Goal: Task Accomplishment & Management: Complete application form

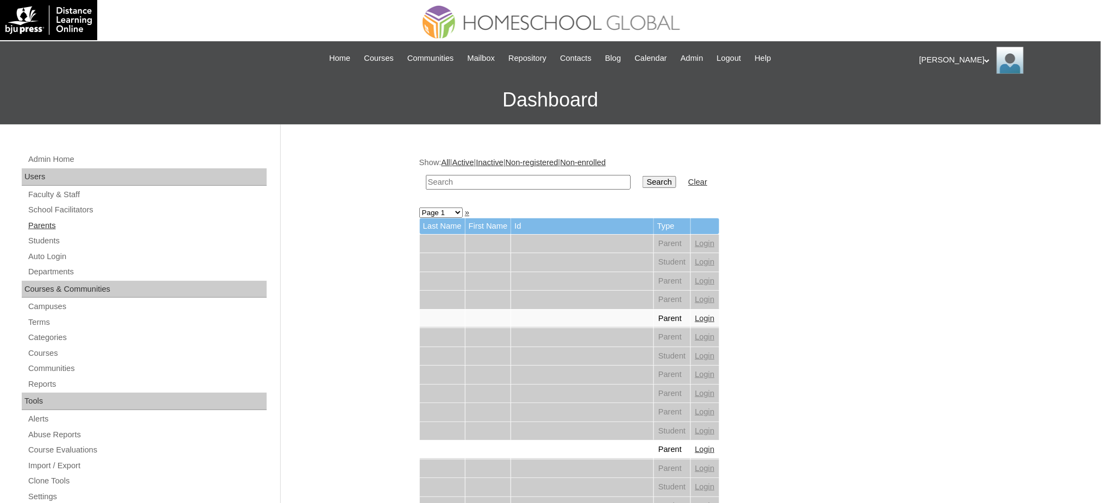
drag, startPoint x: 0, startPoint y: 0, endPoint x: 35, endPoint y: 227, distance: 229.3
click at [35, 227] on link "Parents" at bounding box center [147, 226] width 240 height 14
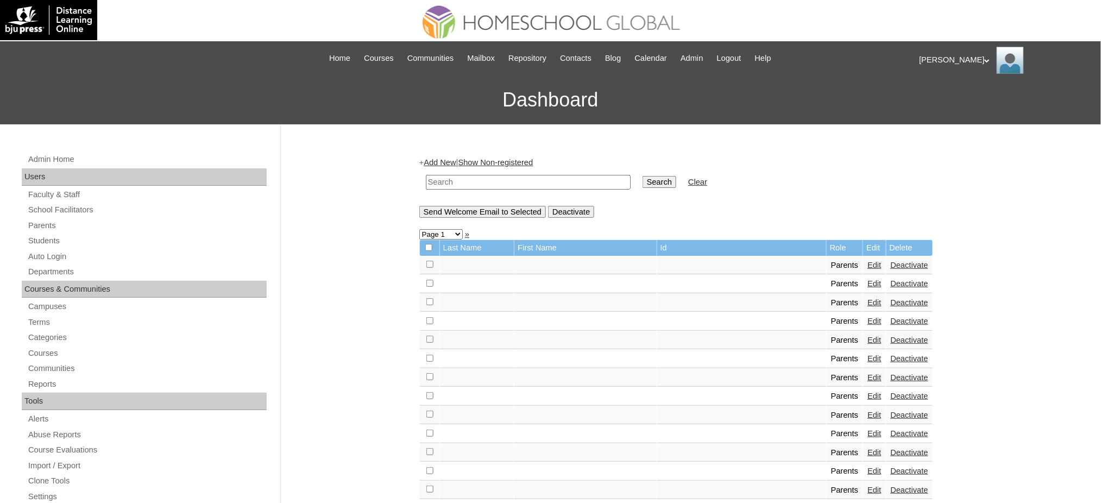
click at [480, 177] on input "text" at bounding box center [528, 182] width 205 height 15
paste input "MHP00289-TECHPH2020"
type input "MHP00289-TECHPH2020"
click at [643, 178] on input "Search" at bounding box center [660, 182] width 34 height 12
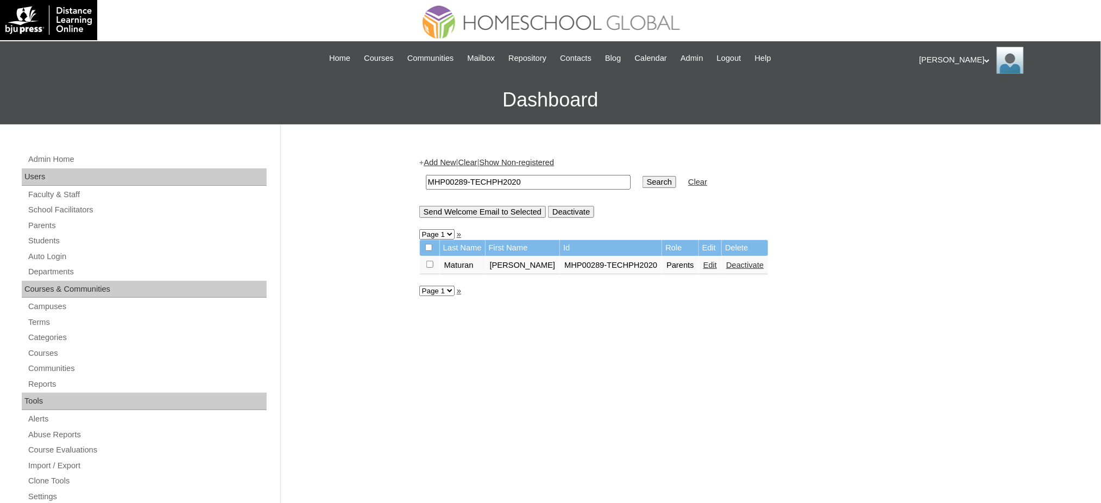
click at [704, 261] on link "Edit" at bounding box center [711, 265] width 14 height 9
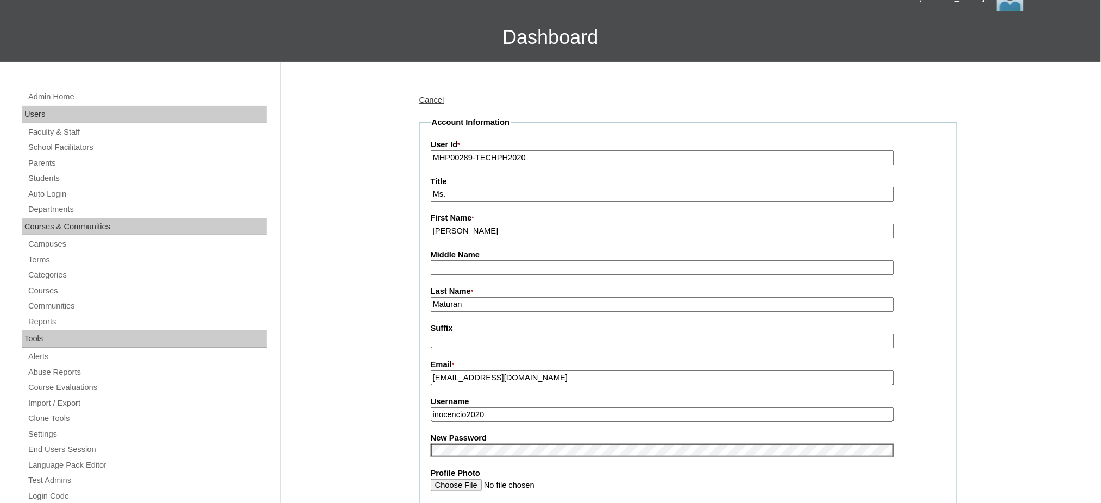
scroll to position [72, 0]
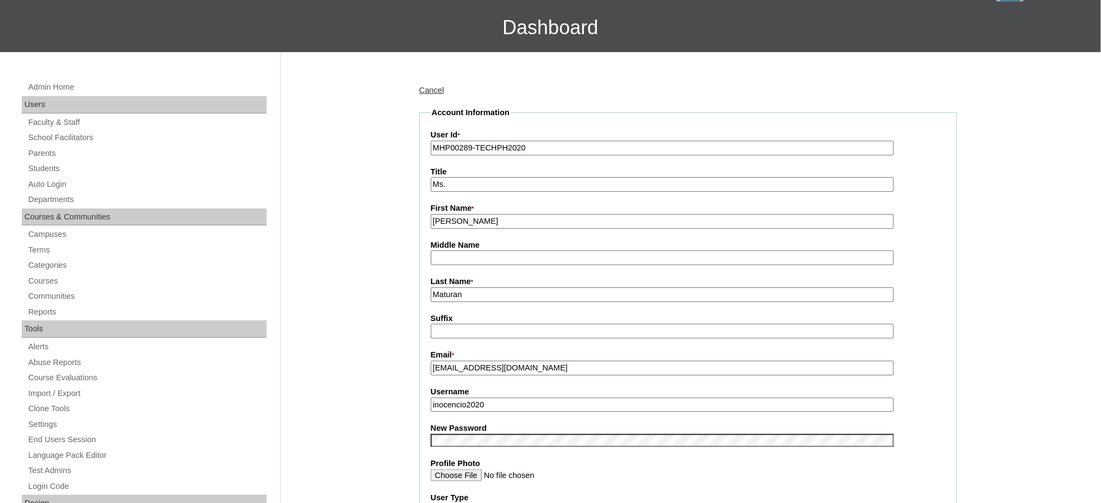
click at [473, 215] on input "Margret" at bounding box center [662, 221] width 463 height 15
click at [461, 294] on input "Maturan" at bounding box center [662, 294] width 463 height 15
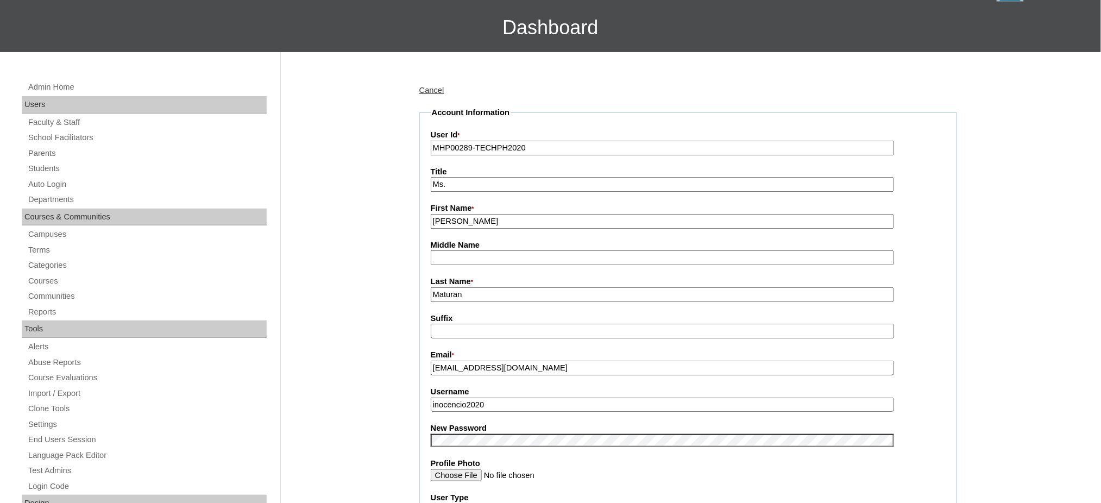
click at [461, 294] on input "Maturan" at bounding box center [662, 294] width 463 height 15
paste input "Inocencio"
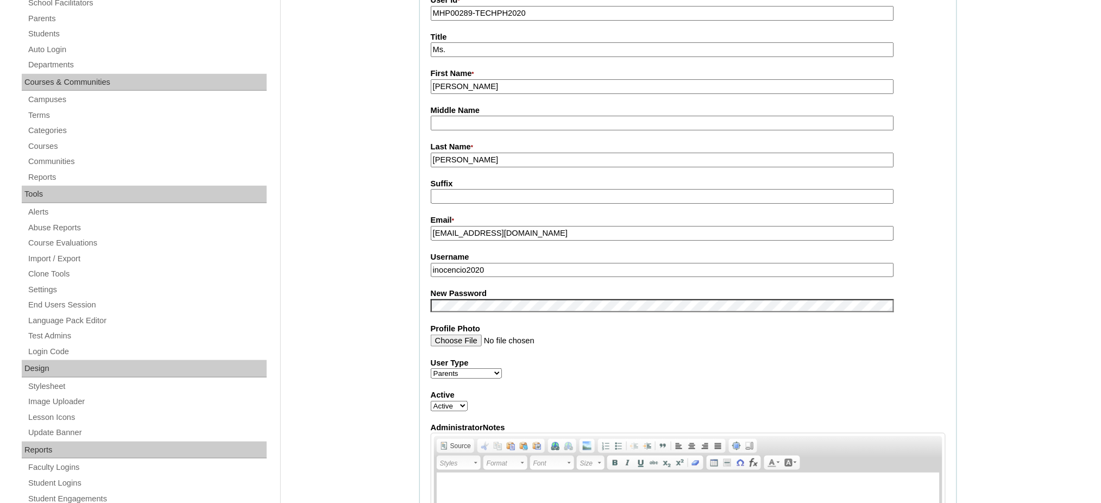
scroll to position [217, 0]
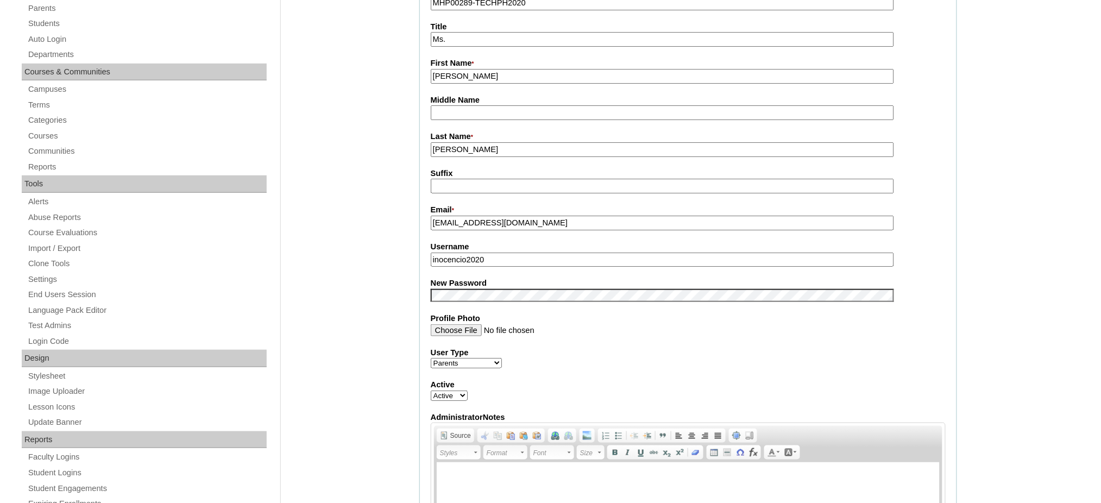
type input "Inocencio"
click at [471, 221] on input "meg_maturan@yahoo.com" at bounding box center [662, 223] width 463 height 15
paste input "gytus@gmail"
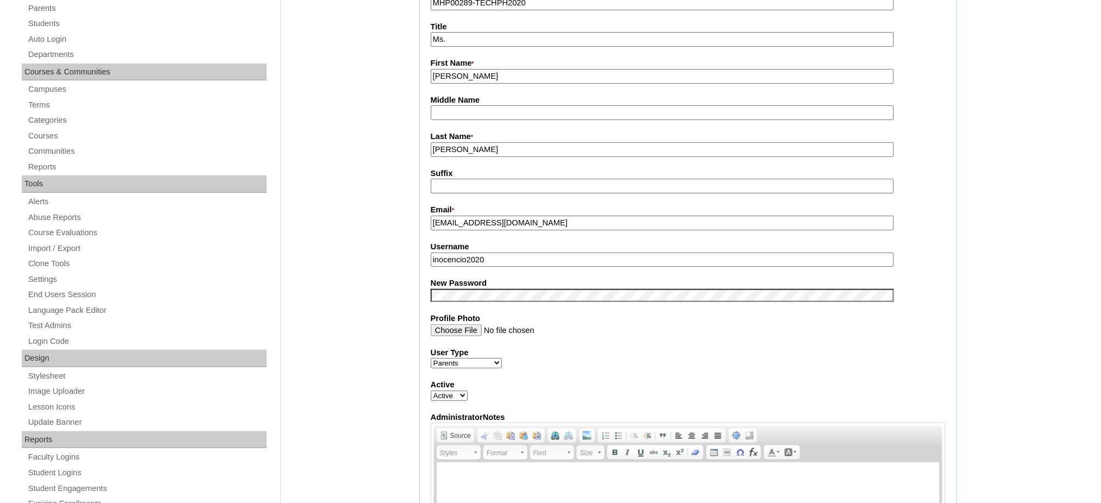
type input "meggytus@gmail.com"
click at [485, 253] on input "inocencio2020" at bounding box center [662, 260] width 463 height 15
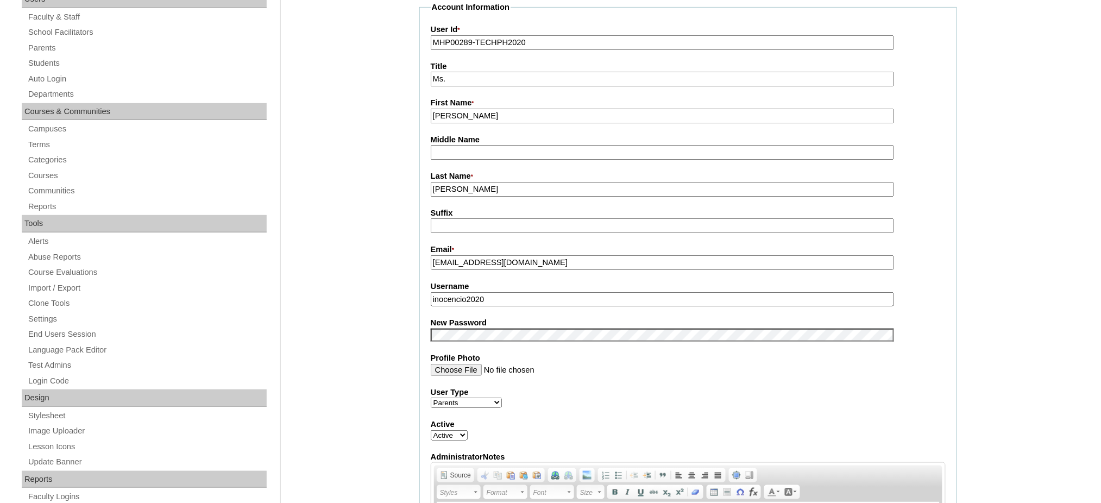
scroll to position [145, 0]
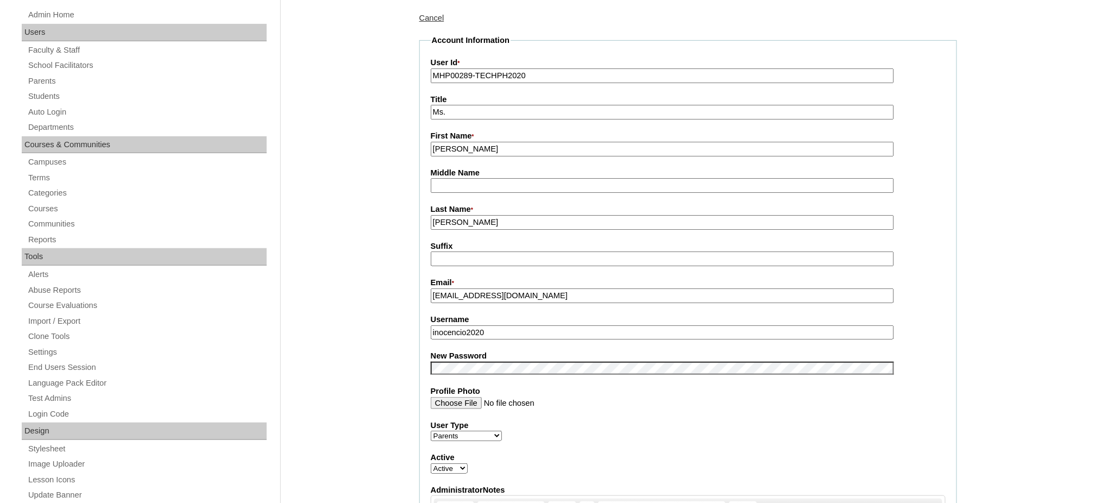
click at [481, 73] on input "MHP00289-TECHPH2020" at bounding box center [662, 75] width 463 height 15
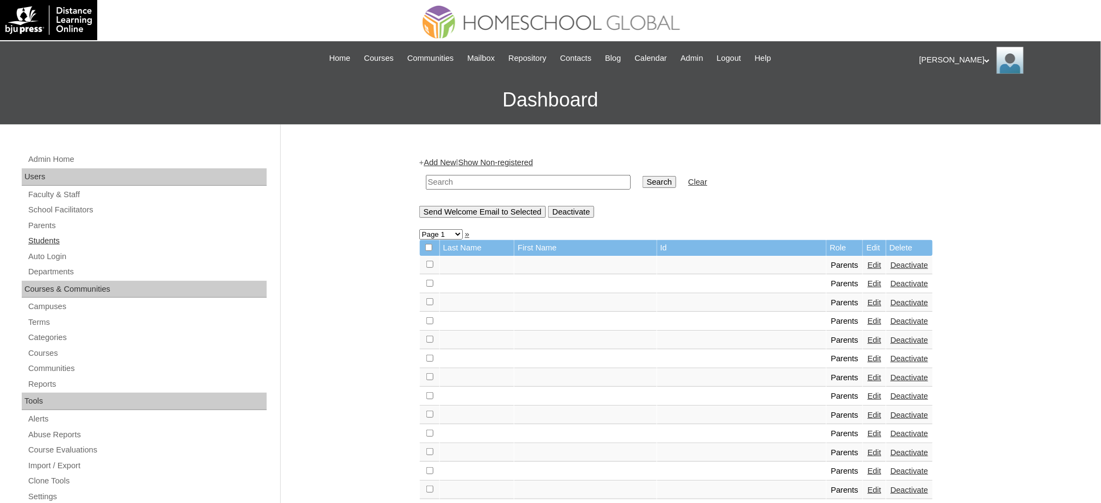
click at [42, 235] on link "Students" at bounding box center [147, 241] width 240 height 14
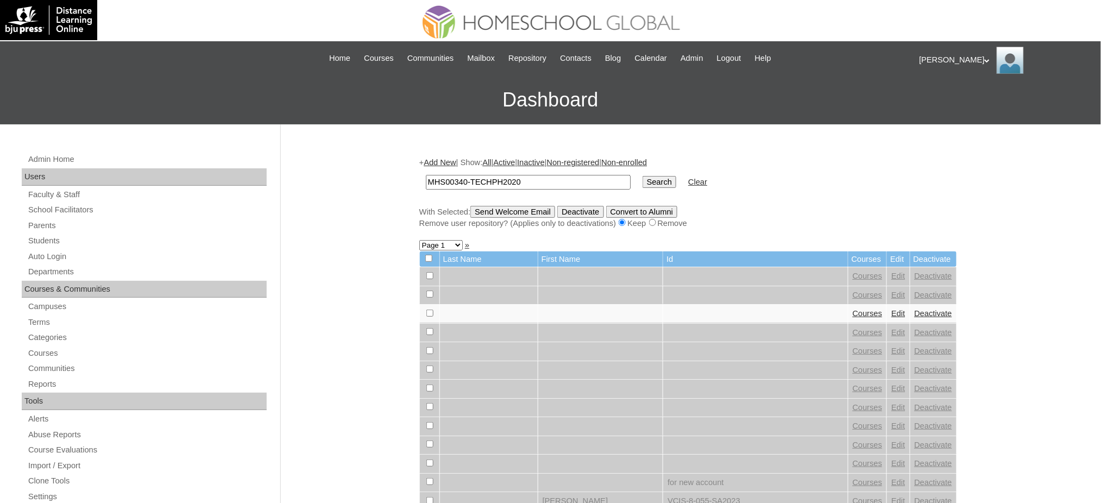
type input "MHS00340-TECHPH2020"
click at [643, 181] on input "Search" at bounding box center [660, 182] width 34 height 12
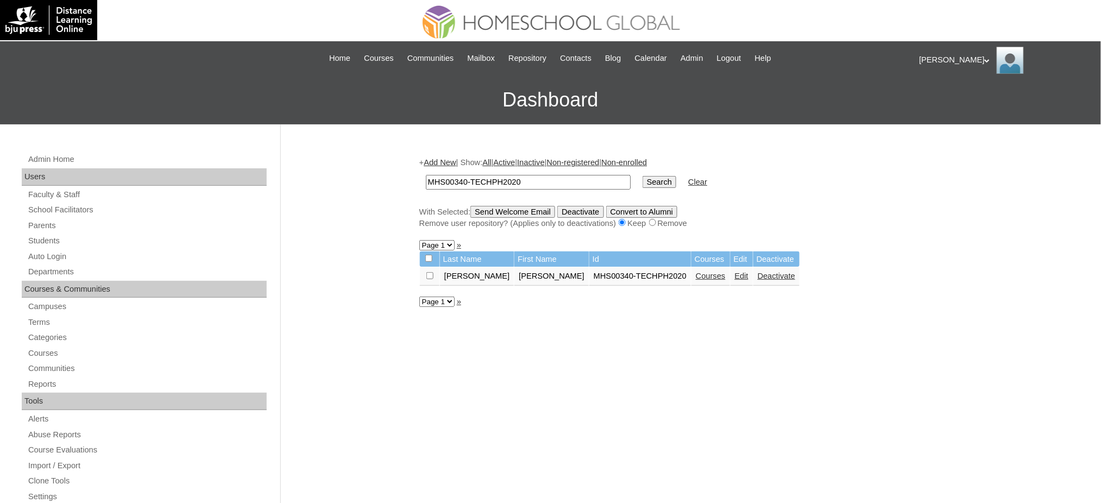
click at [735, 274] on link "Edit" at bounding box center [742, 276] width 14 height 9
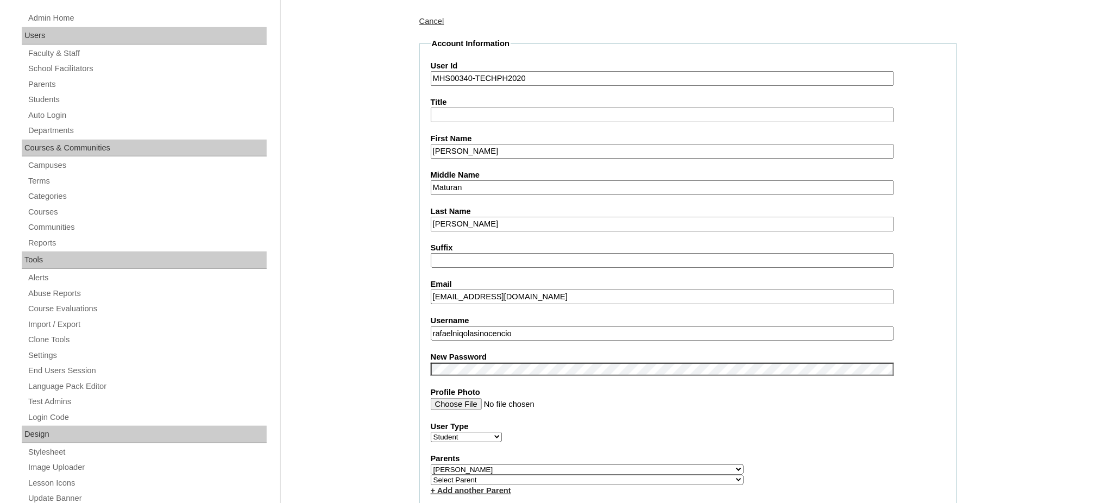
scroll to position [217, 0]
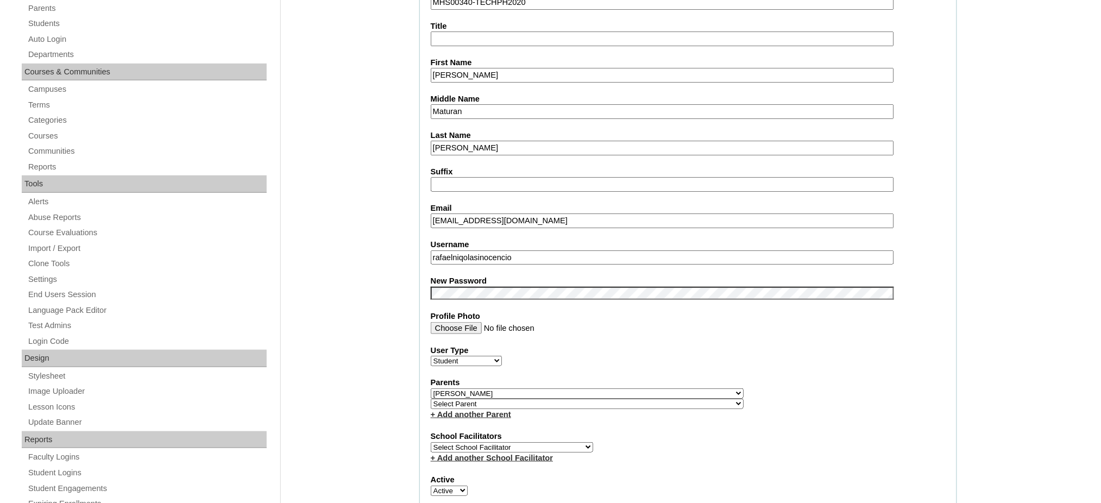
click at [464, 215] on input "meg_maturan@yahoo.com" at bounding box center [662, 221] width 463 height 15
paste input "gytus@gmail"
type input "meggytus@gmail.com"
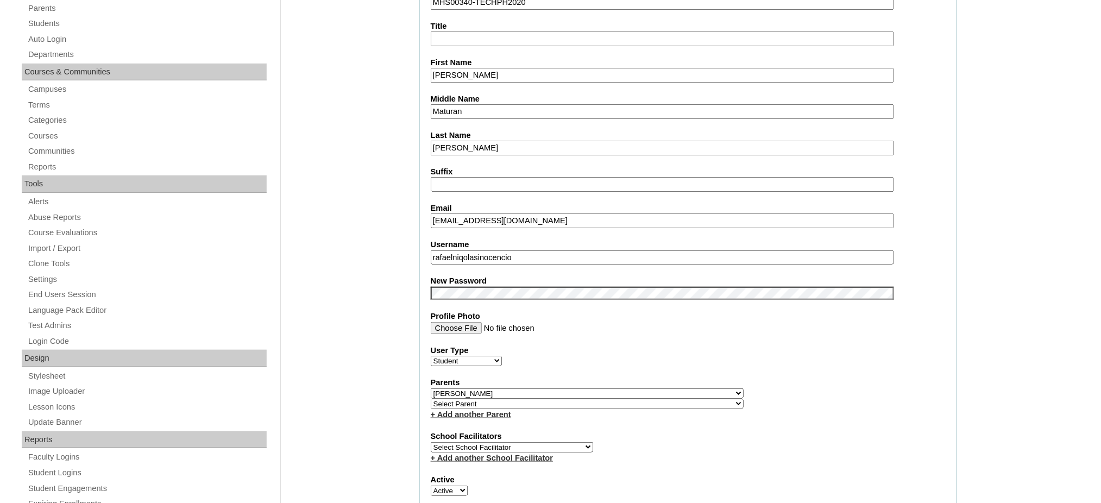
click at [456, 250] on input "rafaelniqolasinocencio" at bounding box center [662, 257] width 463 height 15
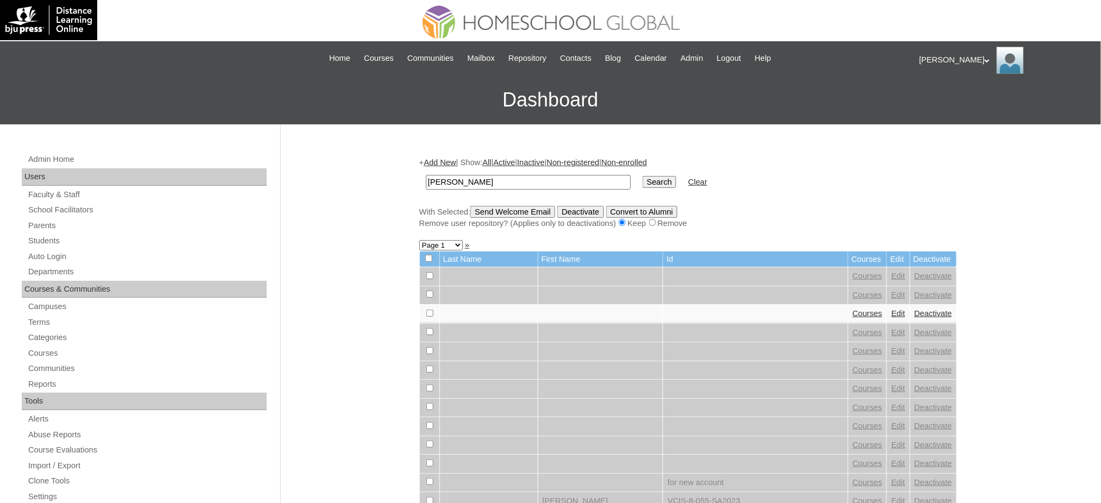
type input "[PERSON_NAME]"
click at [643, 180] on input "Search" at bounding box center [660, 182] width 34 height 12
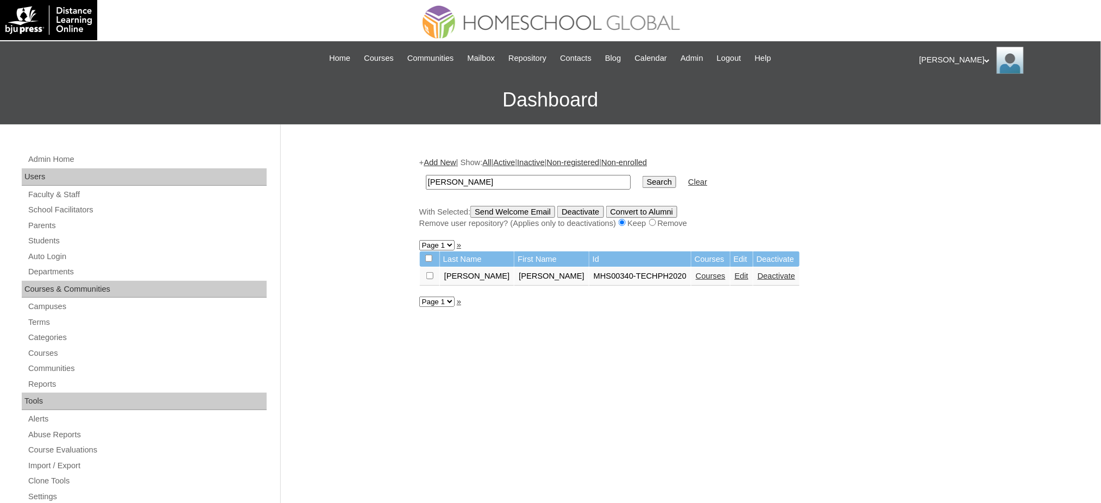
click at [696, 274] on link "Courses" at bounding box center [711, 276] width 30 height 9
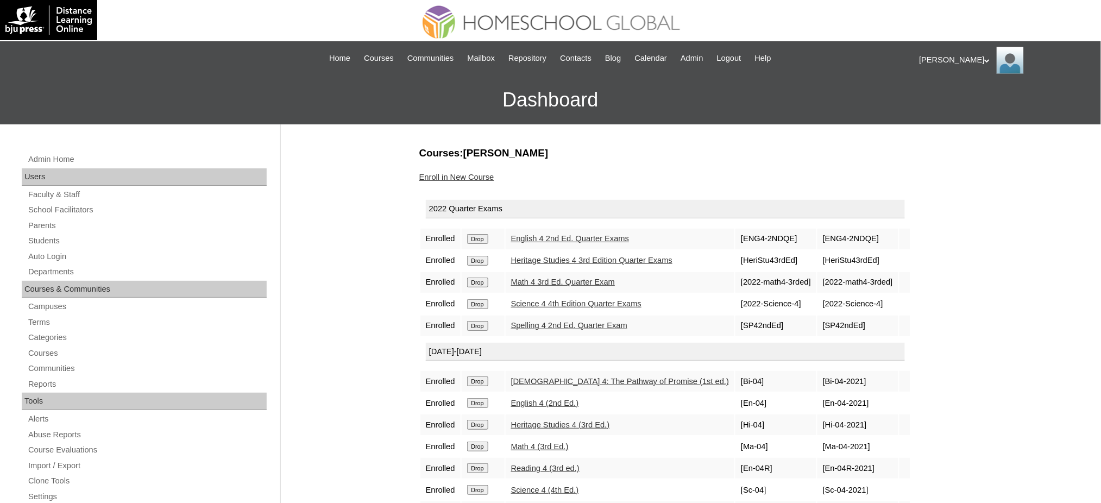
click at [485, 239] on input "Drop" at bounding box center [477, 239] width 21 height 10
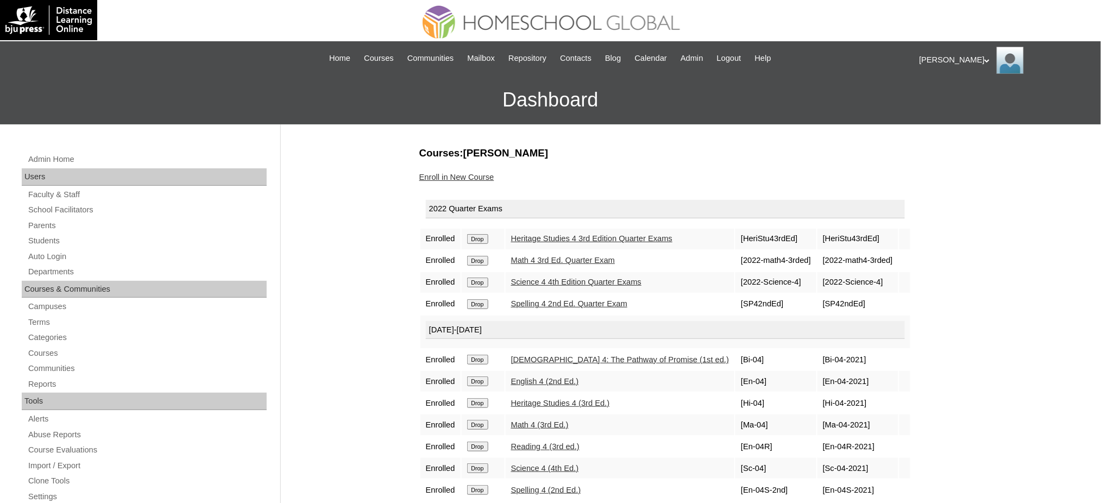
click at [479, 240] on input "Drop" at bounding box center [477, 239] width 21 height 10
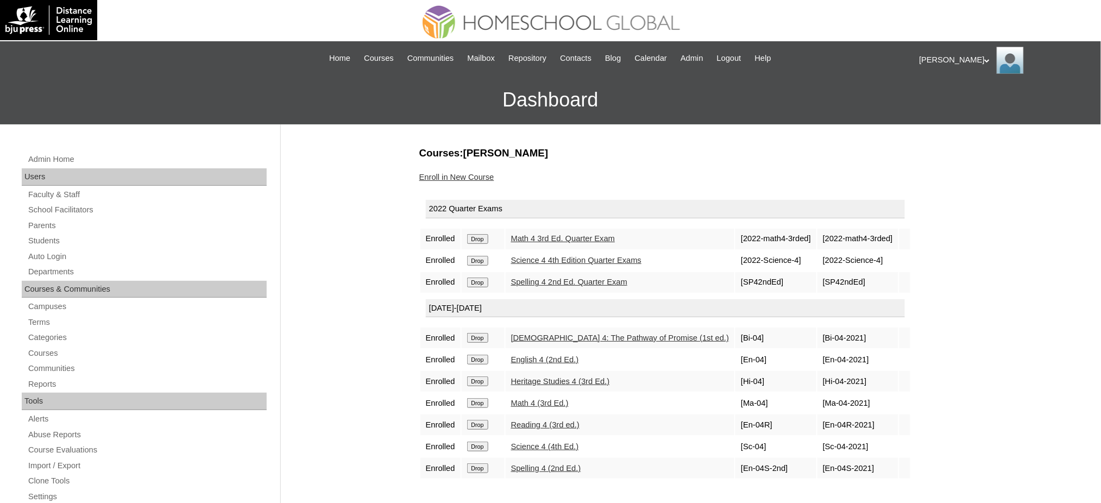
click at [479, 240] on input "Drop" at bounding box center [477, 239] width 21 height 10
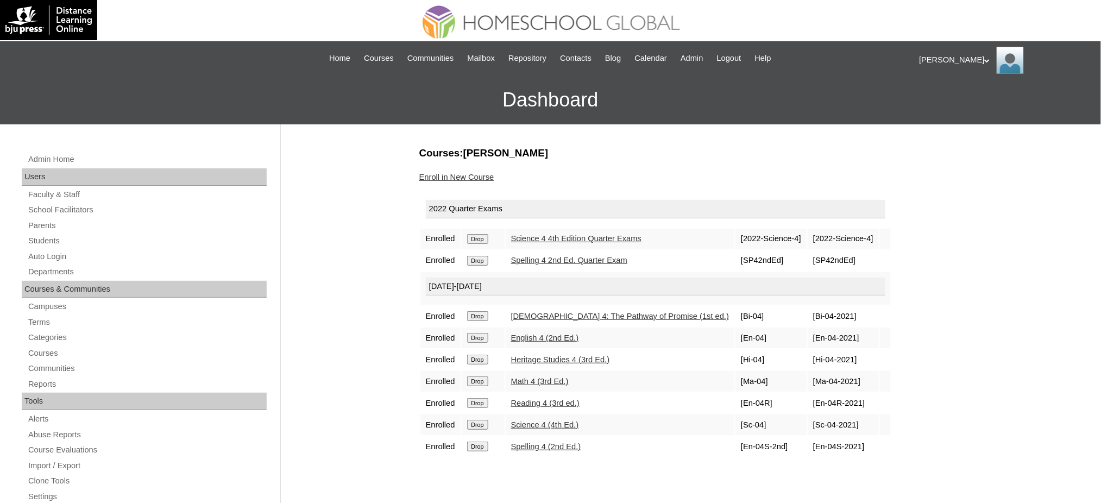
click at [488, 237] on input "Drop" at bounding box center [477, 239] width 21 height 10
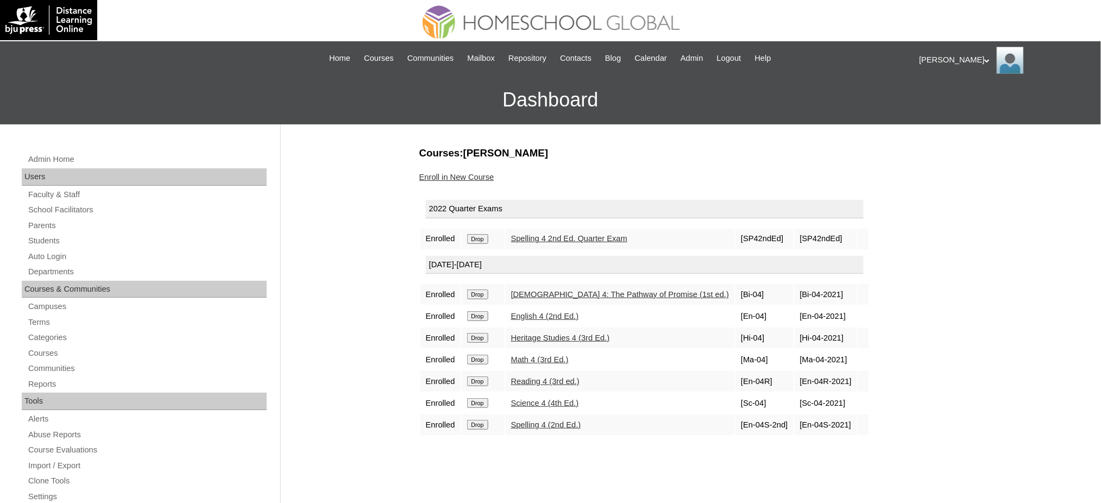
click at [482, 234] on input "Drop" at bounding box center [477, 239] width 21 height 10
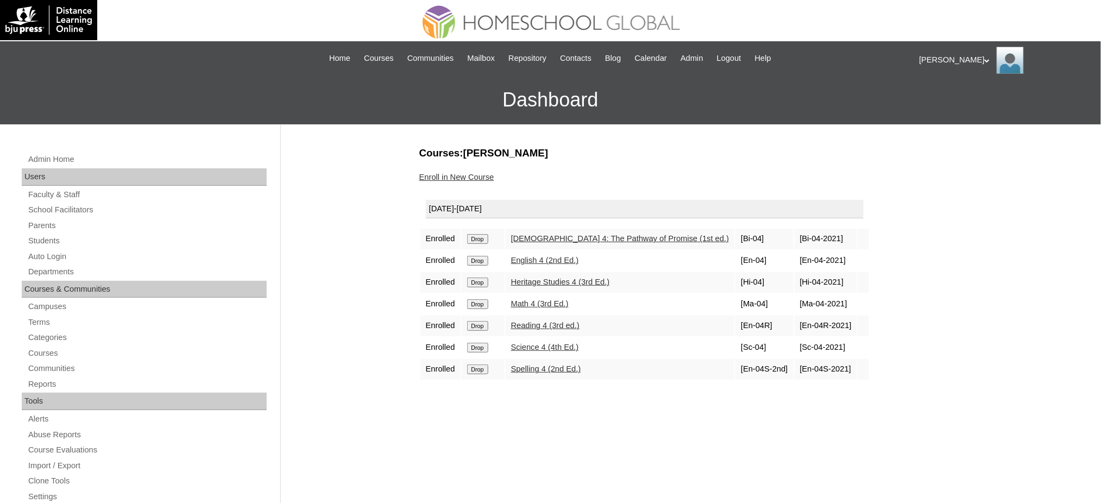
click at [486, 239] on input "Drop" at bounding box center [477, 239] width 21 height 10
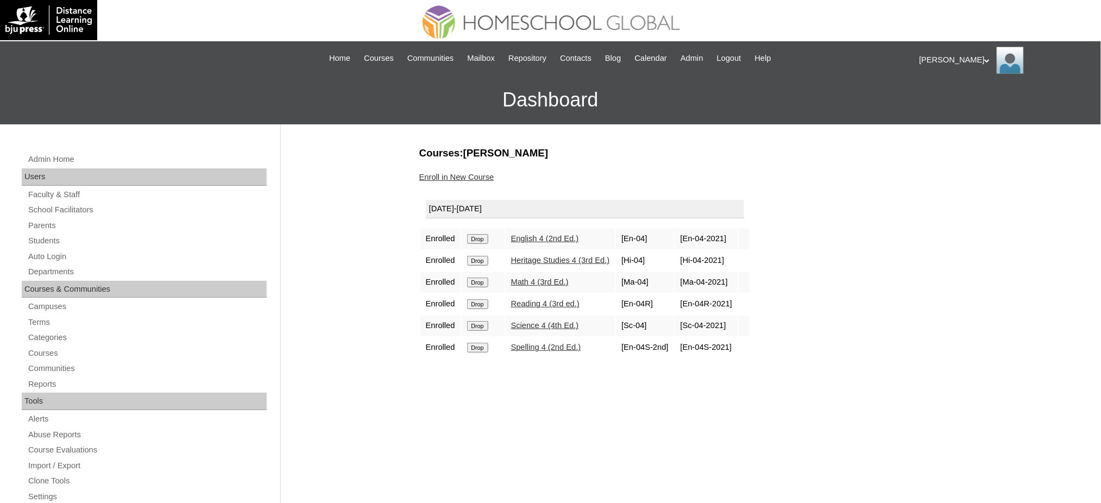
click at [482, 241] on input "Drop" at bounding box center [477, 239] width 21 height 10
click at [486, 235] on input "Drop" at bounding box center [477, 239] width 21 height 10
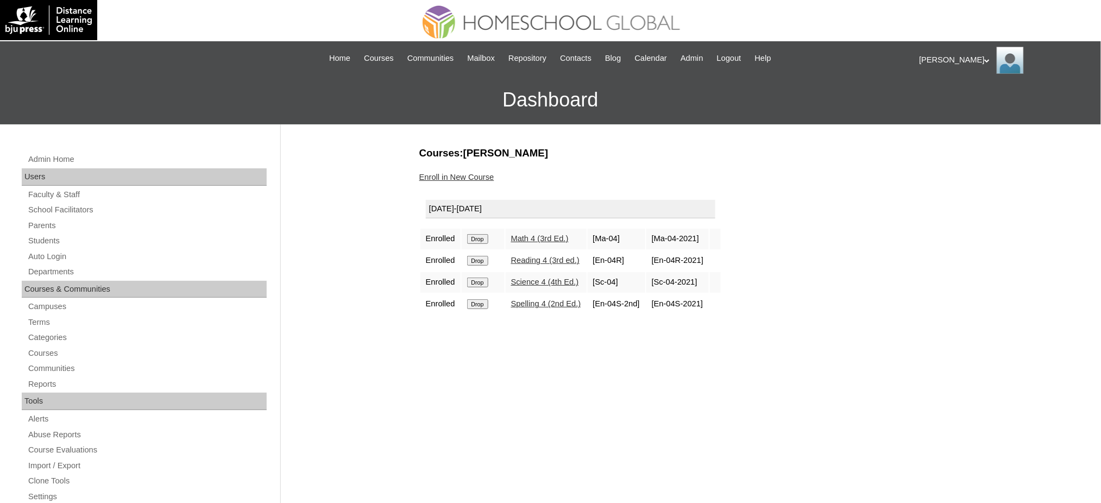
click at [488, 237] on input "Drop" at bounding box center [477, 239] width 21 height 10
click at [483, 237] on input "Drop" at bounding box center [477, 239] width 21 height 10
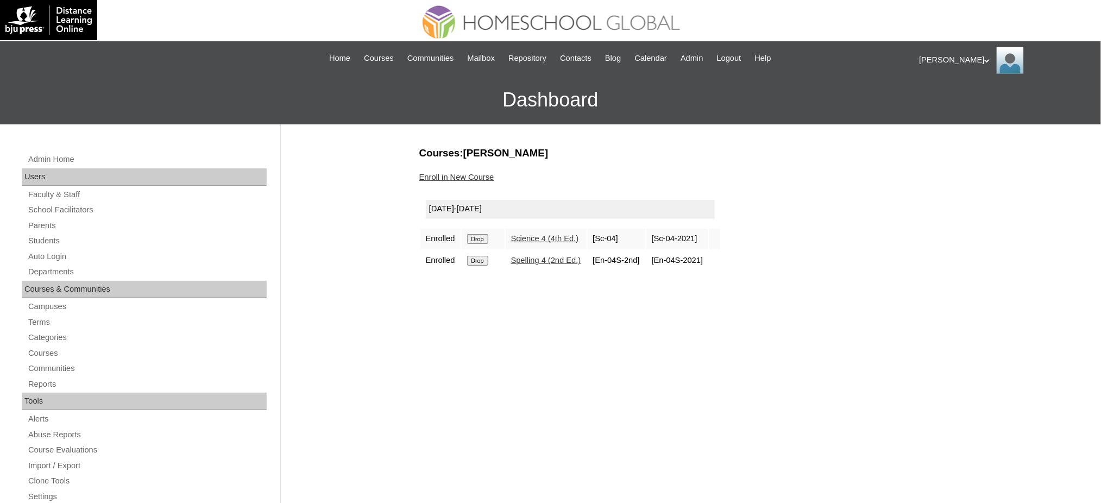
click at [473, 239] on input "Drop" at bounding box center [477, 239] width 21 height 10
click at [480, 238] on input "Drop" at bounding box center [477, 239] width 21 height 10
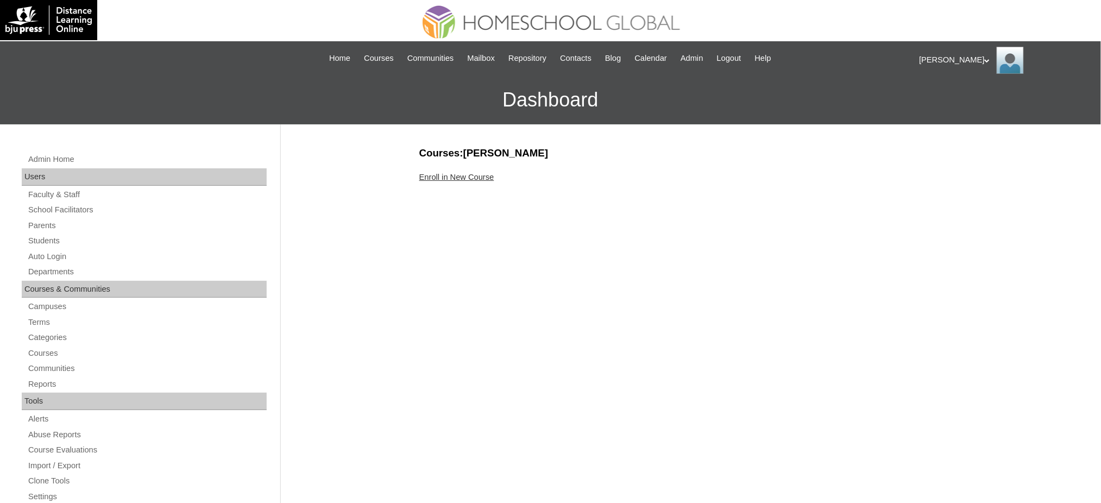
click at [421, 177] on link "Enroll in New Course" at bounding box center [456, 177] width 75 height 9
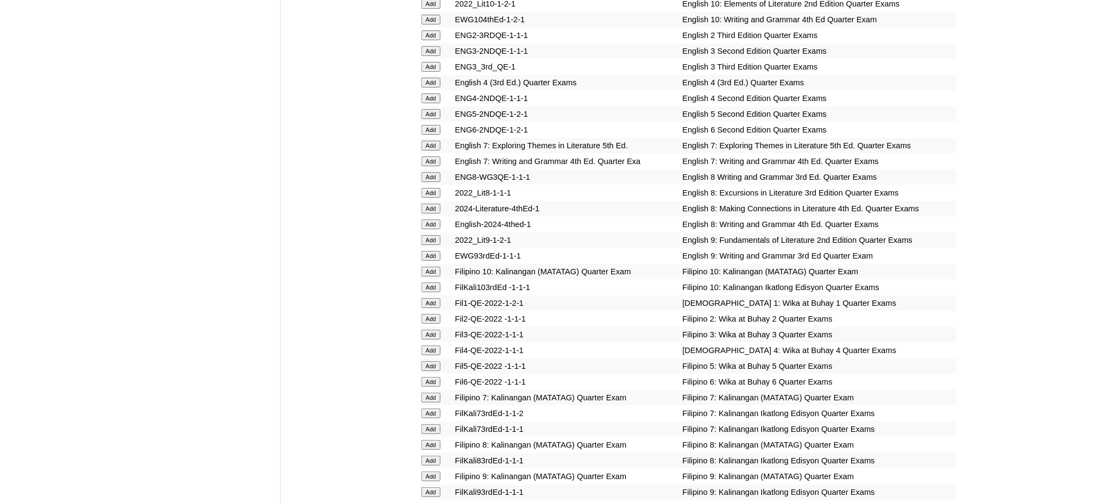
scroll to position [1449, 0]
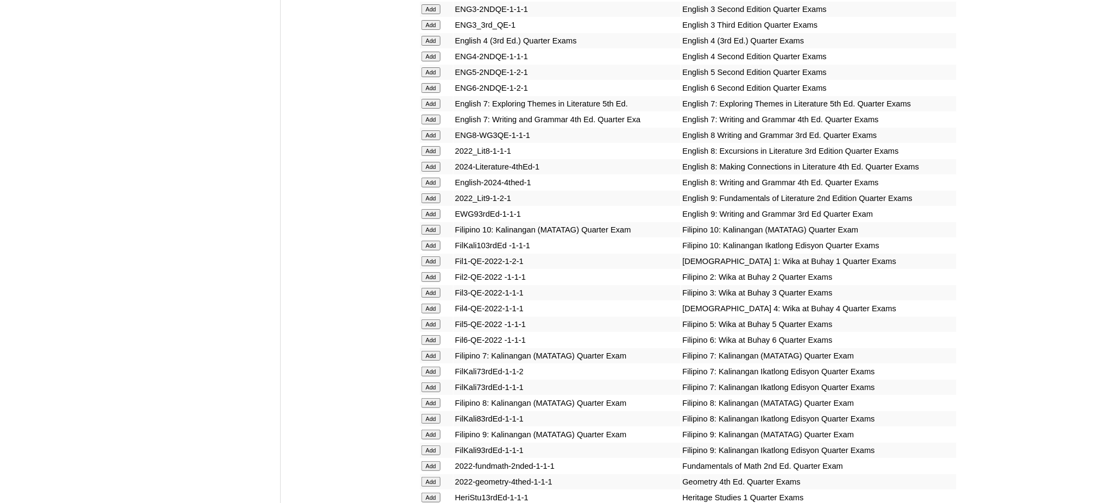
click at [432, 99] on input "Add" at bounding box center [431, 104] width 19 height 10
click at [424, 115] on input "Add" at bounding box center [431, 120] width 19 height 10
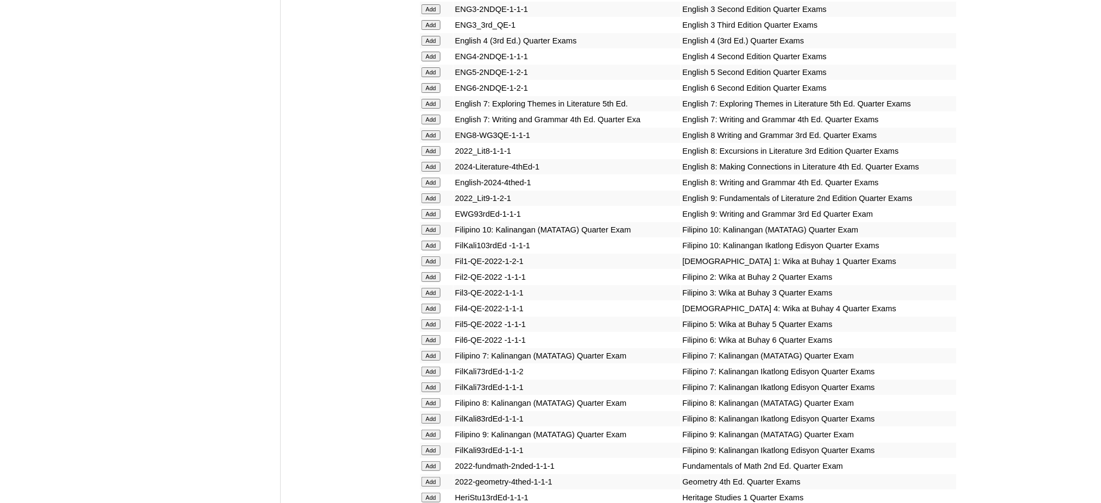
click at [424, 115] on input "Add" at bounding box center [431, 120] width 19 height 10
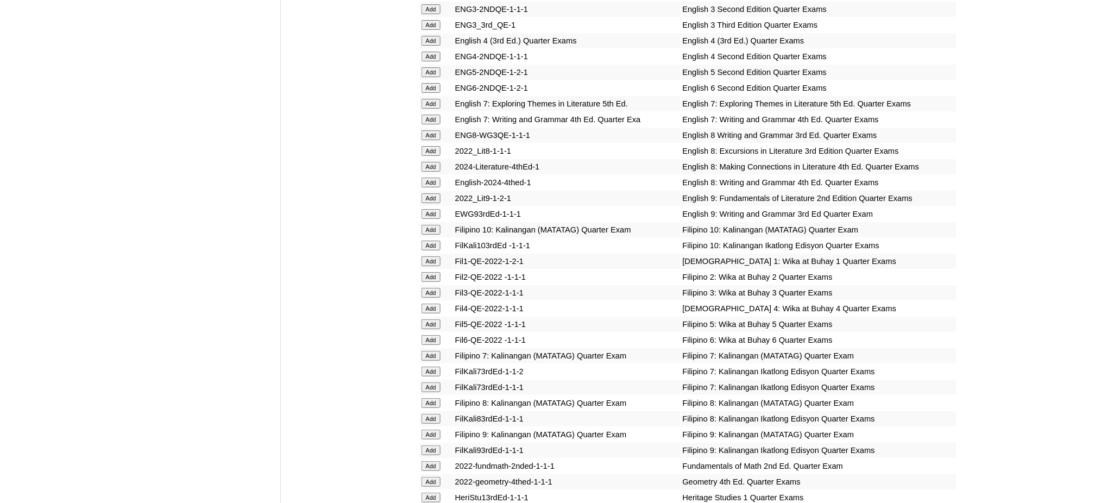
click at [424, 115] on input "Add" at bounding box center [431, 120] width 19 height 10
click at [434, 461] on input "Add" at bounding box center [431, 466] width 19 height 10
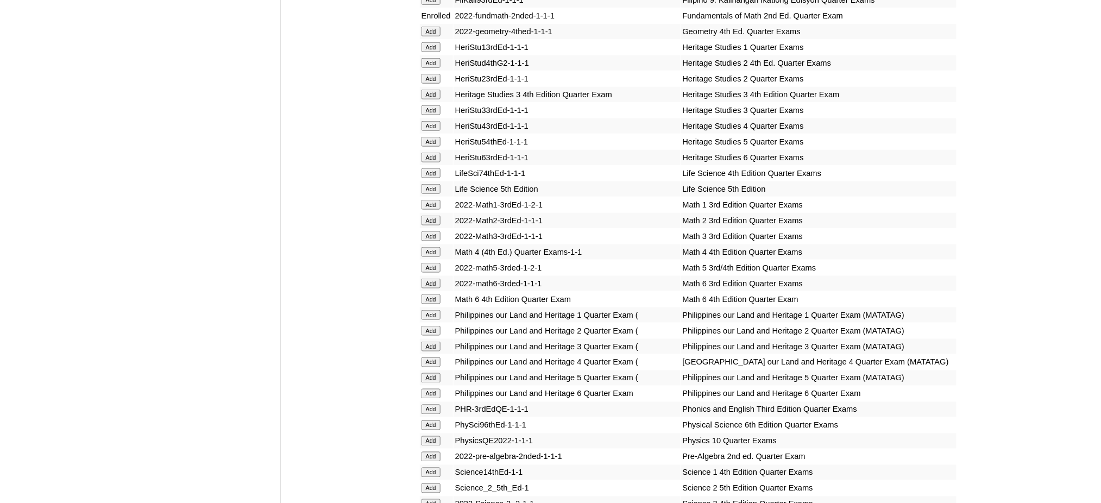
scroll to position [1956, 0]
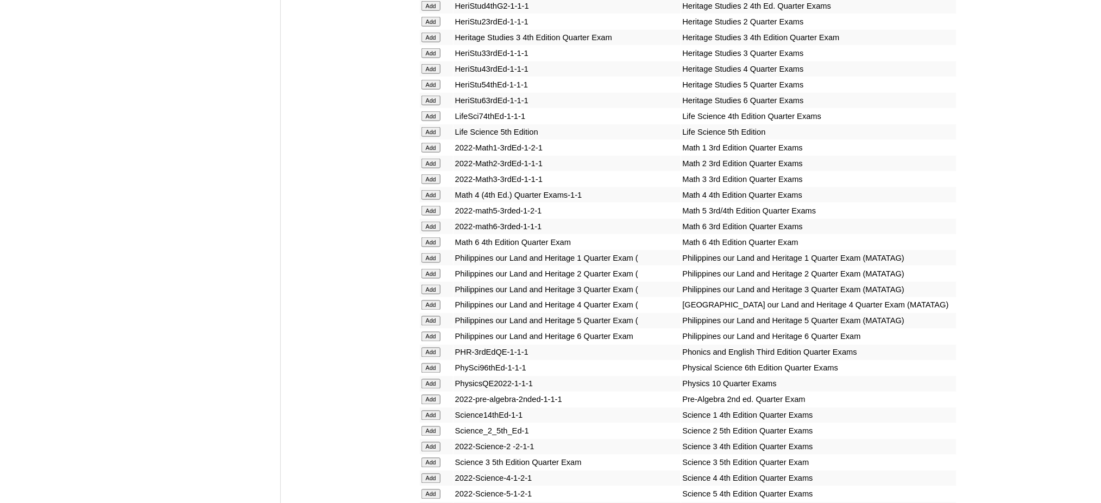
click at [434, 111] on input "Add" at bounding box center [431, 116] width 19 height 10
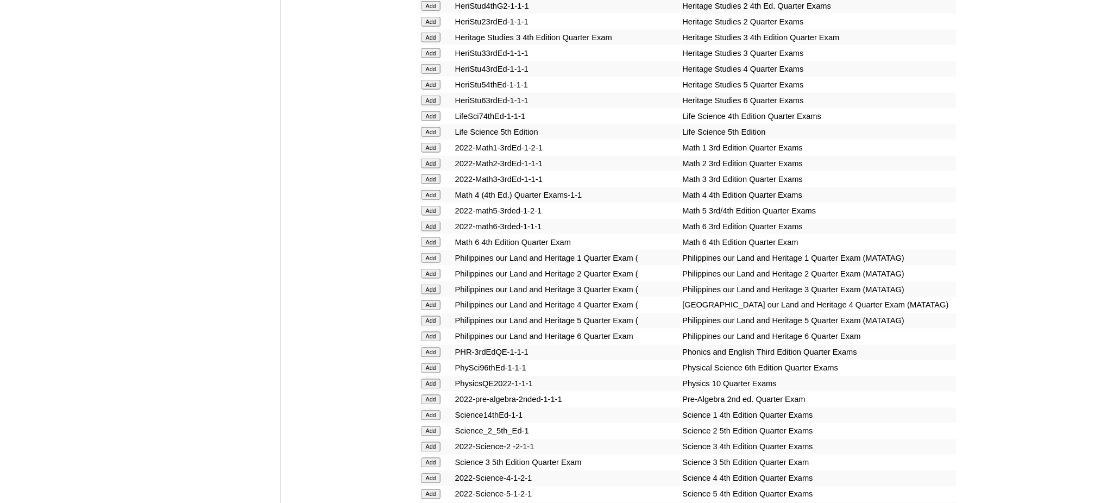
click at [434, 111] on input "Add" at bounding box center [431, 116] width 19 height 10
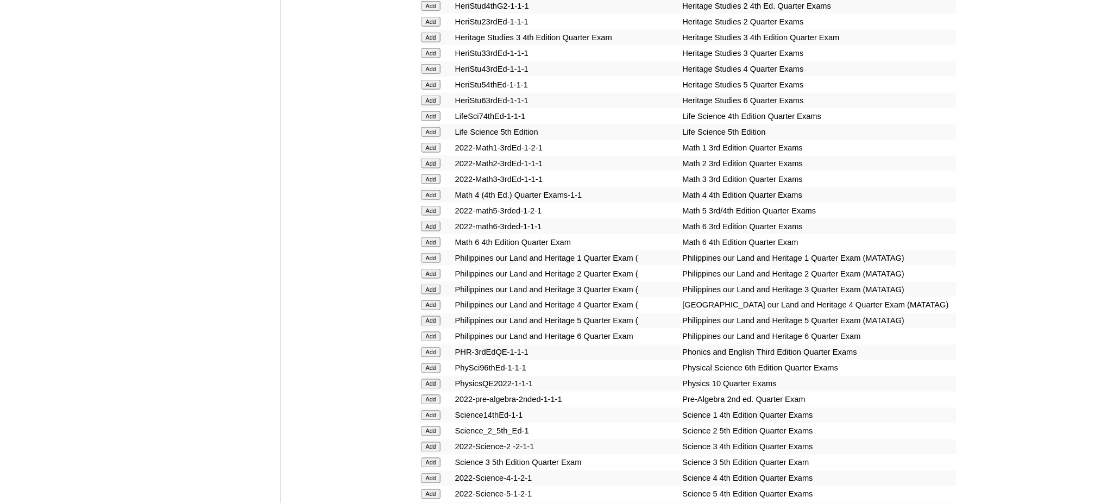
click at [434, 111] on input "Add" at bounding box center [431, 116] width 19 height 10
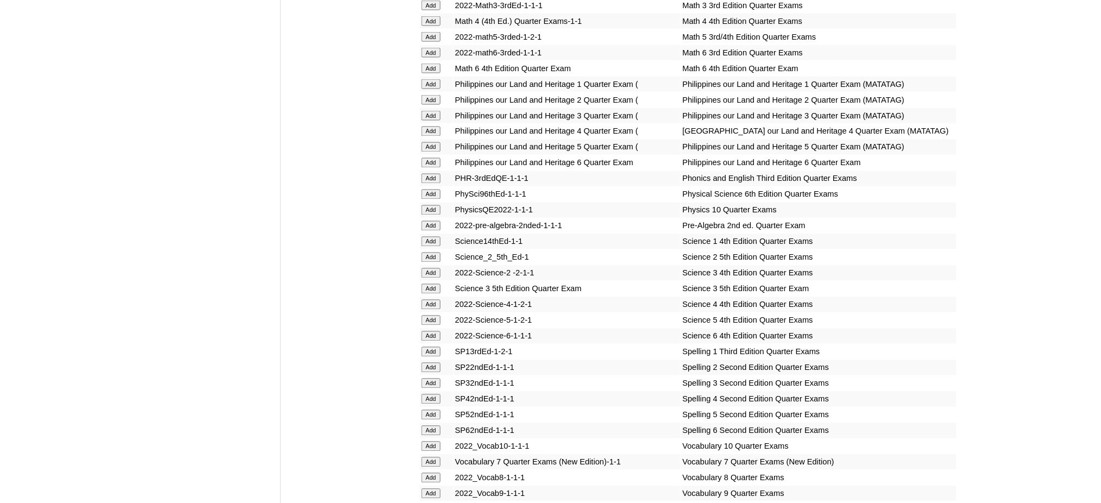
scroll to position [2246, 0]
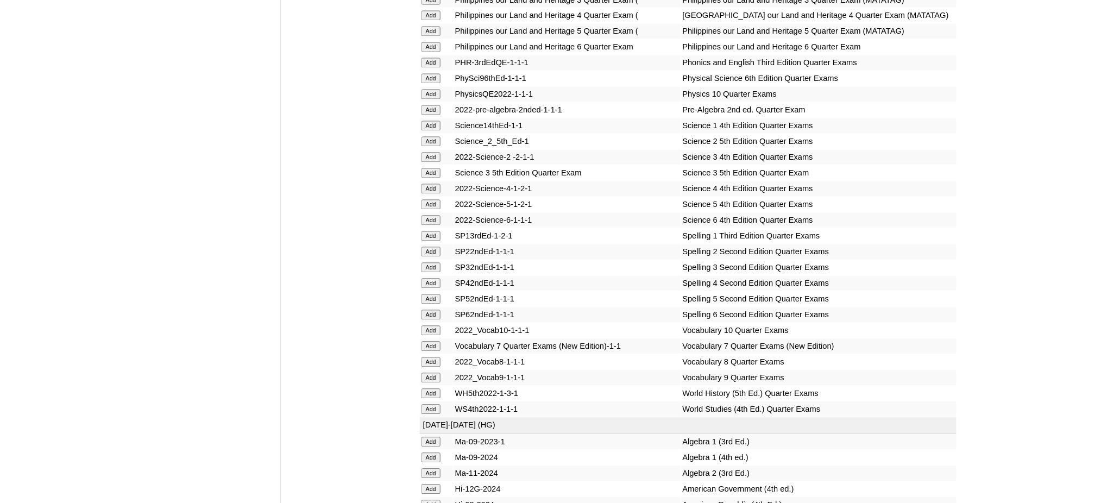
click at [438, 342] on input "Add" at bounding box center [431, 347] width 19 height 10
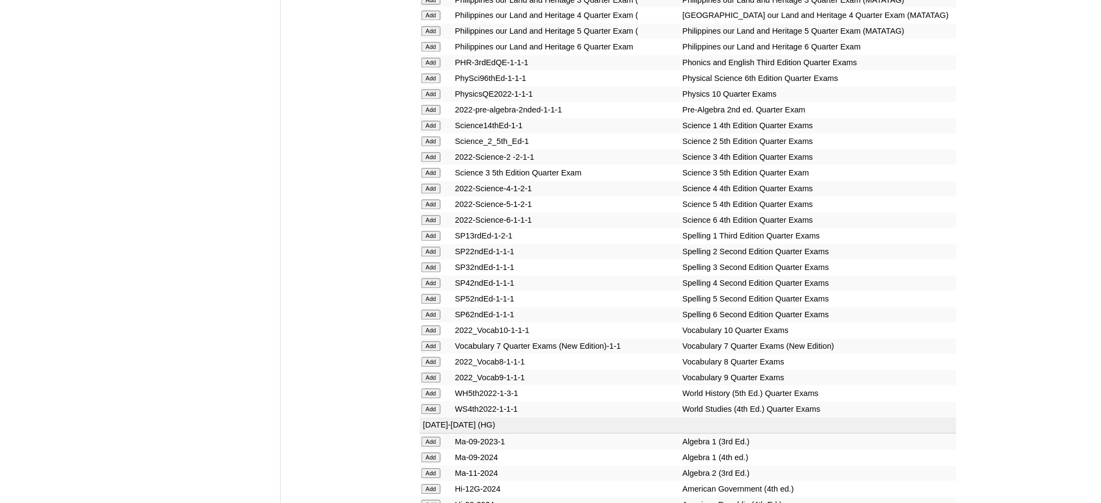
click at [438, 342] on input "Add" at bounding box center [431, 347] width 19 height 10
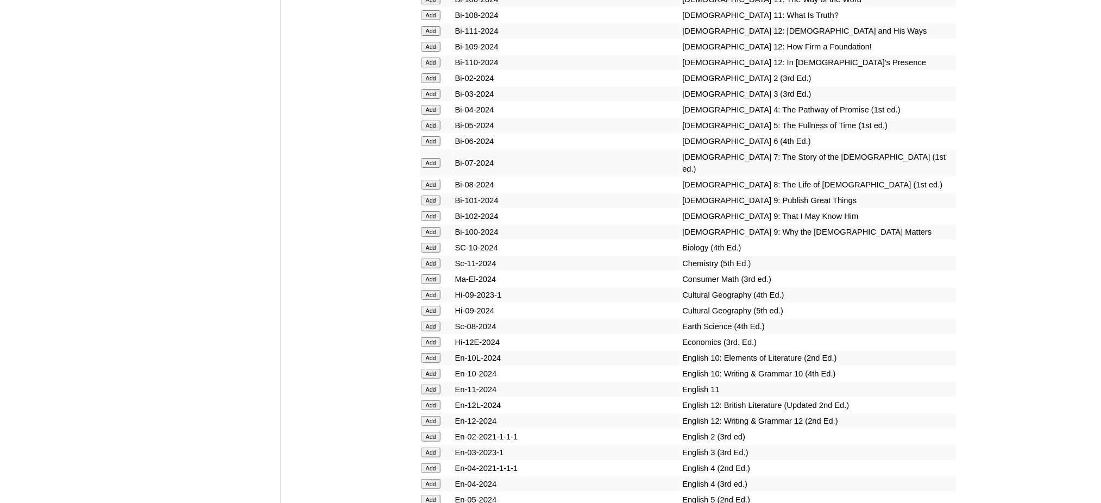
scroll to position [3043, 0]
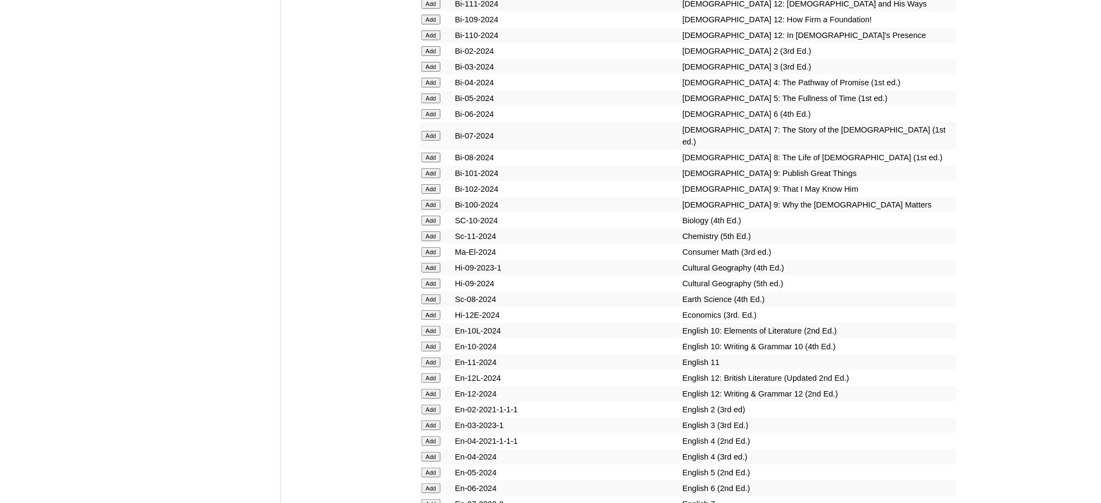
click at [432, 131] on input "Add" at bounding box center [431, 136] width 19 height 10
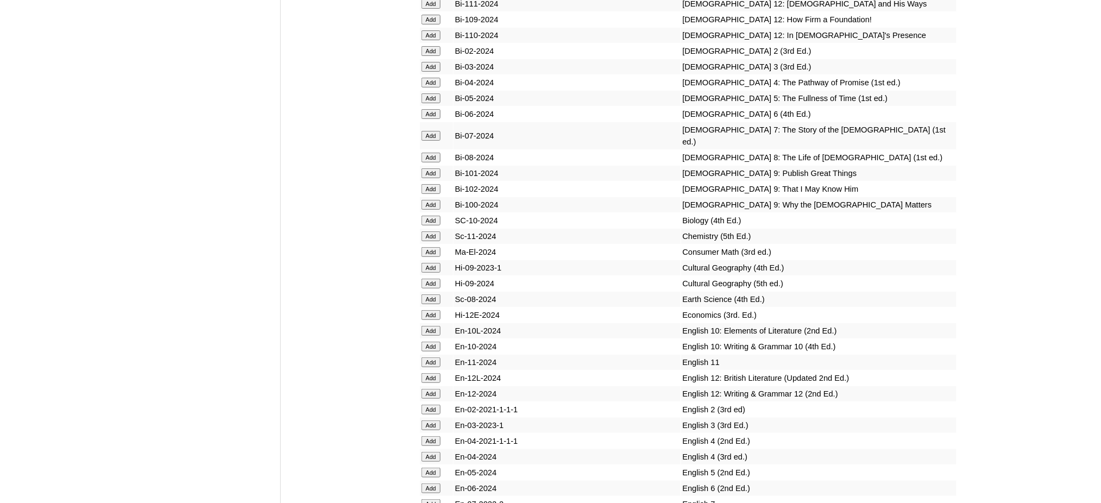
click at [432, 131] on input "Add" at bounding box center [431, 136] width 19 height 10
click at [429, 499] on input "Add" at bounding box center [431, 504] width 19 height 10
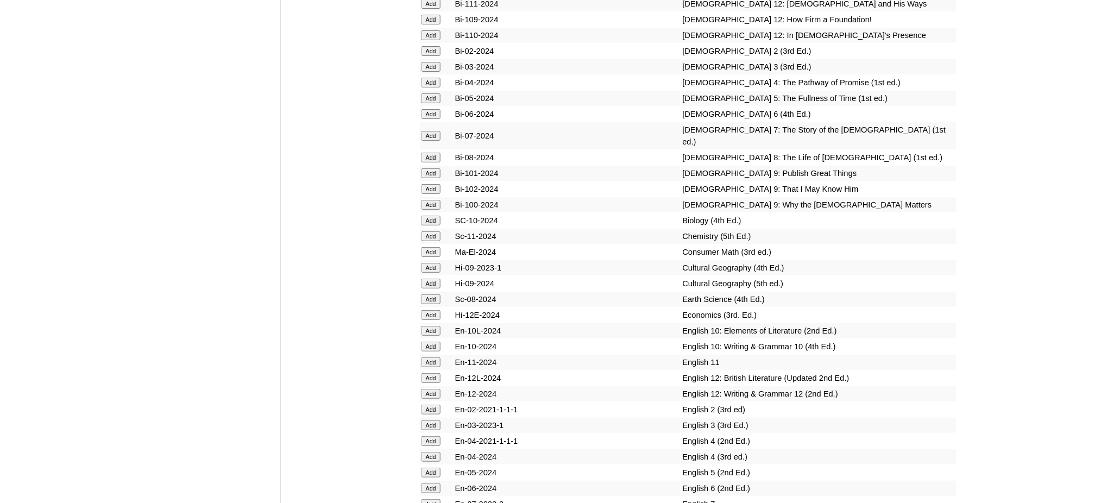
click at [429, 499] on input "Add" at bounding box center [431, 504] width 19 height 10
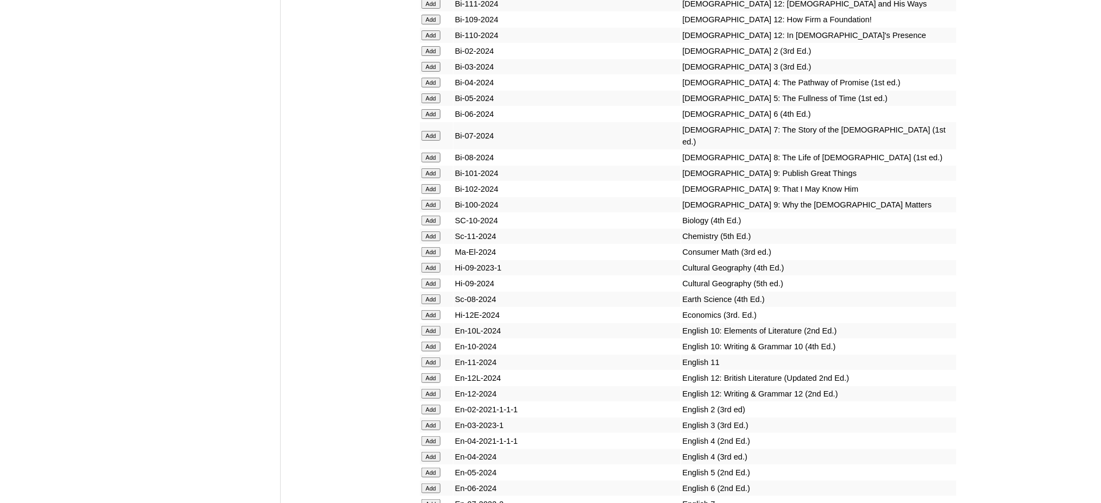
click at [429, 499] on input "Add" at bounding box center [431, 504] width 19 height 10
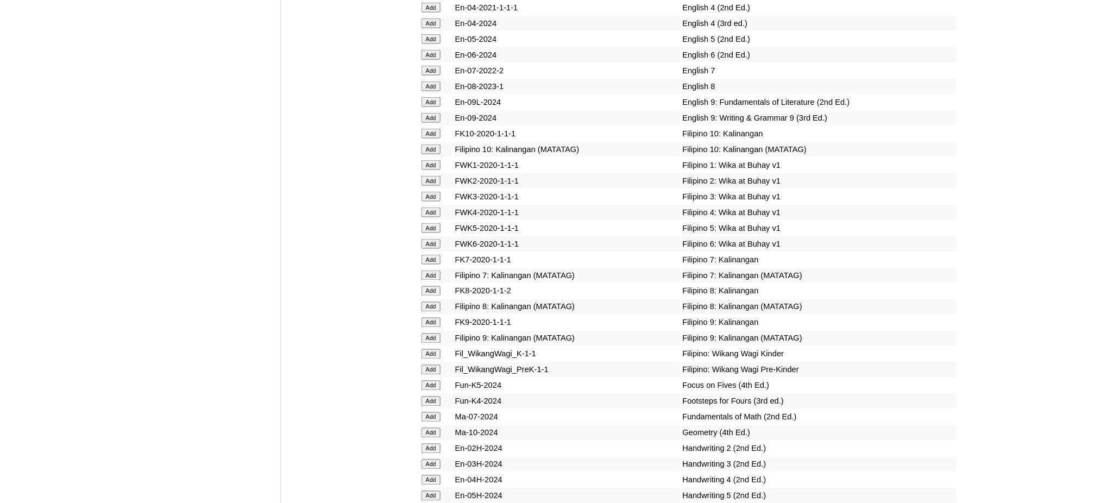
scroll to position [3477, 0]
click at [428, 411] on input "Add" at bounding box center [431, 416] width 19 height 10
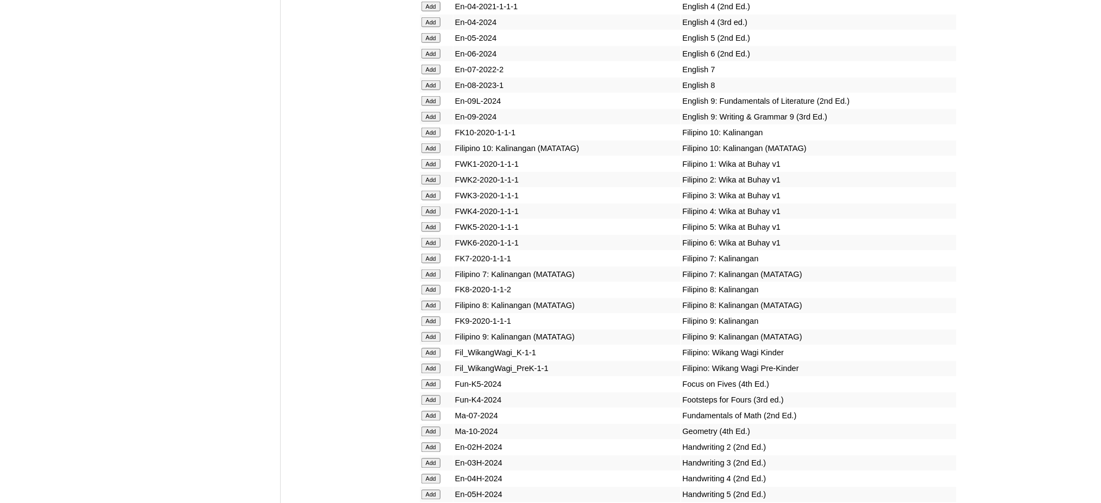
click at [428, 411] on input "Add" at bounding box center [431, 416] width 19 height 10
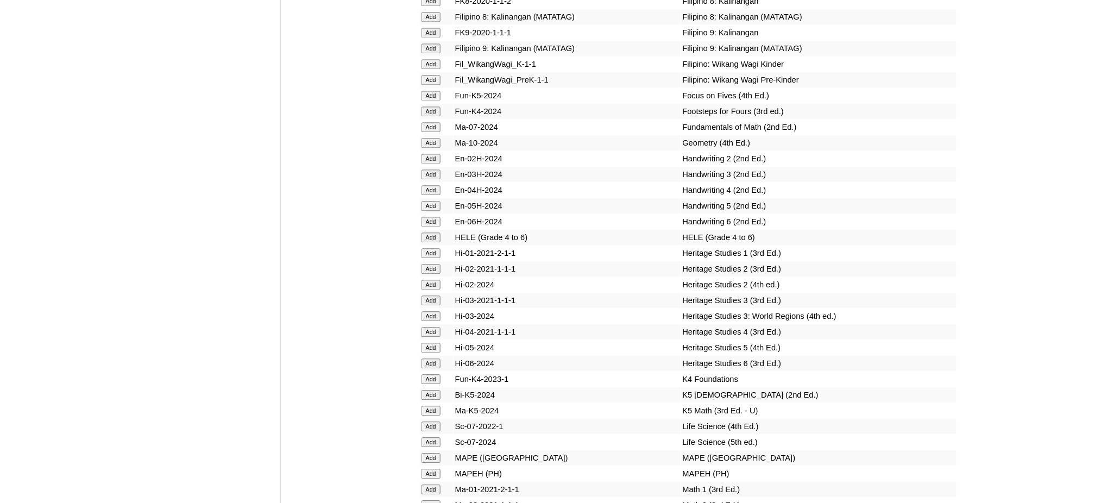
scroll to position [3767, 0]
click at [424, 453] on input "Add" at bounding box center [431, 458] width 19 height 10
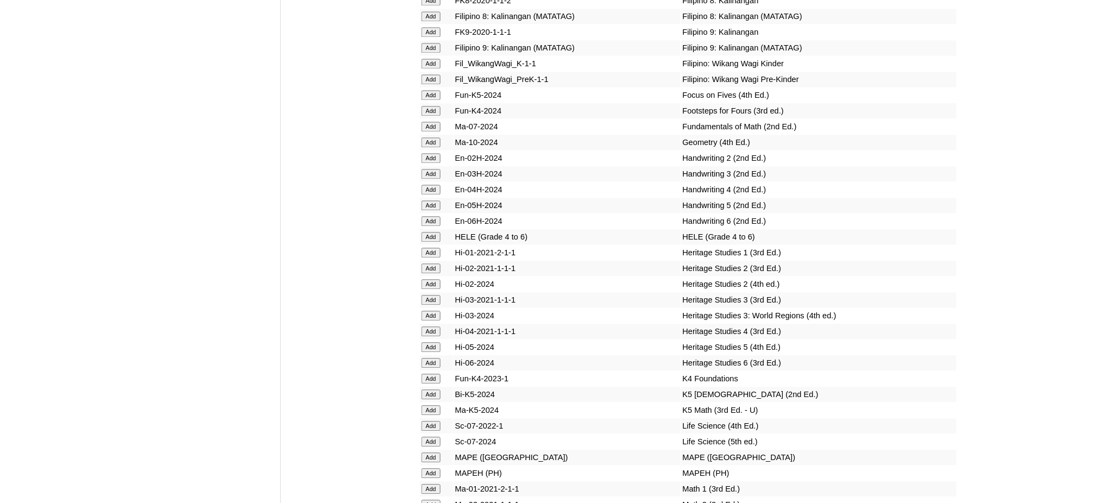
click at [424, 453] on input "Add" at bounding box center [431, 458] width 19 height 10
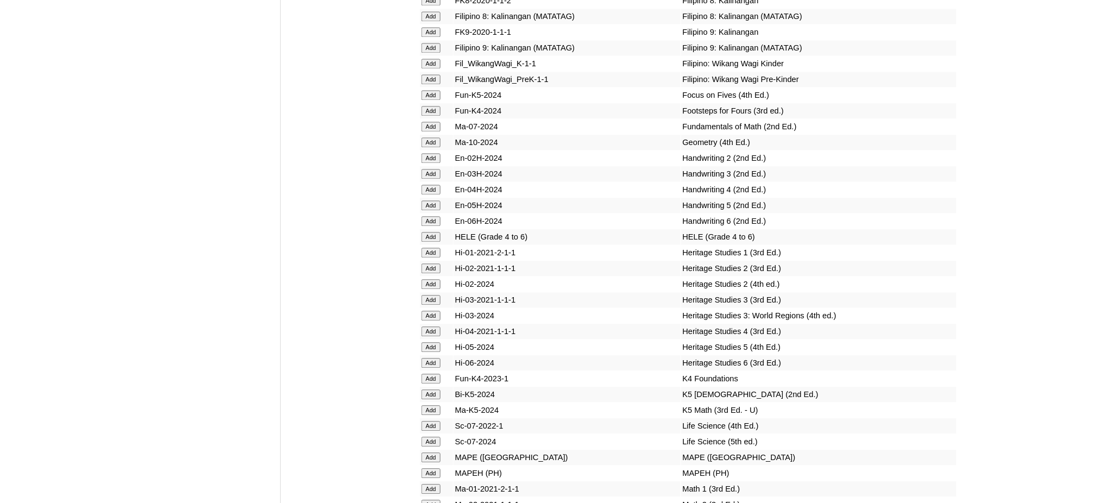
click at [424, 453] on input "Add" at bounding box center [431, 458] width 19 height 10
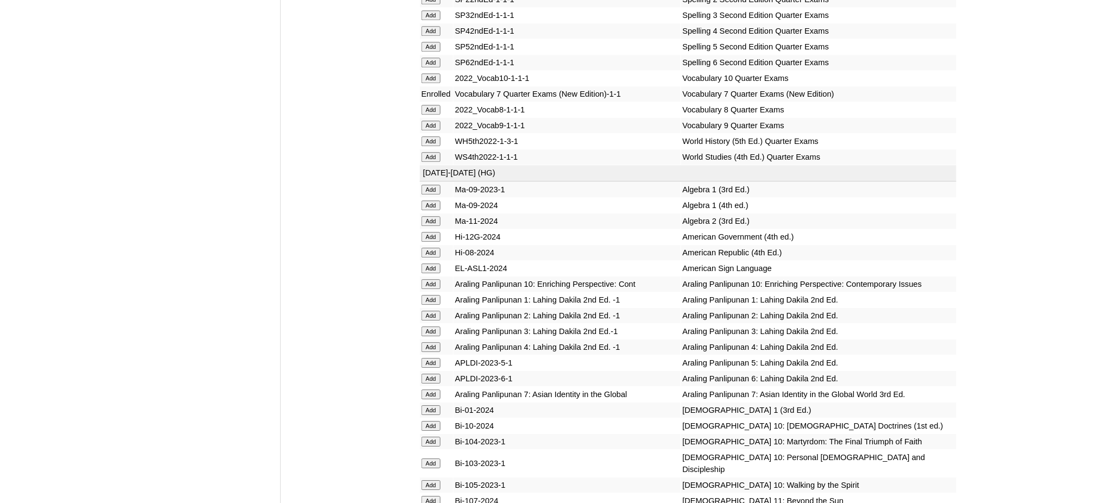
scroll to position [2535, 0]
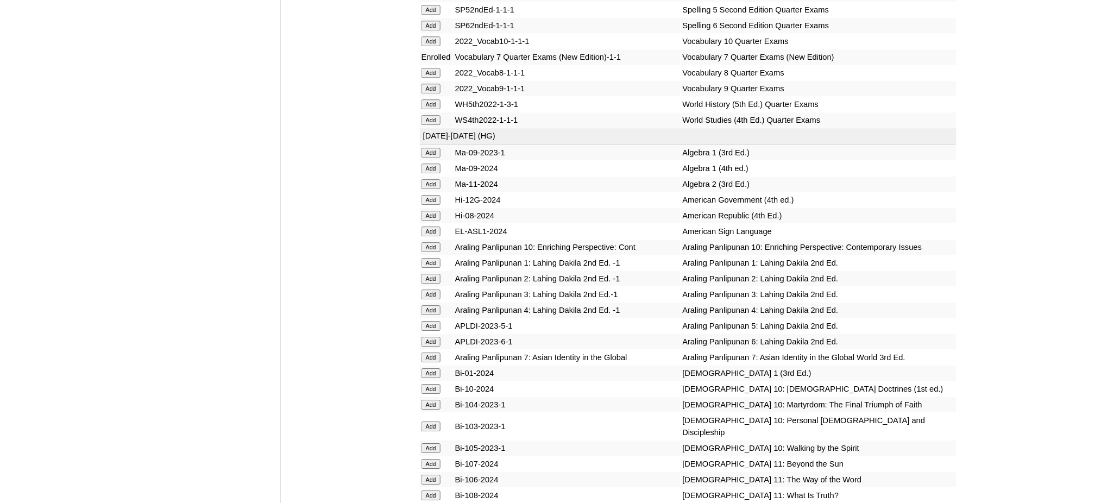
click at [427, 115] on input "Add" at bounding box center [431, 120] width 19 height 10
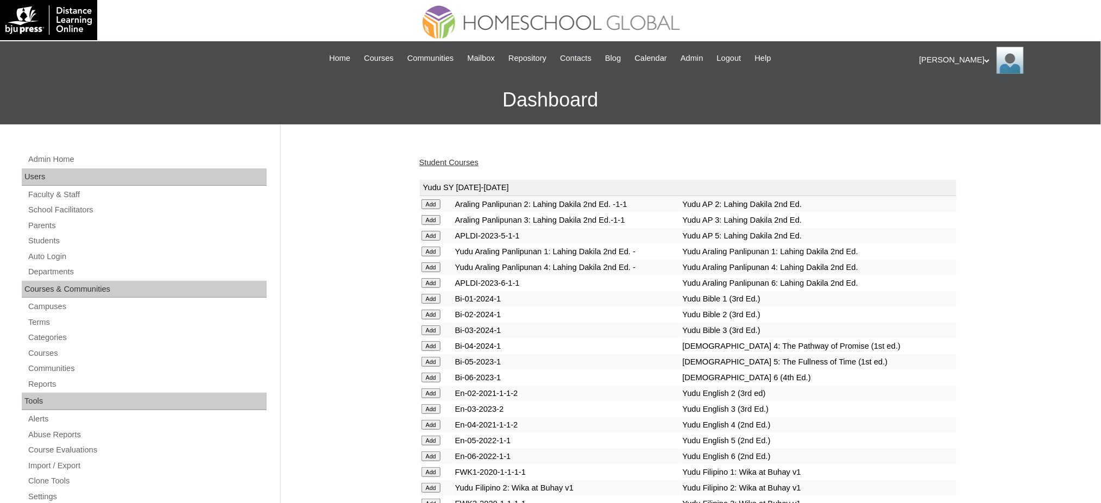
click at [425, 164] on link "Student Courses" at bounding box center [448, 162] width 59 height 9
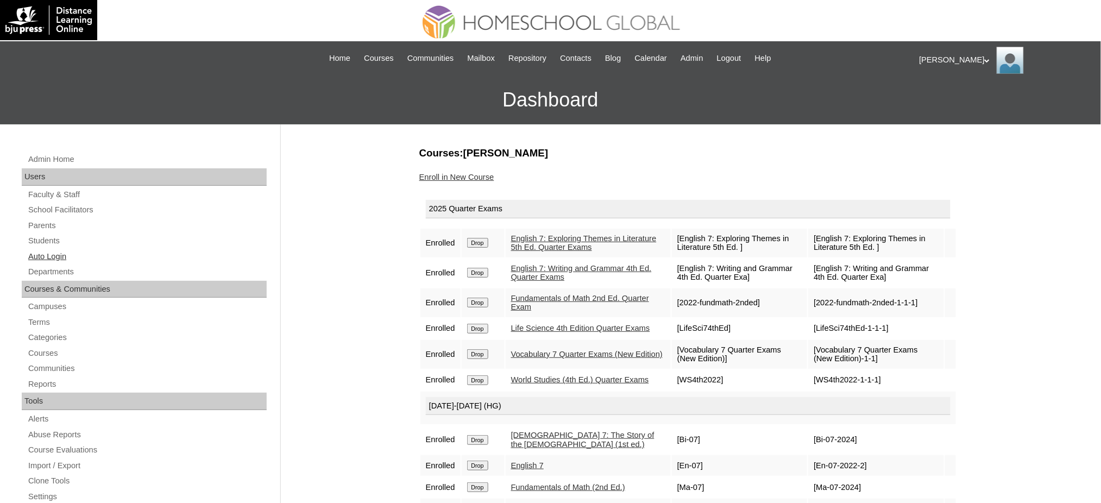
click at [47, 250] on link "Auto Login" at bounding box center [147, 257] width 240 height 14
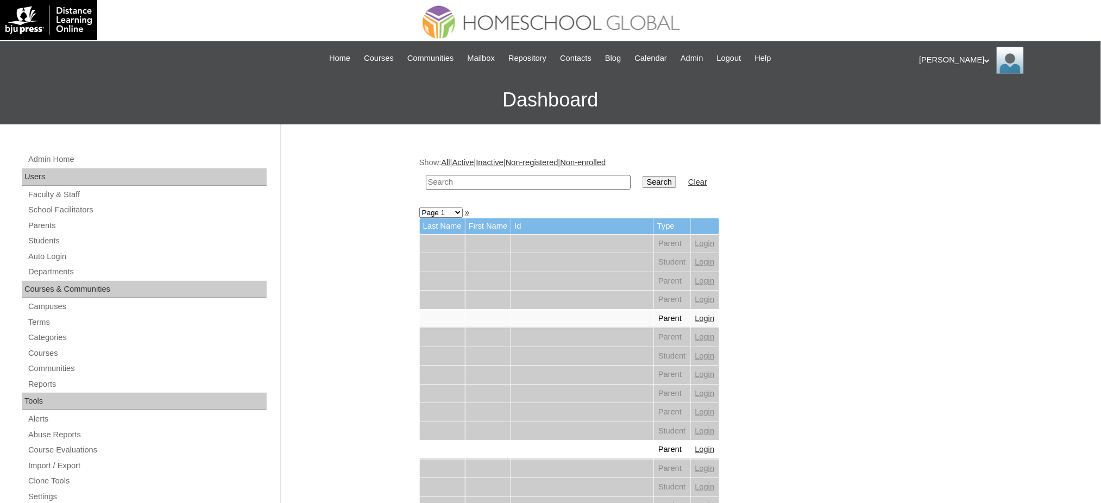
click at [502, 184] on input "text" at bounding box center [528, 182] width 205 height 15
paste input "[PERSON_NAME]"
type input "[PERSON_NAME]"
click at [644, 181] on td "Search" at bounding box center [659, 183] width 45 height 26
click at [643, 181] on input "Search" at bounding box center [660, 182] width 34 height 12
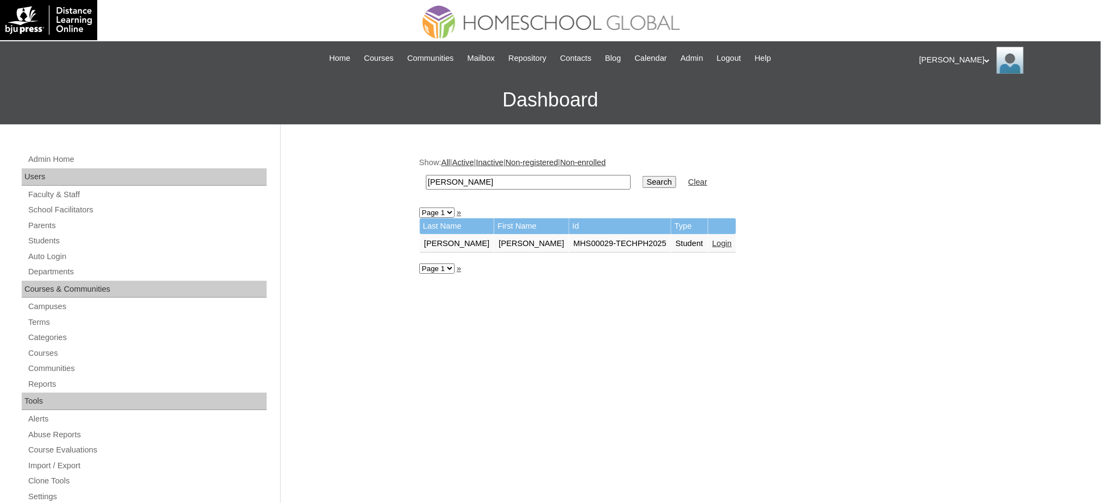
click at [713, 240] on link "Login" at bounding box center [723, 243] width 20 height 9
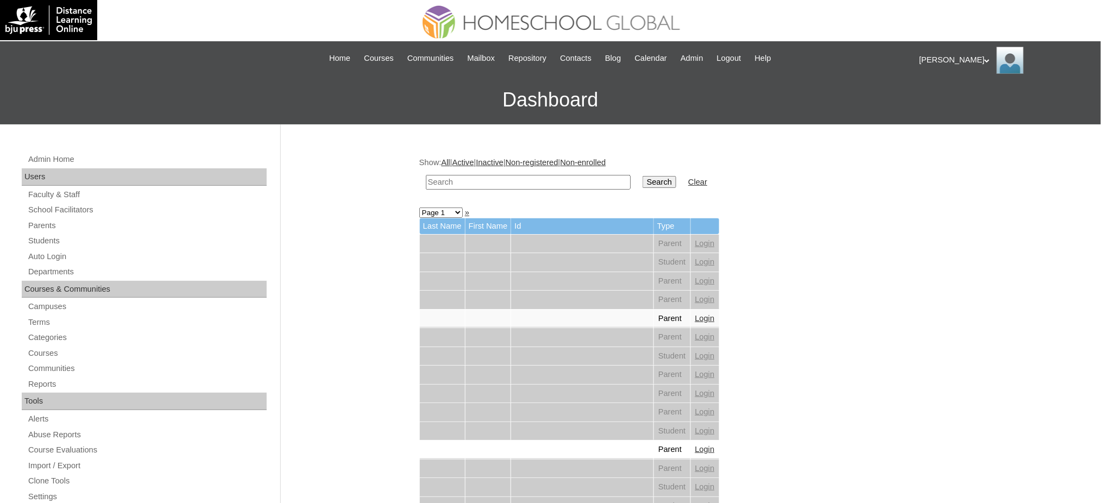
drag, startPoint x: 449, startPoint y: 185, endPoint x: 472, endPoint y: 185, distance: 22.3
click at [449, 185] on input "text" at bounding box center [528, 182] width 205 height 15
paste input "[PERSON_NAME]"
type input "[PERSON_NAME]"
click at [643, 185] on input "Search" at bounding box center [660, 182] width 34 height 12
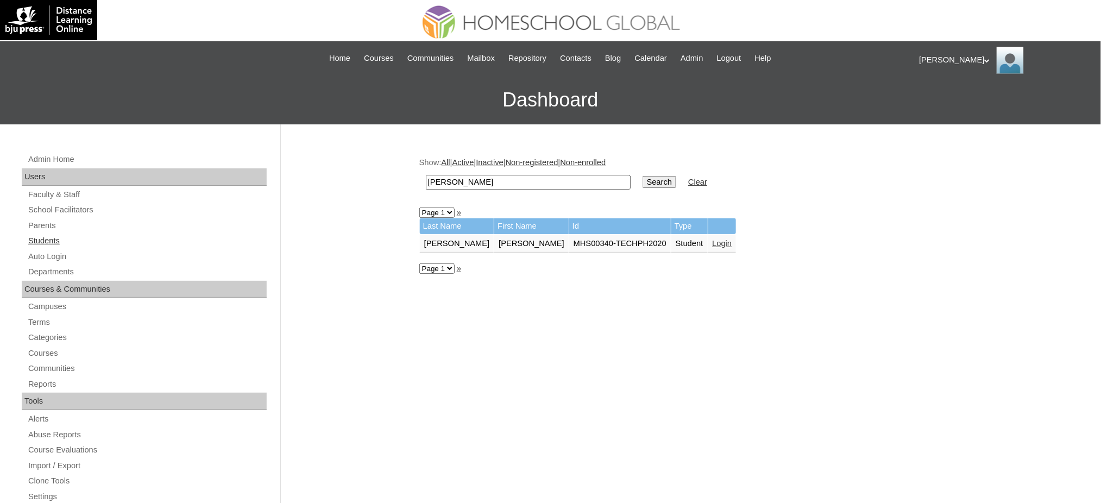
click at [57, 238] on link "Students" at bounding box center [147, 241] width 240 height 14
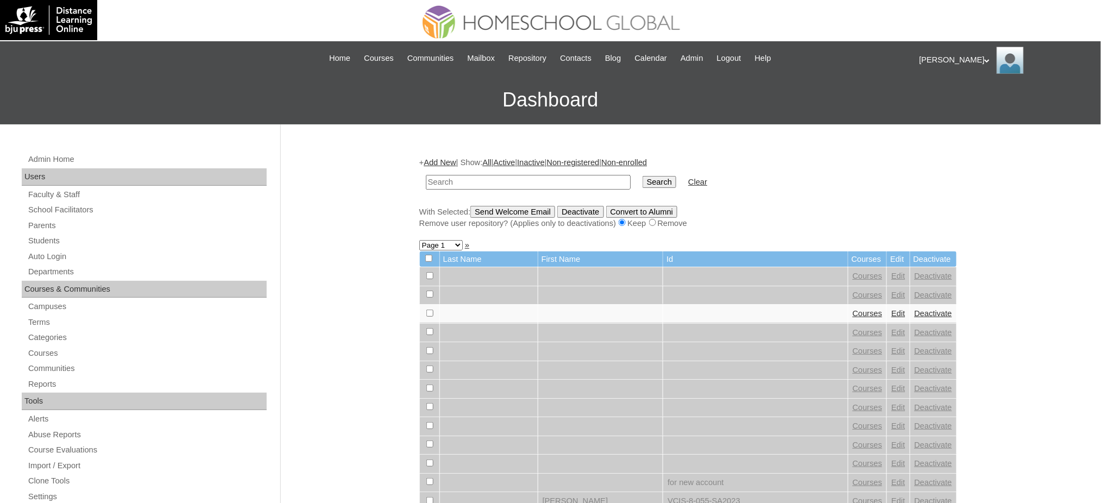
click at [478, 181] on input "text" at bounding box center [528, 182] width 205 height 15
type input "Rafael Niqolas"
click at [643, 176] on input "Search" at bounding box center [660, 182] width 34 height 12
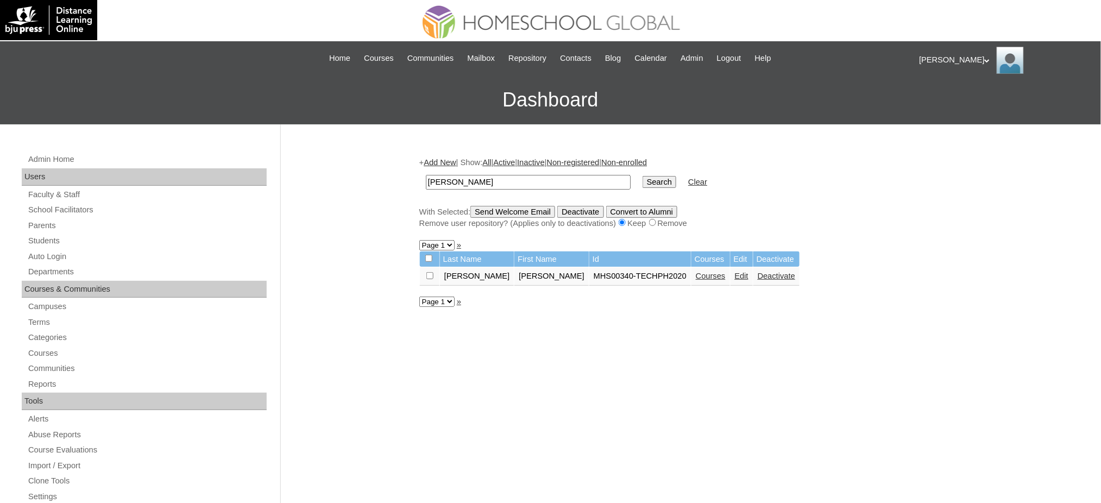
click at [696, 272] on link "Courses" at bounding box center [711, 276] width 30 height 9
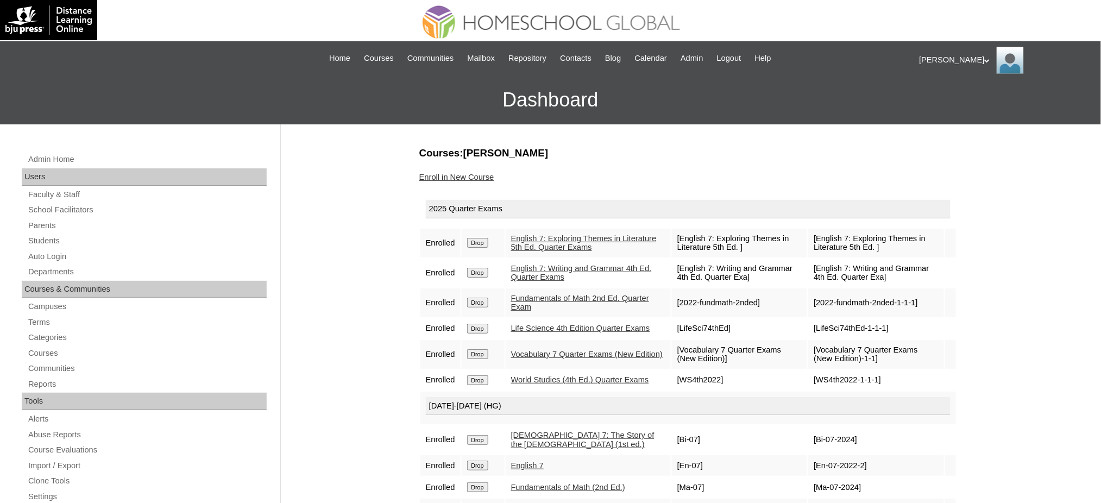
click at [460, 178] on link "Enroll in New Course" at bounding box center [456, 177] width 75 height 9
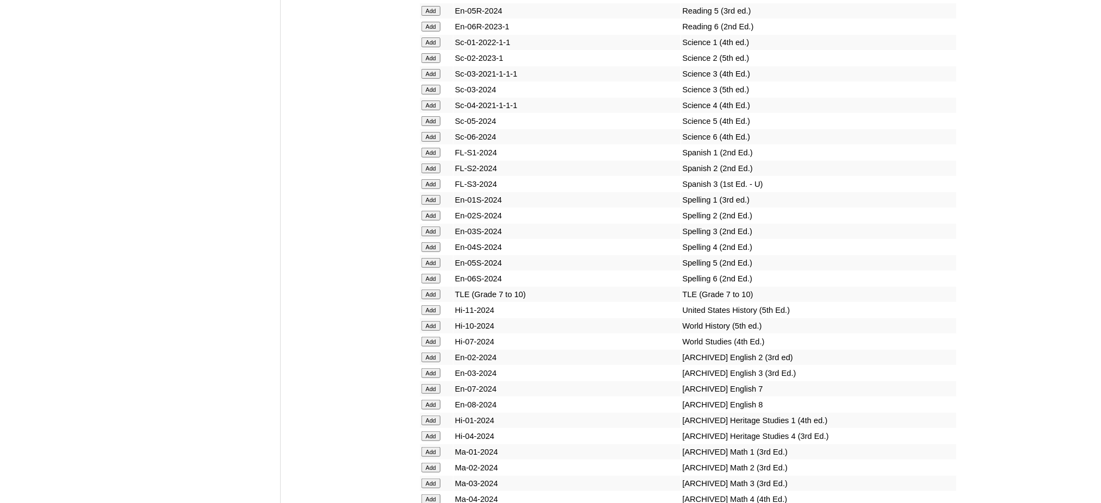
scroll to position [4636, 0]
click at [436, 336] on input "Add" at bounding box center [431, 341] width 19 height 10
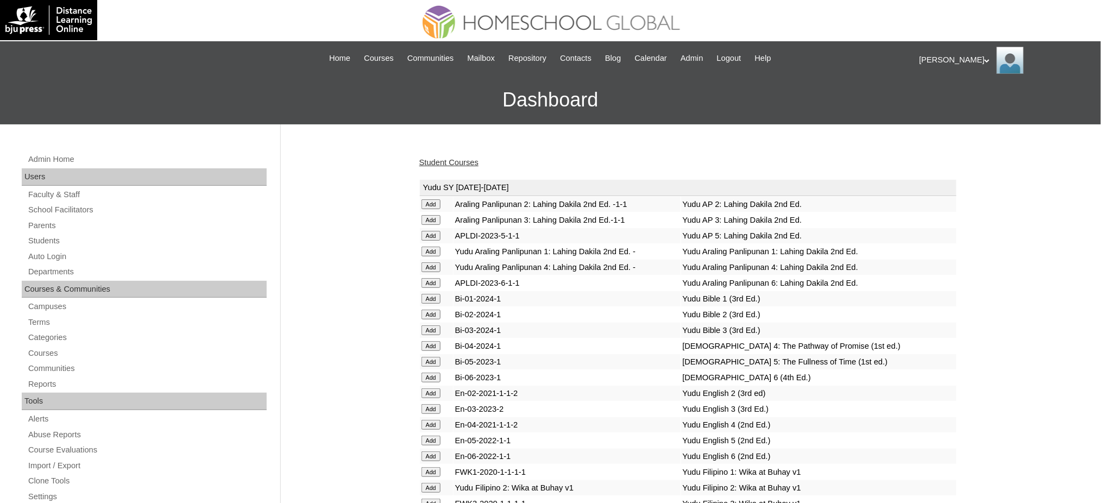
click at [452, 159] on link "Student Courses" at bounding box center [448, 162] width 59 height 9
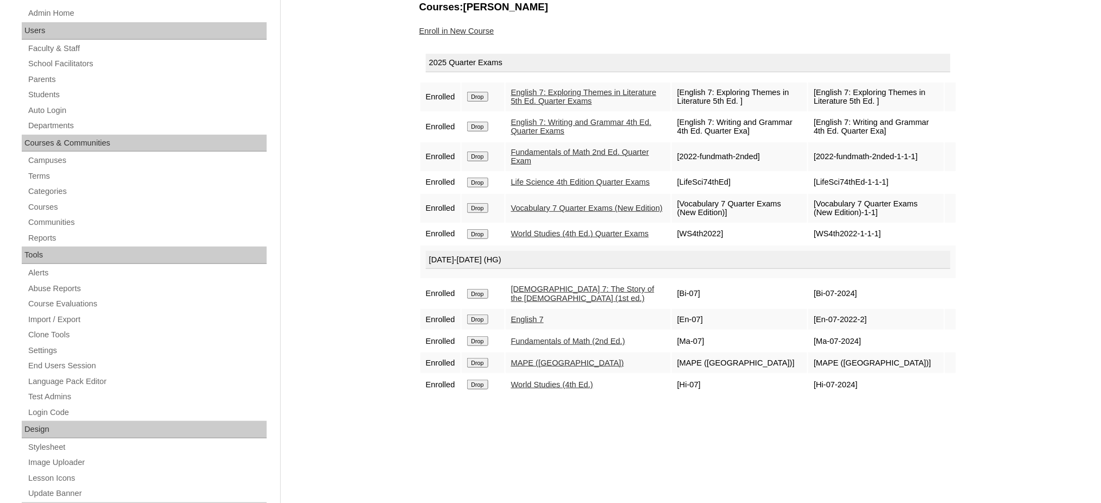
scroll to position [145, 0]
click at [463, 33] on link "Enroll in New Course" at bounding box center [456, 32] width 75 height 9
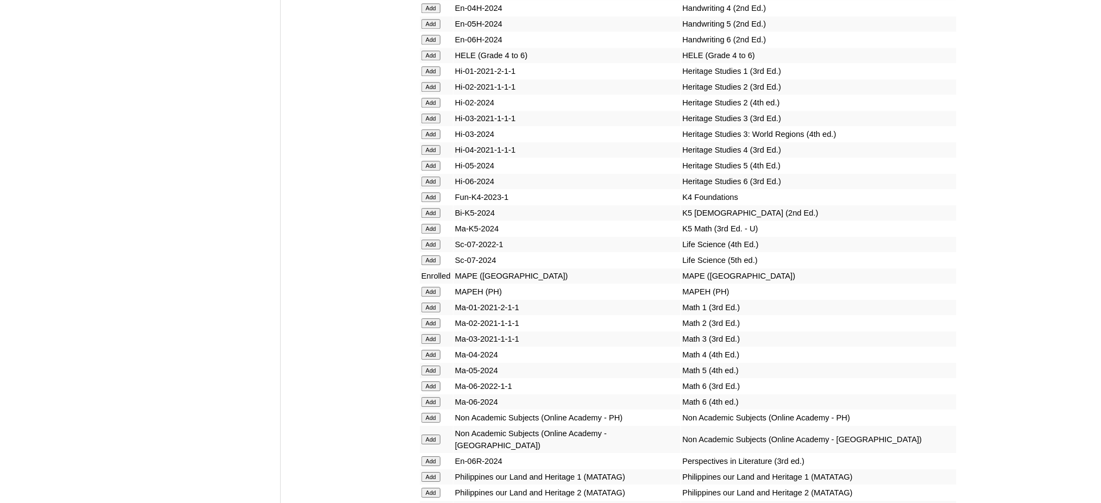
scroll to position [3912, 0]
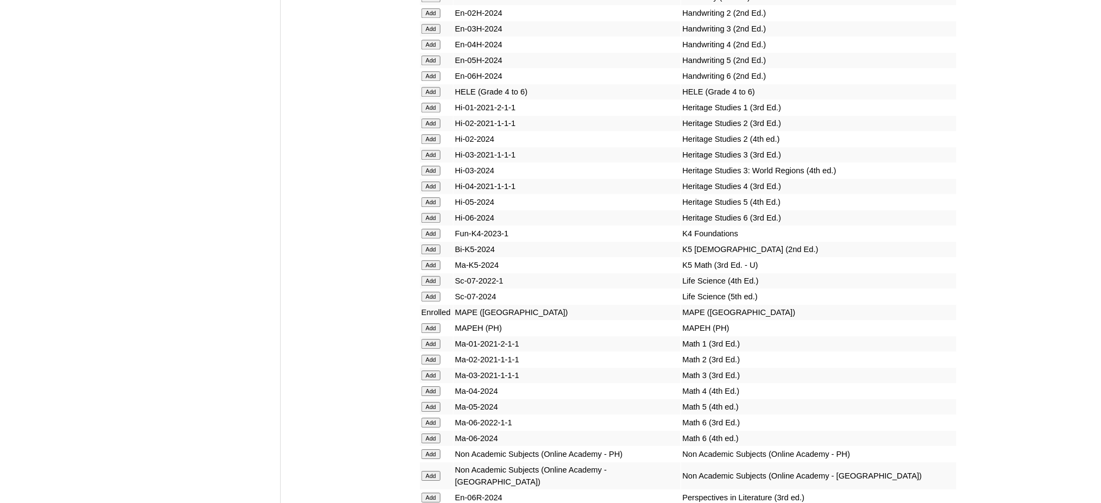
click at [431, 276] on input "Add" at bounding box center [431, 281] width 19 height 10
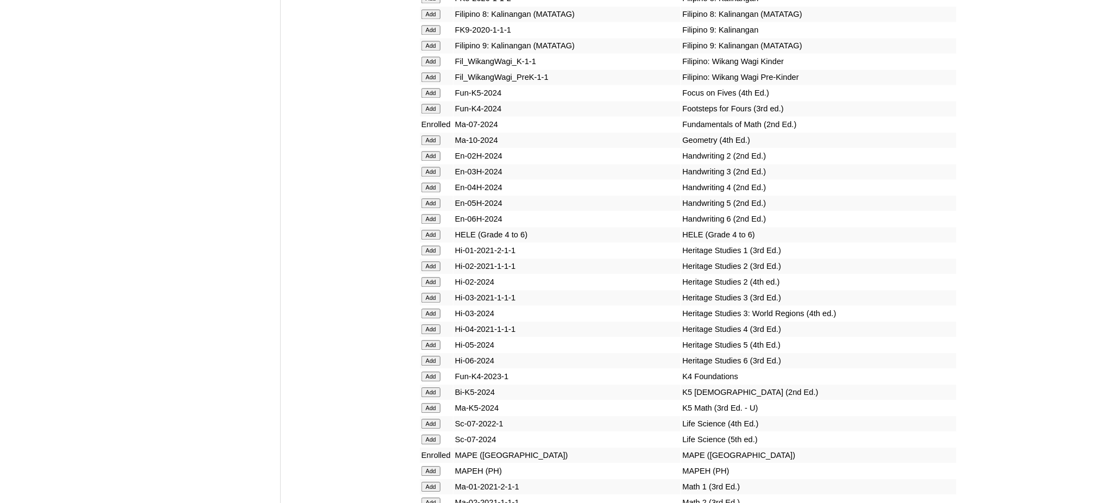
scroll to position [3767, 0]
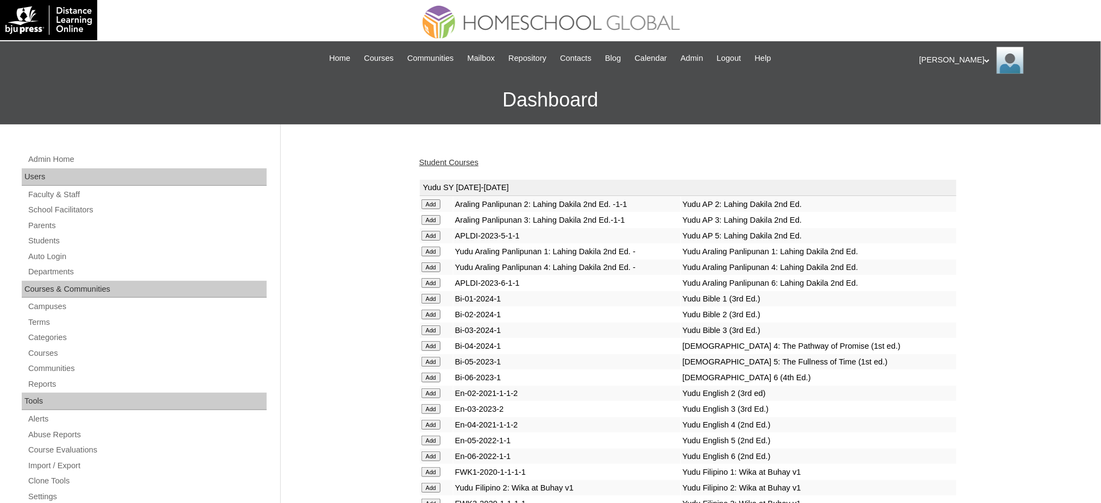
click at [436, 162] on link "Student Courses" at bounding box center [448, 162] width 59 height 9
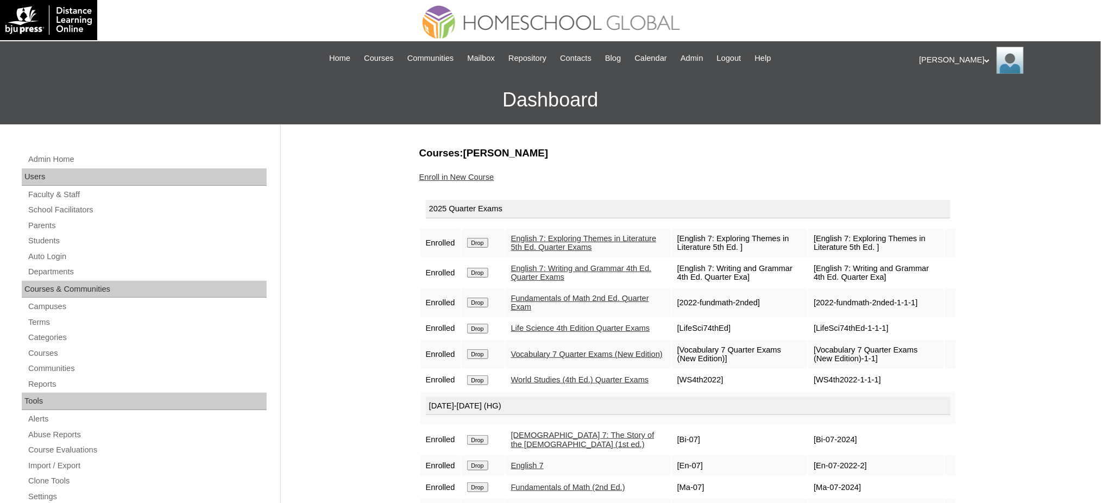
click at [50, 248] on div "Admin Home Users Faculty & Staff School Facilitators Parents Students Auto Logi…" at bounding box center [145, 504] width 259 height 703
click at [50, 257] on link "Auto Login" at bounding box center [147, 257] width 240 height 14
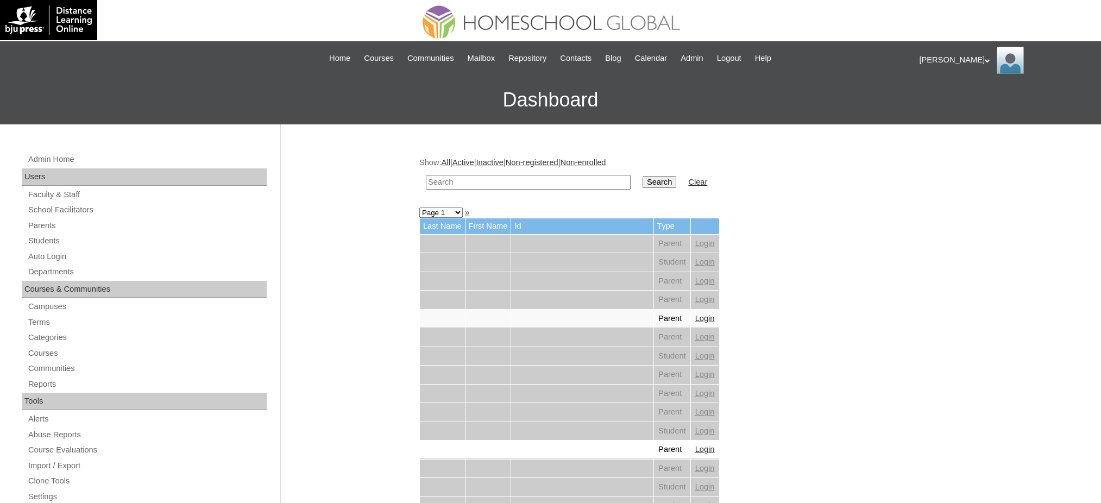
click at [467, 181] on input "text" at bounding box center [528, 182] width 205 height 15
type input "[PERSON_NAME]"
click at [643, 180] on input "Search" at bounding box center [660, 182] width 34 height 12
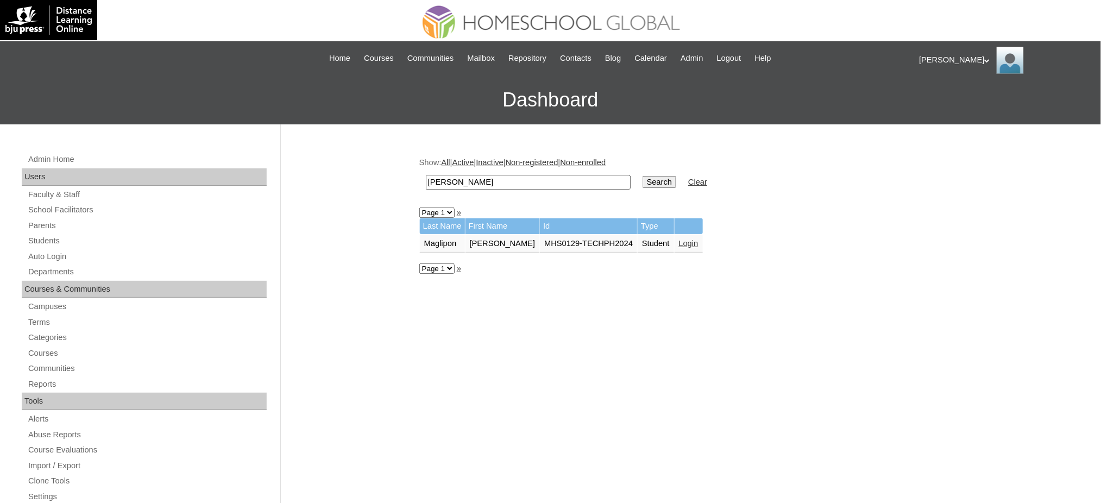
click at [679, 239] on link "Login" at bounding box center [689, 243] width 20 height 9
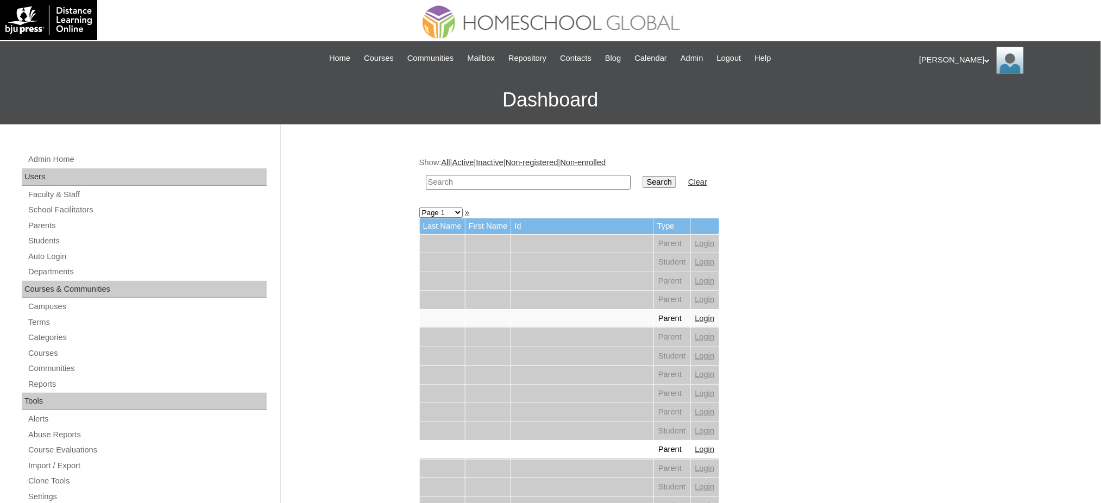
click at [500, 178] on input "text" at bounding box center [528, 182] width 205 height 15
paste input "[PERSON_NAME]"
type input "[PERSON_NAME]"
click at [643, 181] on input "Search" at bounding box center [660, 182] width 34 height 12
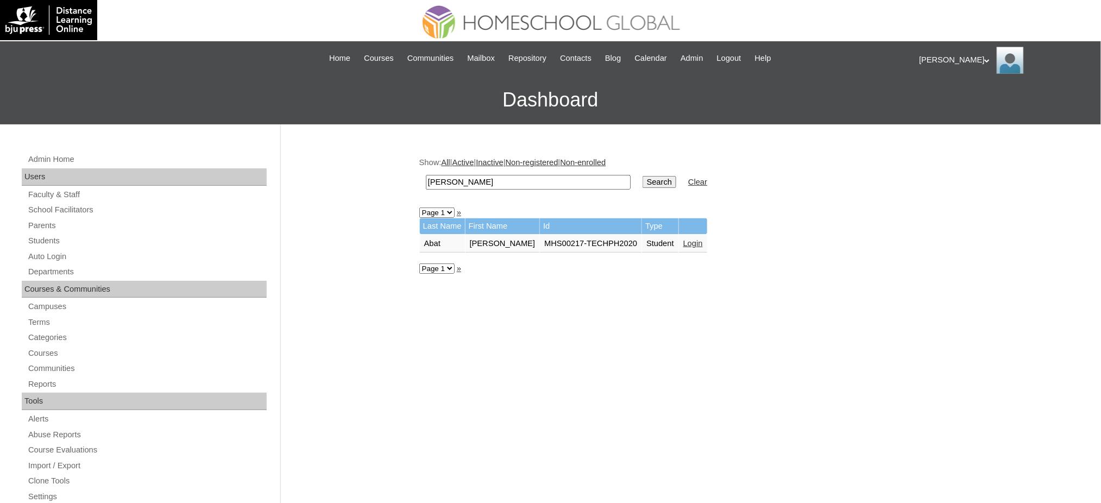
click at [684, 240] on link "Login" at bounding box center [694, 243] width 20 height 9
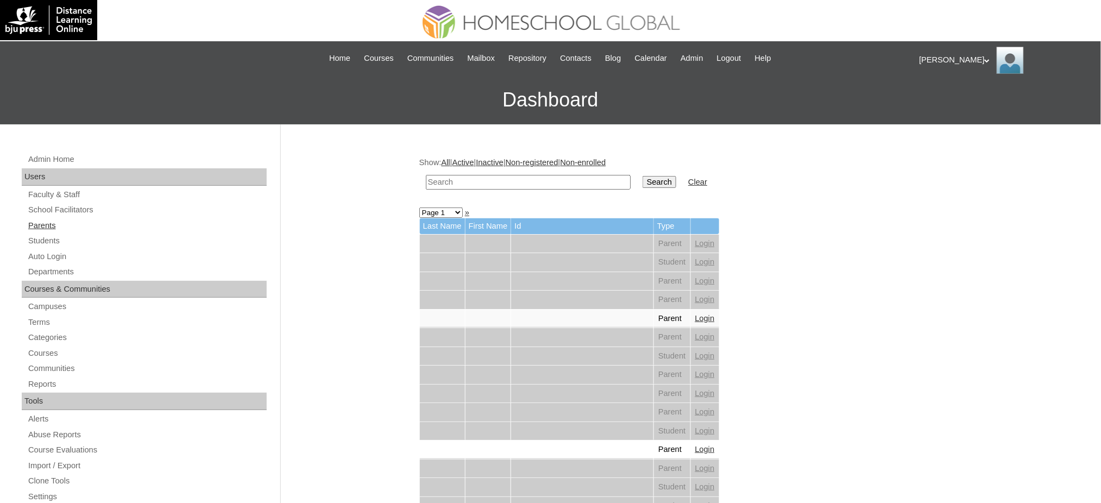
click at [47, 227] on link "Parents" at bounding box center [147, 226] width 240 height 14
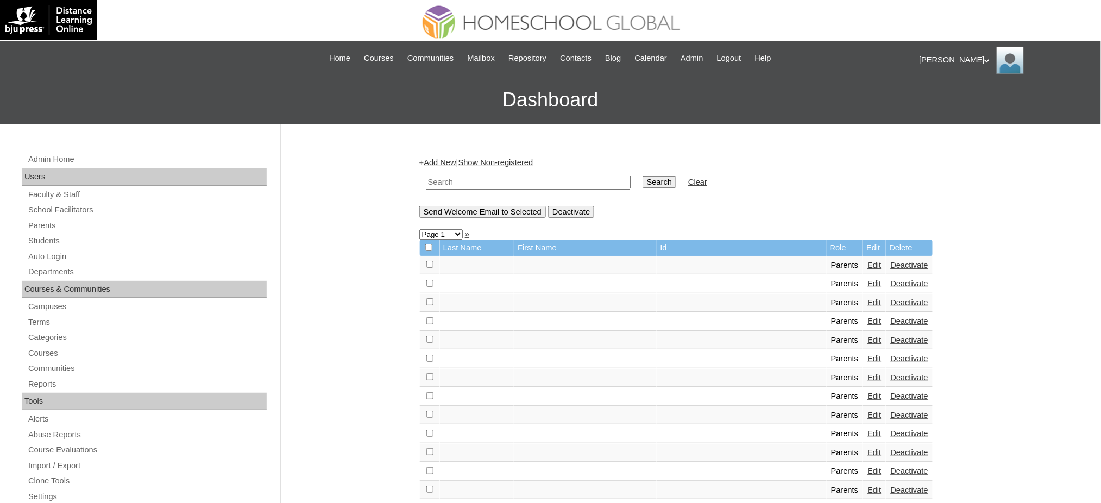
click at [461, 183] on input "text" at bounding box center [528, 182] width 205 height 15
paste input "MHP00112-TECHPH2020"
type input "MHP00112-TECHPH2020"
click at [643, 177] on input "Search" at bounding box center [660, 182] width 34 height 12
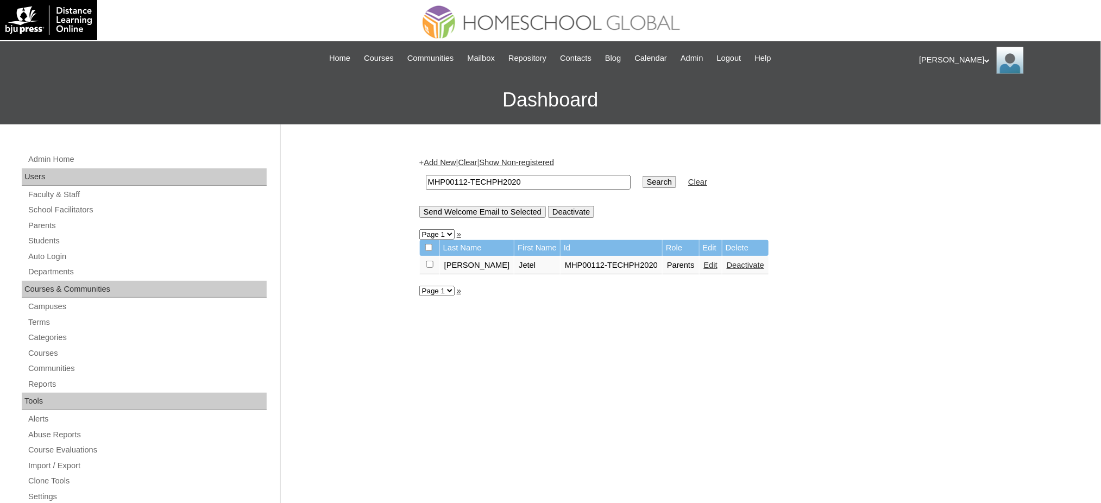
click at [704, 263] on link "Edit" at bounding box center [711, 265] width 14 height 9
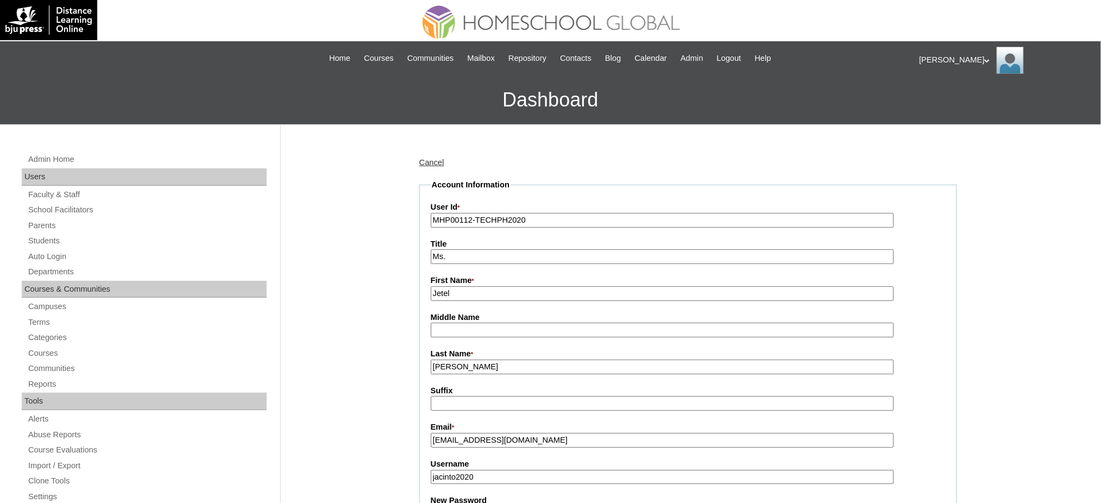
click at [470, 433] on input "[EMAIL_ADDRESS][DOMAIN_NAME]" at bounding box center [662, 440] width 463 height 15
click at [470, 433] on input "jeteljacinto@gmail.com" at bounding box center [662, 440] width 463 height 15
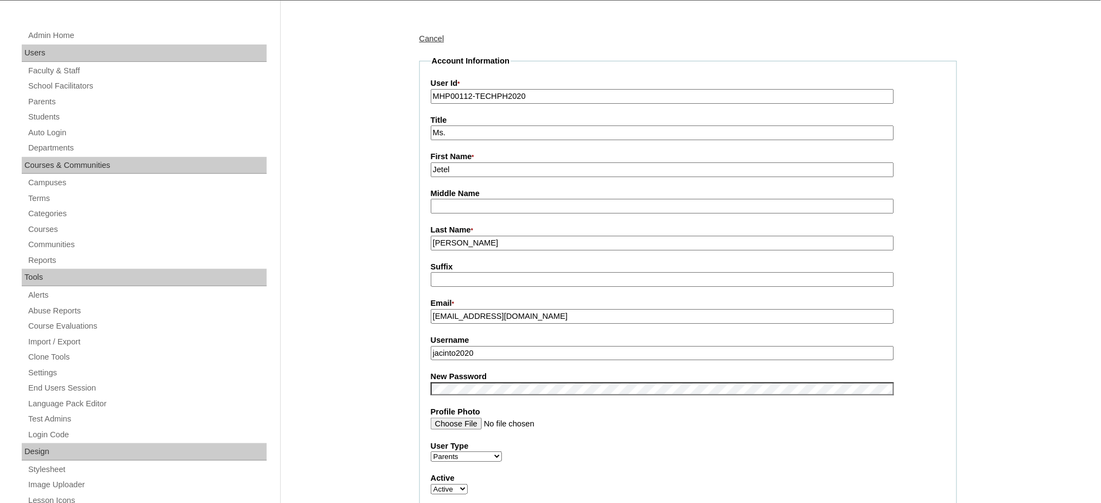
scroll to position [145, 0]
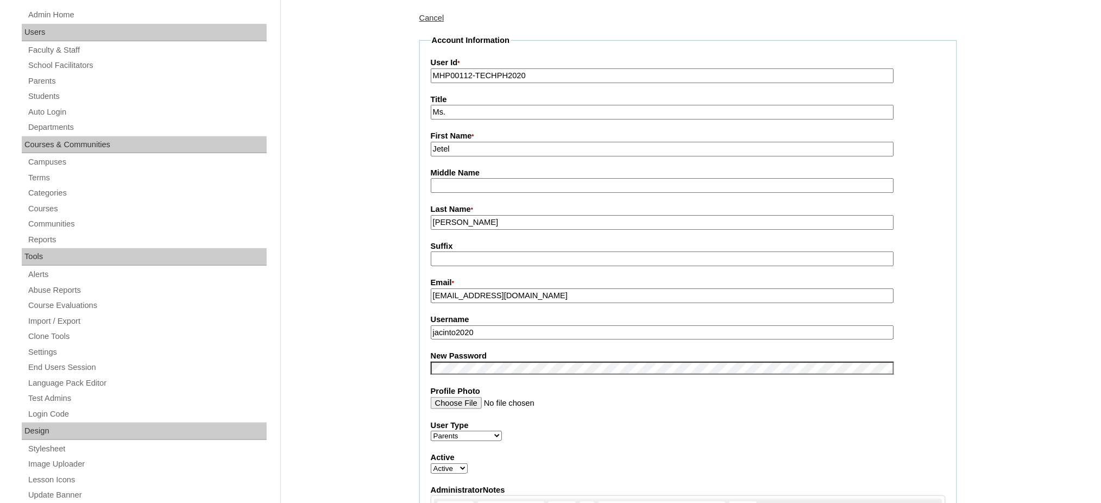
click at [450, 329] on input "jacinto2020" at bounding box center [662, 332] width 463 height 15
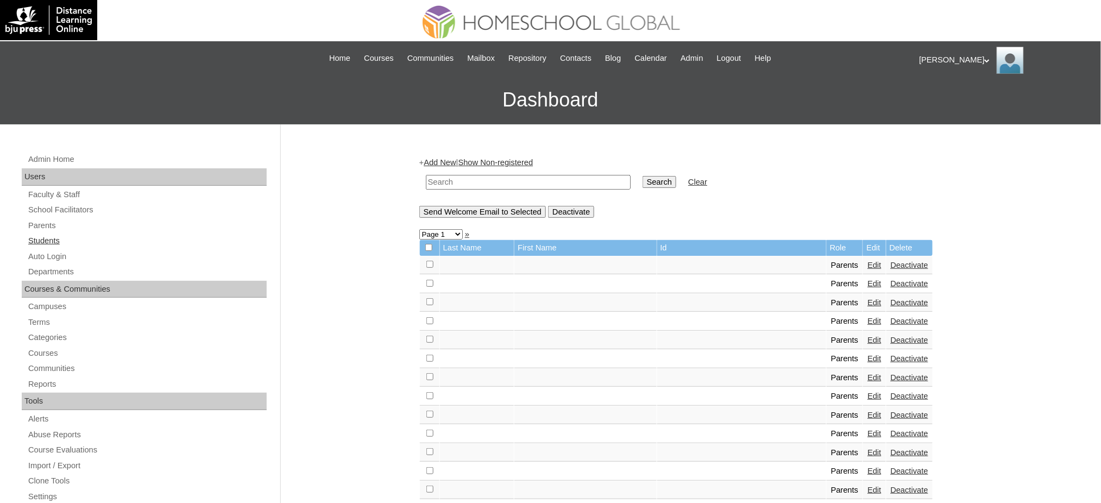
click at [51, 242] on link "Students" at bounding box center [147, 241] width 240 height 14
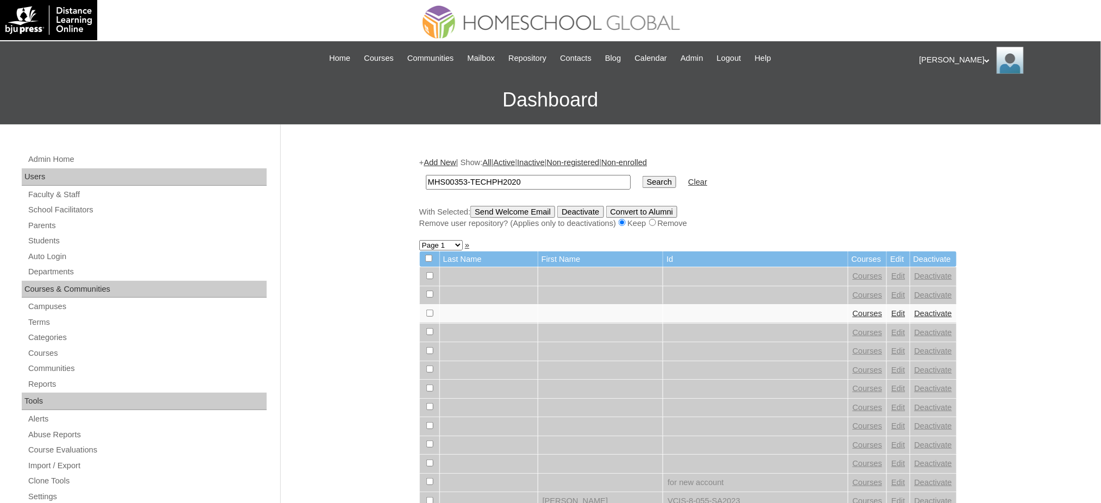
type input "MHS00353-TECHPH2020"
click at [643, 180] on input "Search" at bounding box center [660, 182] width 34 height 12
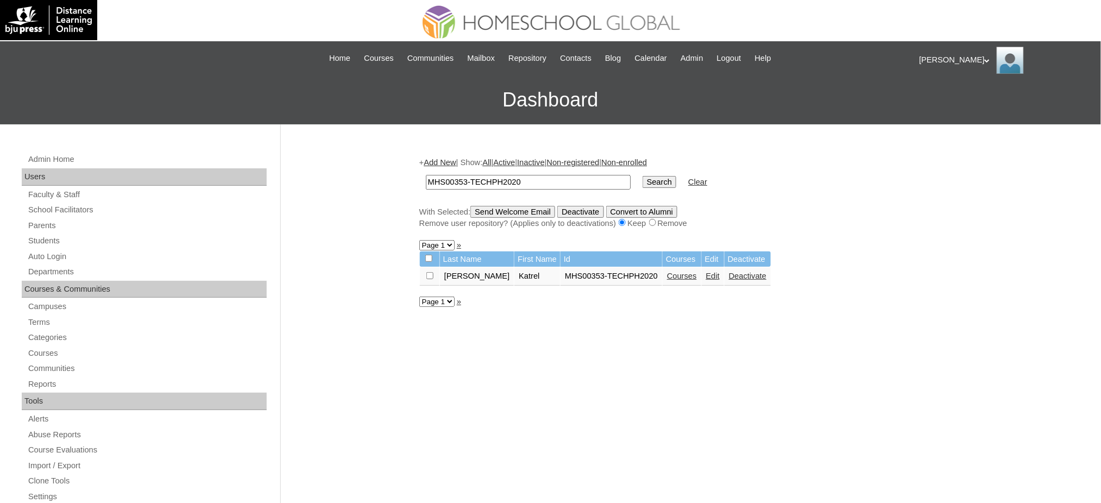
click at [706, 274] on link "Edit" at bounding box center [713, 276] width 14 height 9
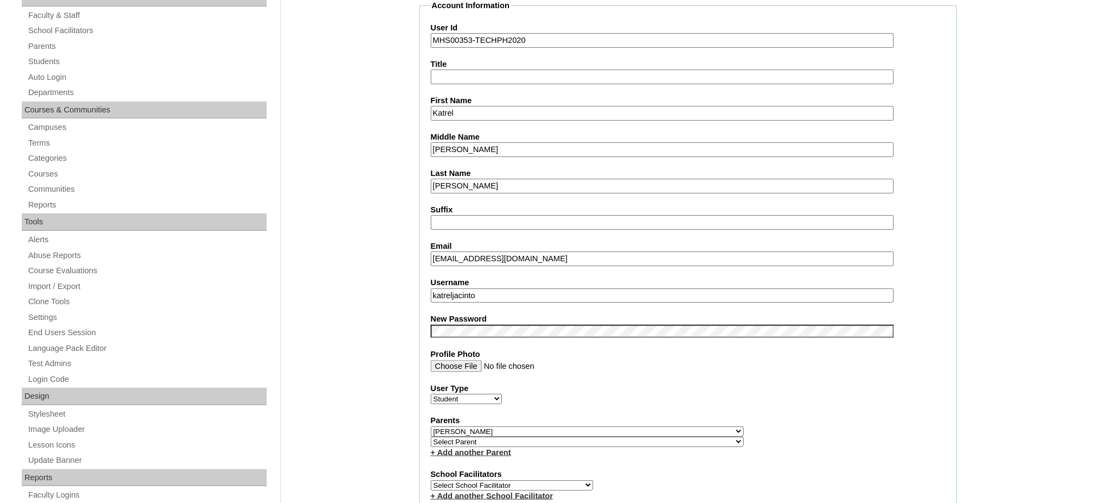
scroll to position [217, 0]
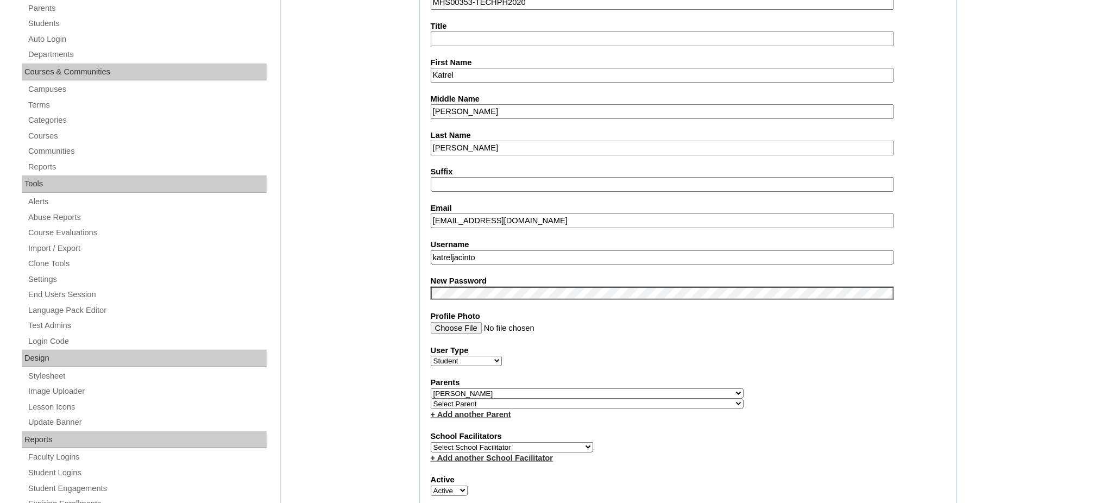
click at [493, 250] on input "katreljacinto" at bounding box center [662, 257] width 463 height 15
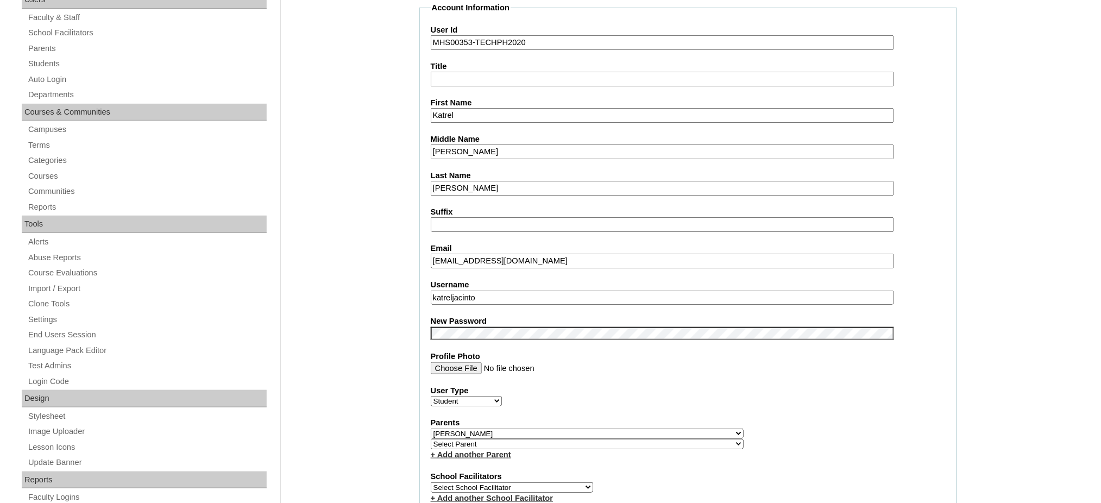
scroll to position [72, 0]
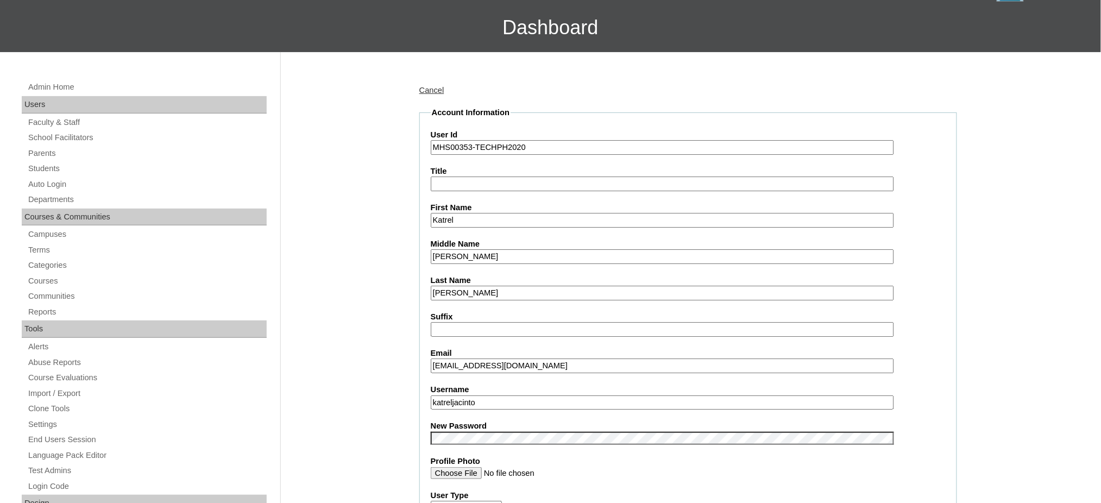
click at [501, 146] on input "MHS00353-TECHPH2020" at bounding box center [662, 147] width 463 height 15
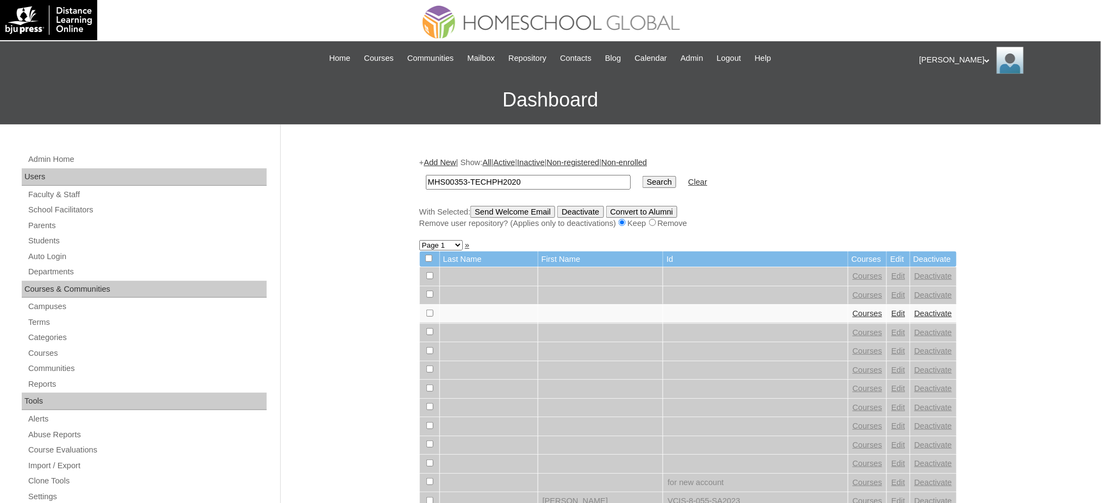
type input "MHS00353-TECHPH2020"
click at [643, 178] on input "Search" at bounding box center [660, 182] width 34 height 12
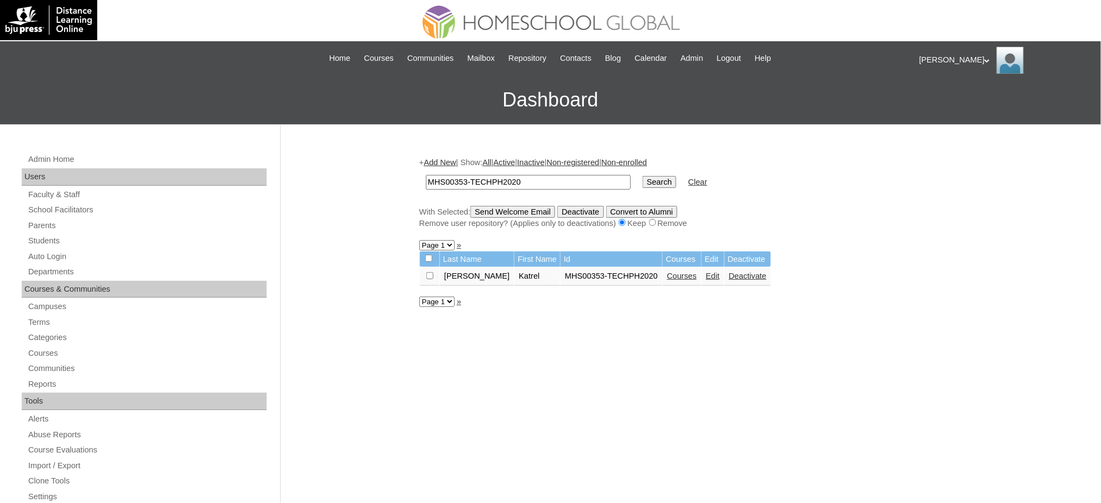
click at [667, 272] on link "Courses" at bounding box center [682, 276] width 30 height 9
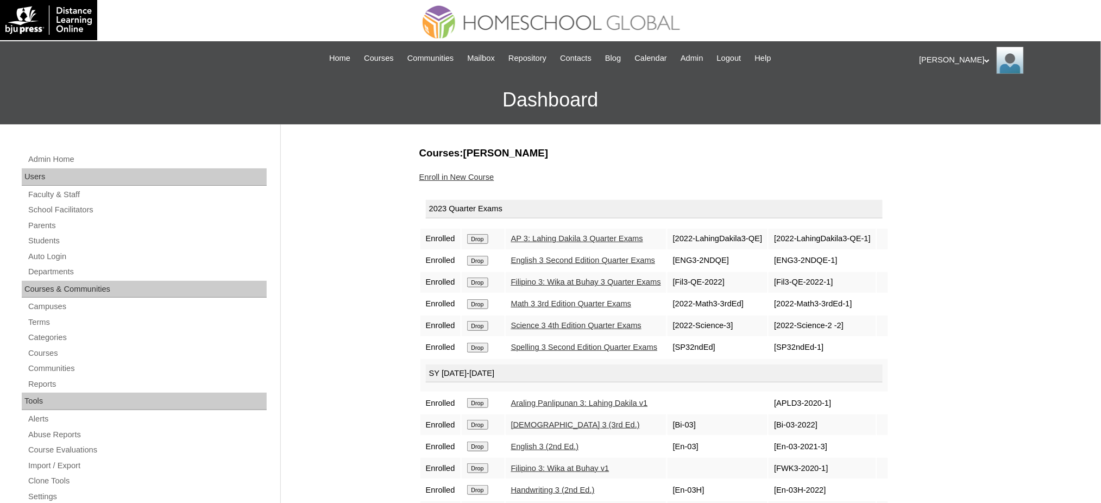
click at [483, 239] on input "Drop" at bounding box center [477, 239] width 21 height 10
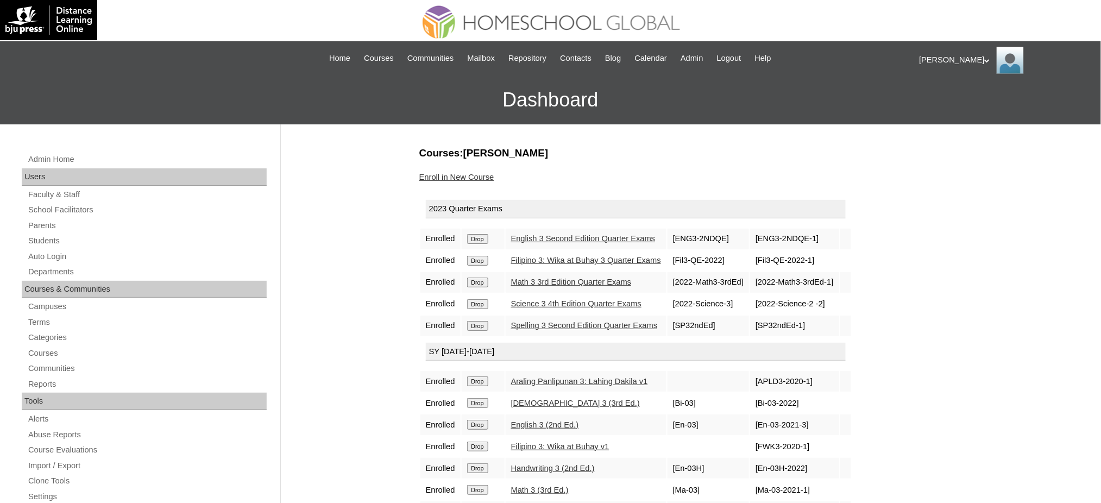
click at [484, 237] on input "Drop" at bounding box center [477, 239] width 21 height 10
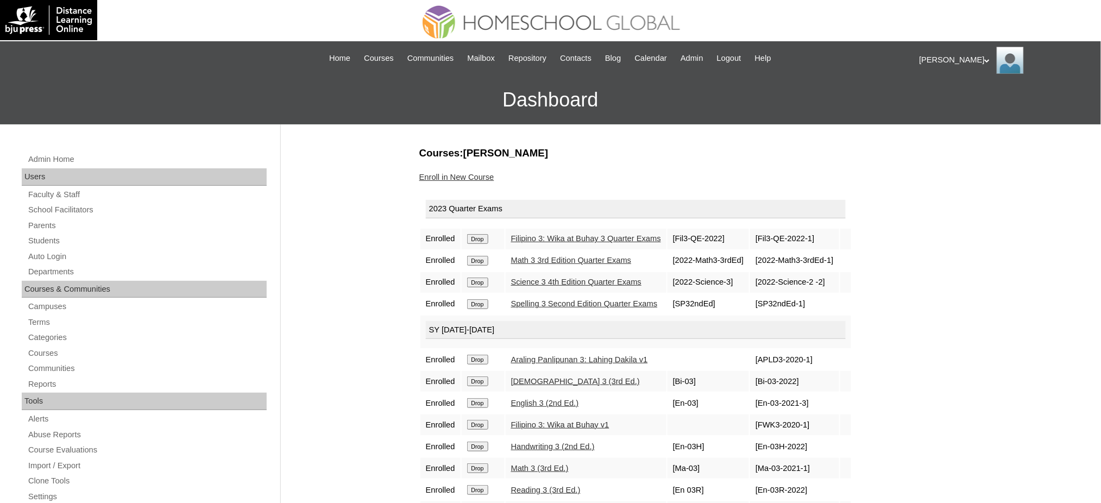
click at [485, 237] on input "Drop" at bounding box center [477, 239] width 21 height 10
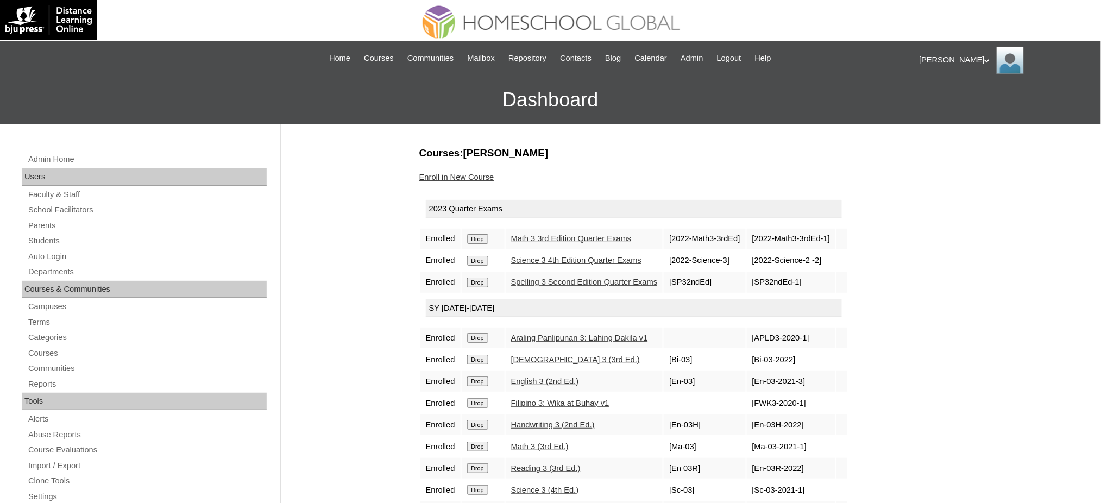
click at [482, 237] on input "Drop" at bounding box center [477, 239] width 21 height 10
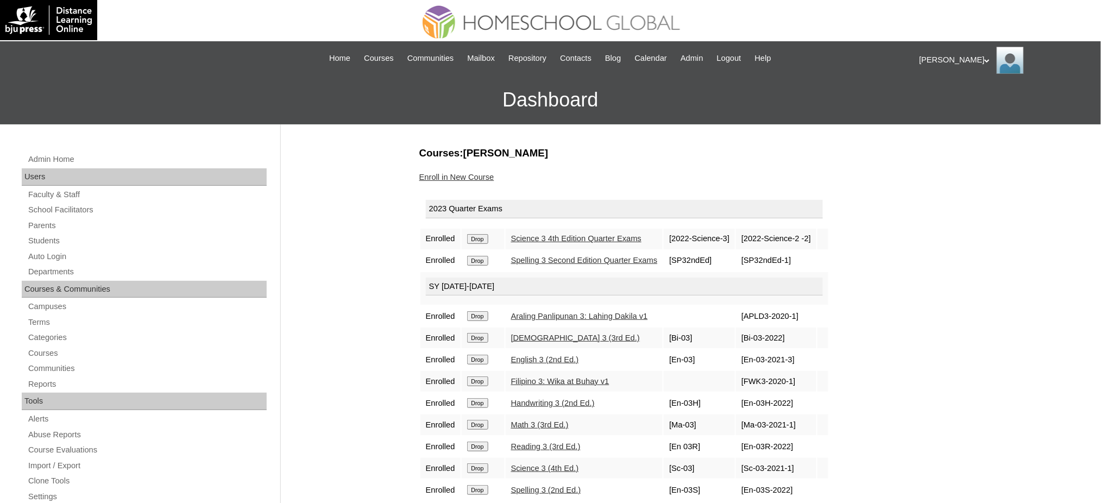
click at [491, 237] on form "Drop" at bounding box center [483, 238] width 32 height 9
click at [488, 237] on input "Drop" at bounding box center [477, 239] width 21 height 10
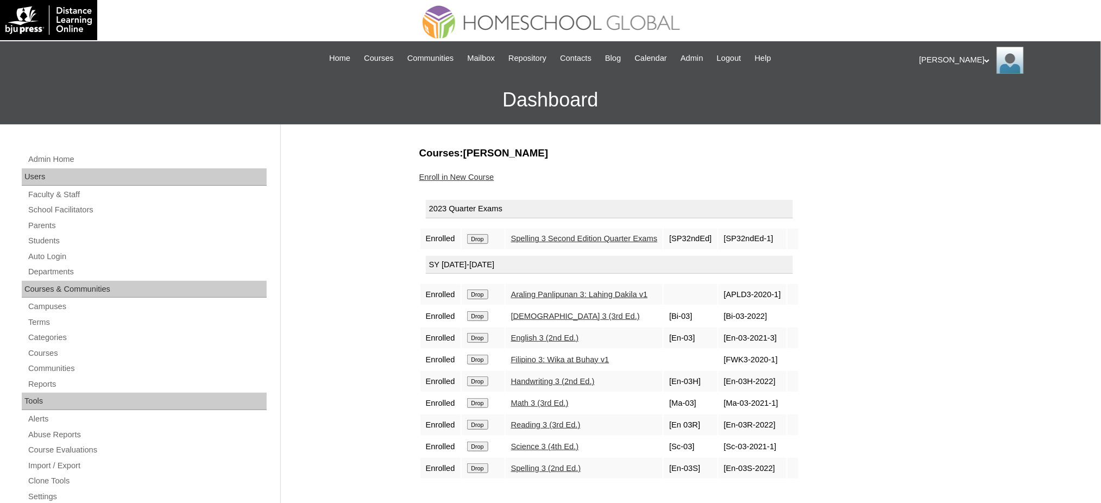
click at [483, 235] on input "Drop" at bounding box center [477, 239] width 21 height 10
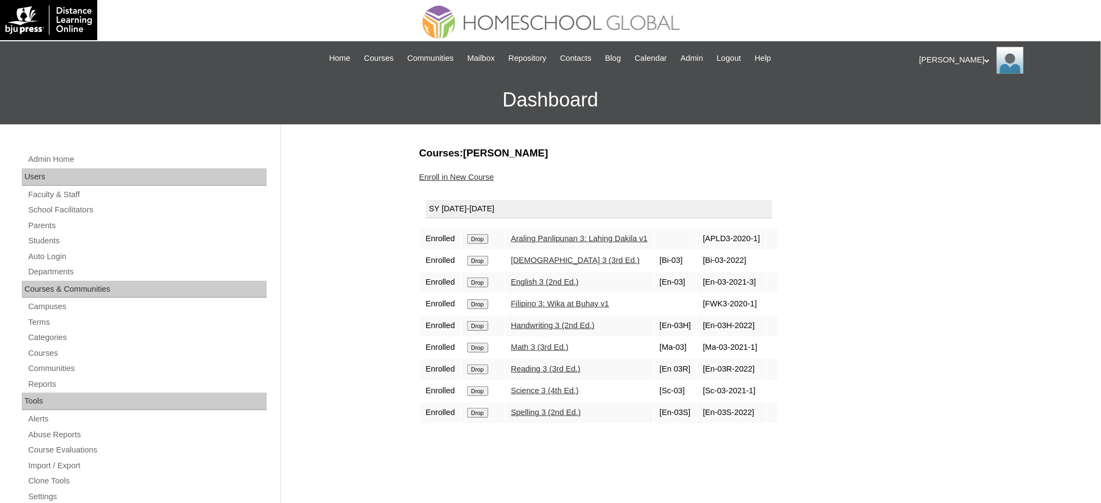
click at [483, 241] on input "Drop" at bounding box center [477, 239] width 21 height 10
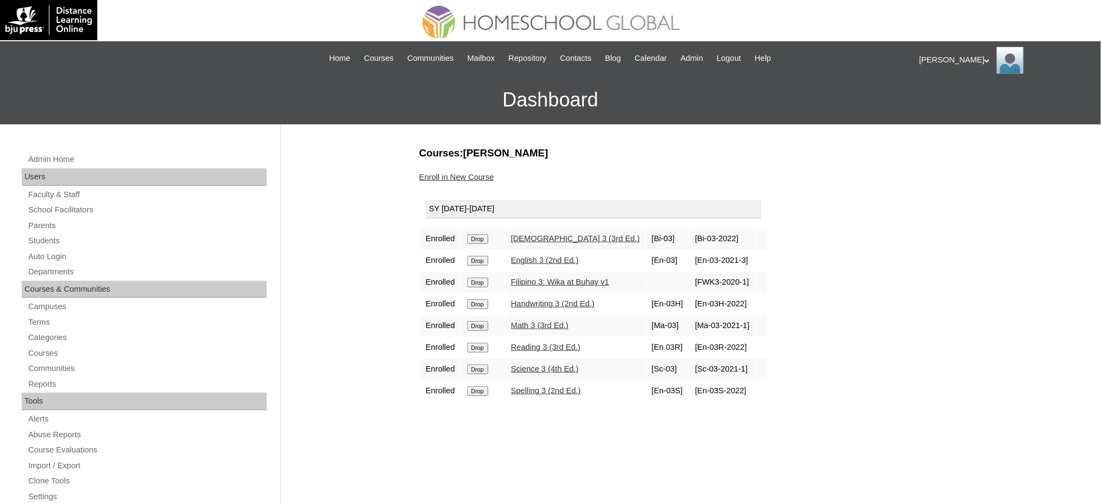
click at [468, 259] on input "Drop" at bounding box center [477, 261] width 21 height 10
drag, startPoint x: 0, startPoint y: 0, endPoint x: 624, endPoint y: 46, distance: 626.0
click at [488, 237] on input "Drop" at bounding box center [477, 239] width 21 height 10
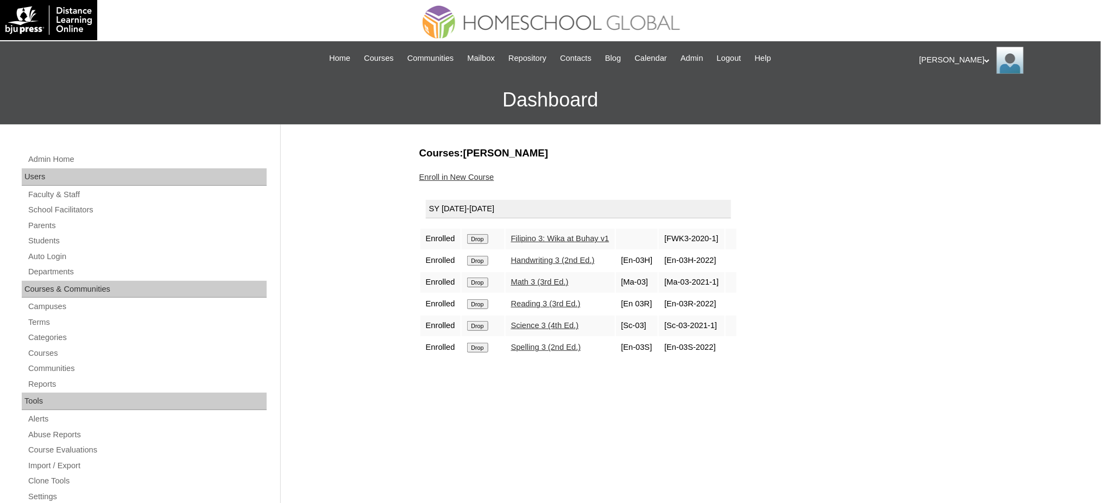
click at [482, 236] on input "Drop" at bounding box center [477, 239] width 21 height 10
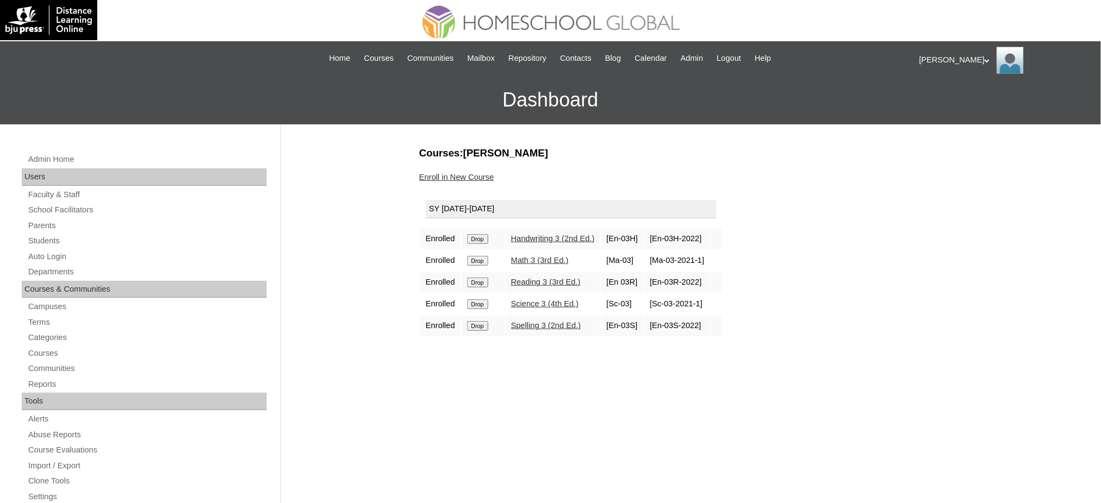
click at [474, 235] on input "Drop" at bounding box center [477, 239] width 21 height 10
click at [482, 237] on input "Drop" at bounding box center [477, 239] width 21 height 10
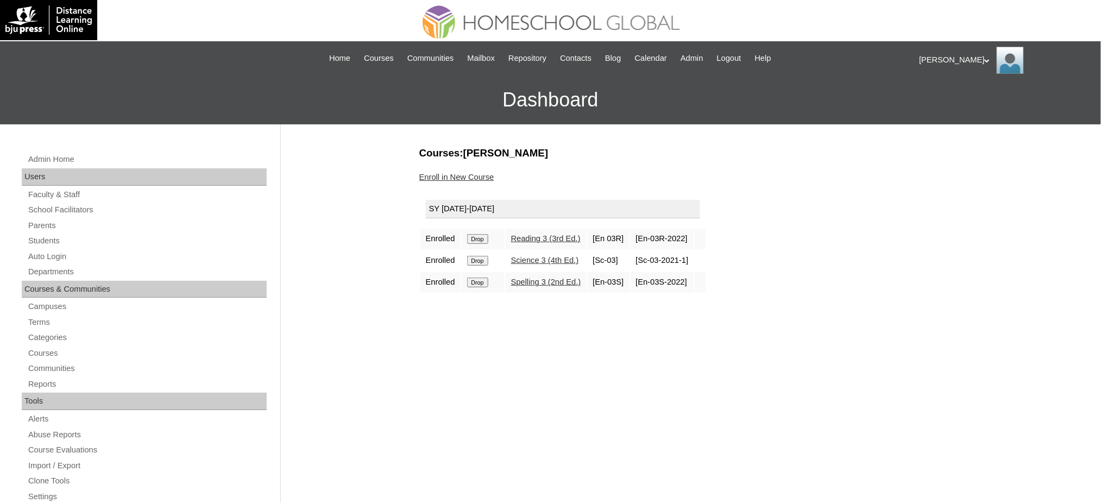
click at [483, 236] on input "Drop" at bounding box center [477, 239] width 21 height 10
click at [479, 240] on input "Drop" at bounding box center [477, 239] width 21 height 10
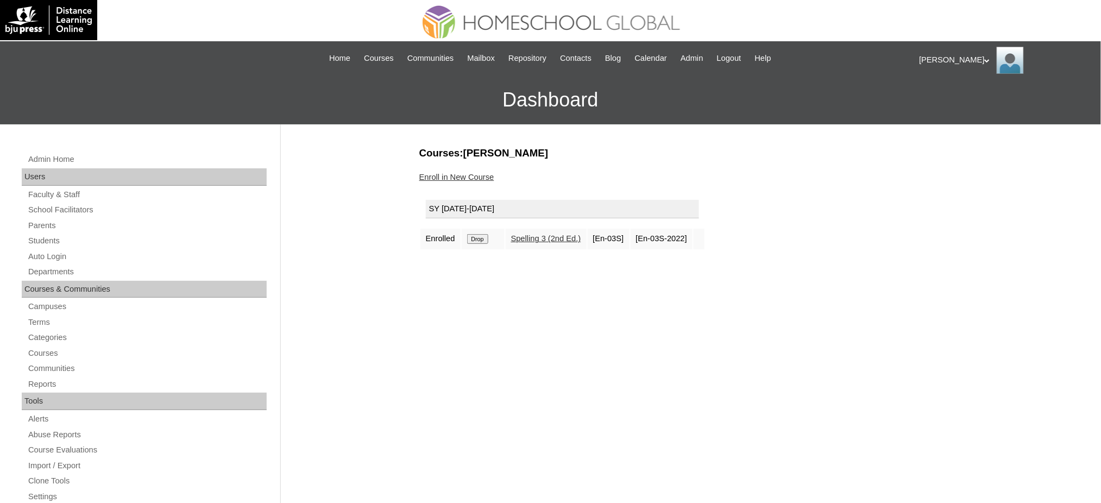
click at [481, 238] on input "Drop" at bounding box center [477, 239] width 21 height 10
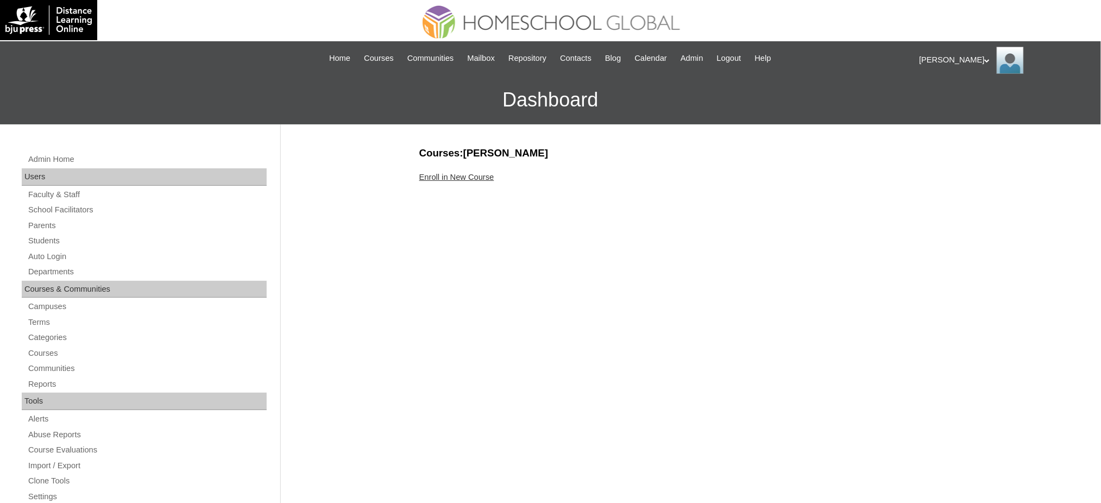
click at [436, 177] on link "Enroll in New Course" at bounding box center [456, 177] width 75 height 9
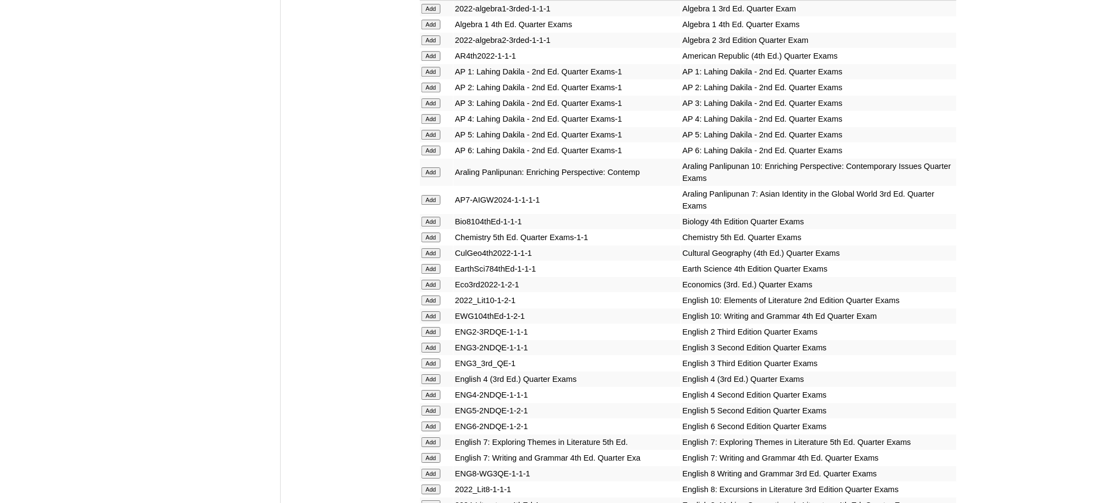
scroll to position [1087, 0]
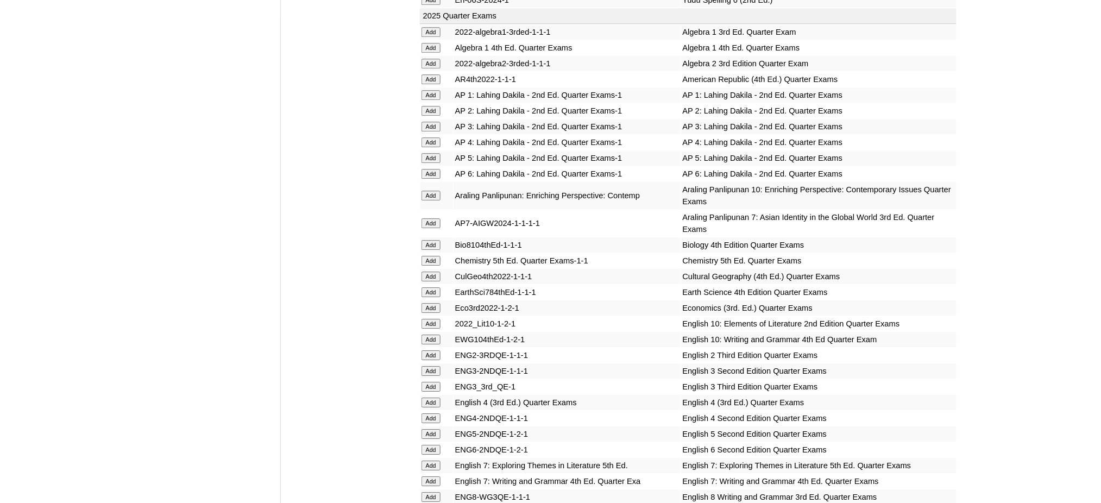
click at [435, 153] on input "Add" at bounding box center [431, 158] width 19 height 10
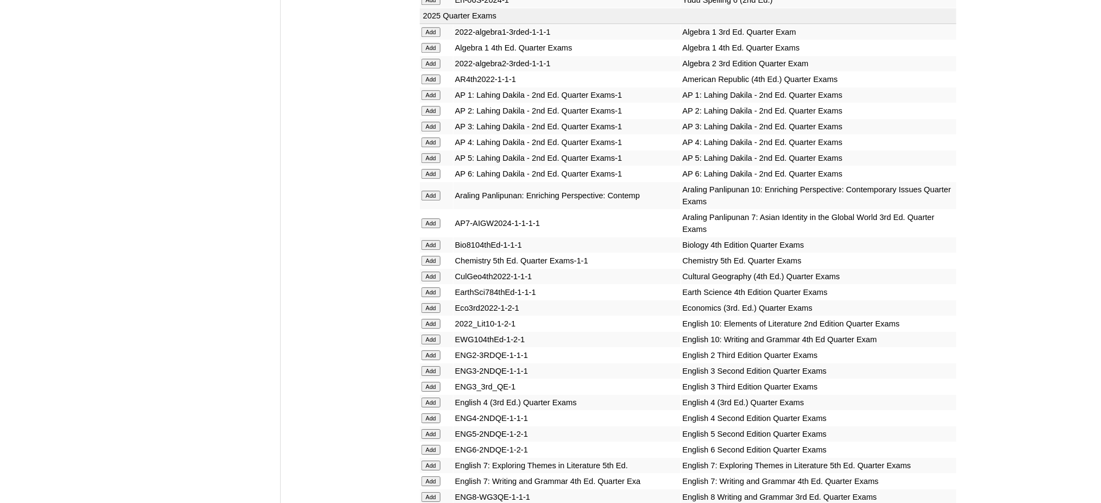
click at [435, 153] on input "Add" at bounding box center [431, 158] width 19 height 10
click at [432, 429] on input "Add" at bounding box center [431, 434] width 19 height 10
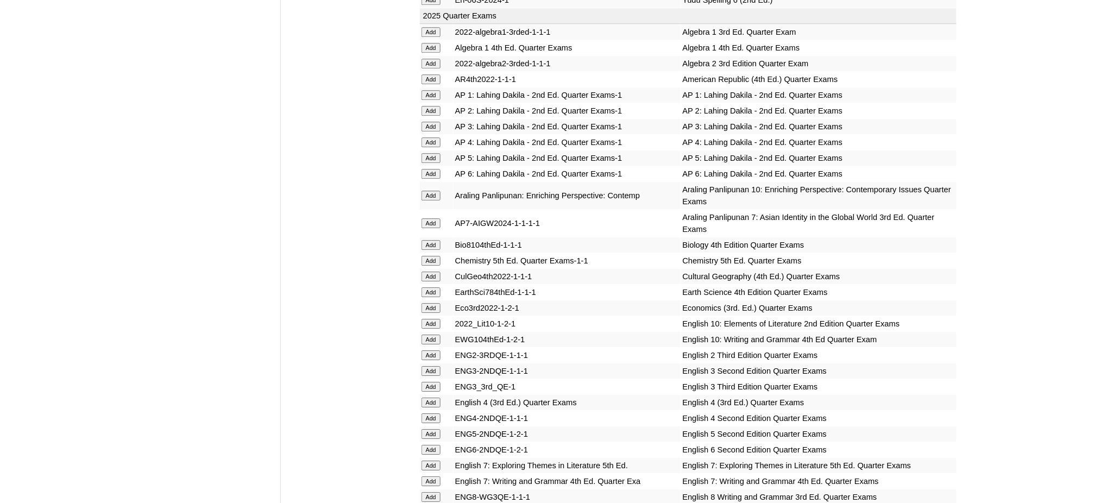
click at [432, 429] on input "Add" at bounding box center [431, 434] width 19 height 10
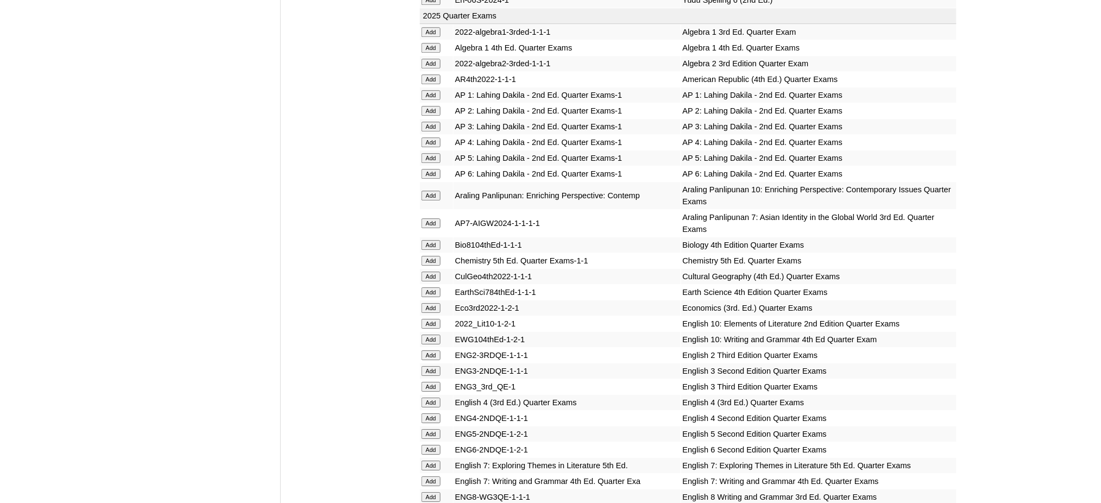
click at [432, 429] on input "Add" at bounding box center [431, 434] width 19 height 10
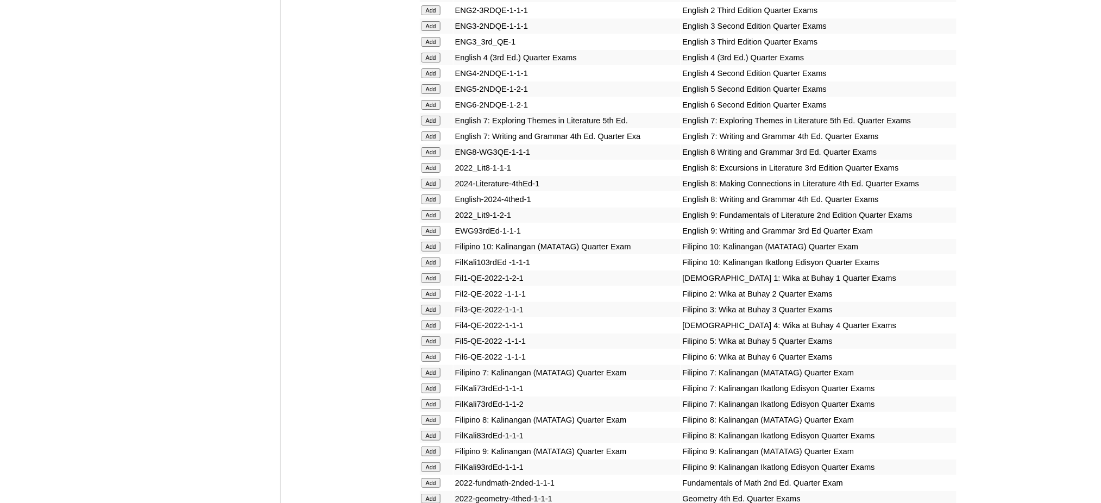
scroll to position [1449, 0]
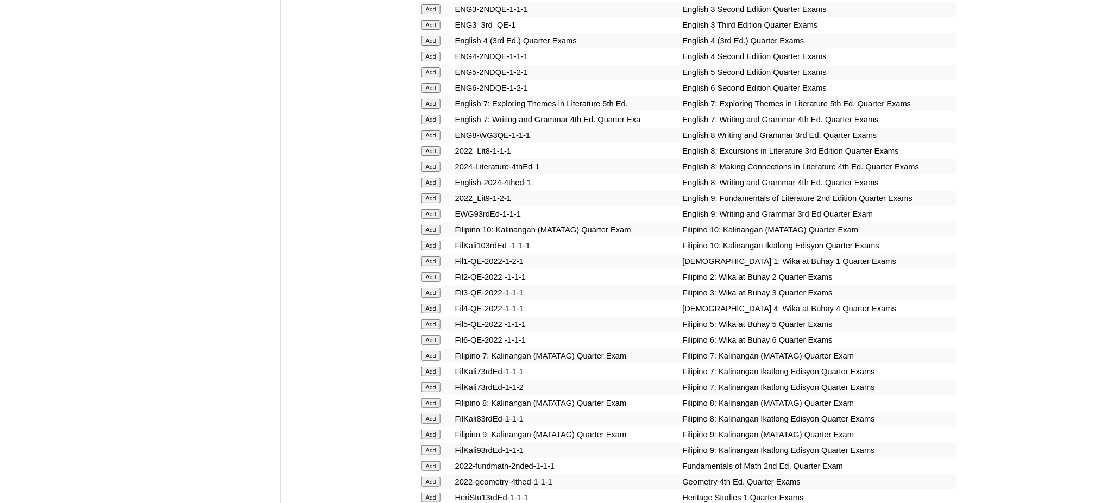
click at [423, 319] on input "Add" at bounding box center [431, 324] width 19 height 10
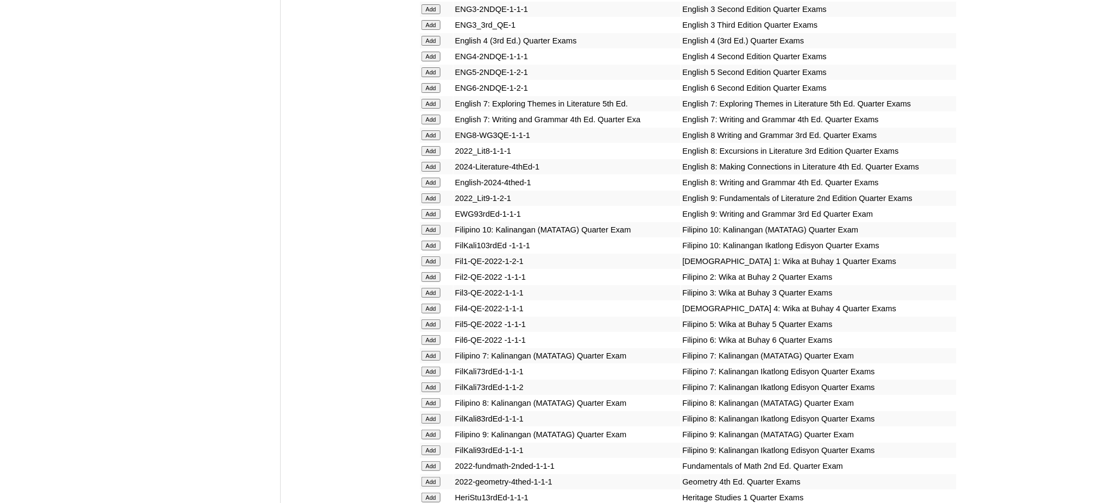
click at [423, 319] on input "Add" at bounding box center [431, 324] width 19 height 10
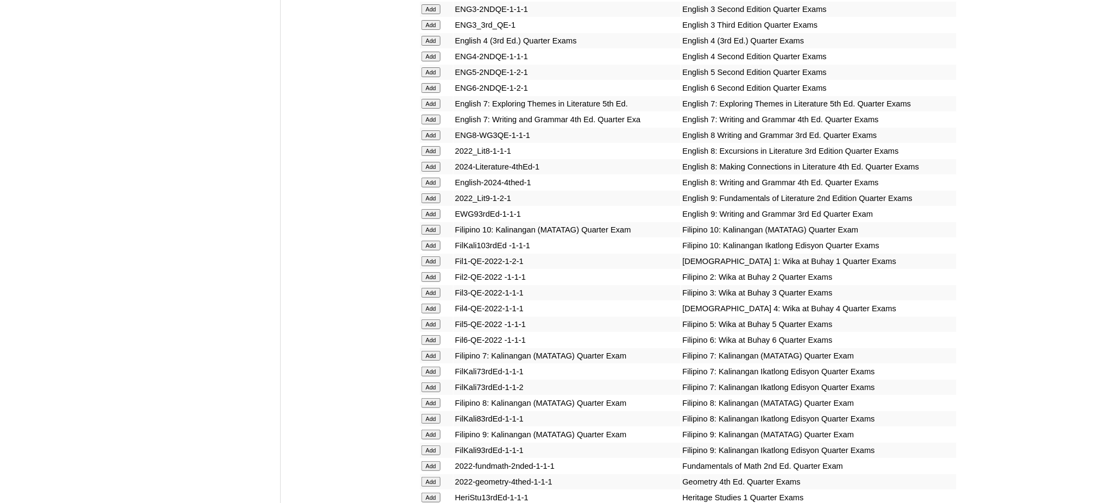
click at [423, 319] on input "Add" at bounding box center [431, 324] width 19 height 10
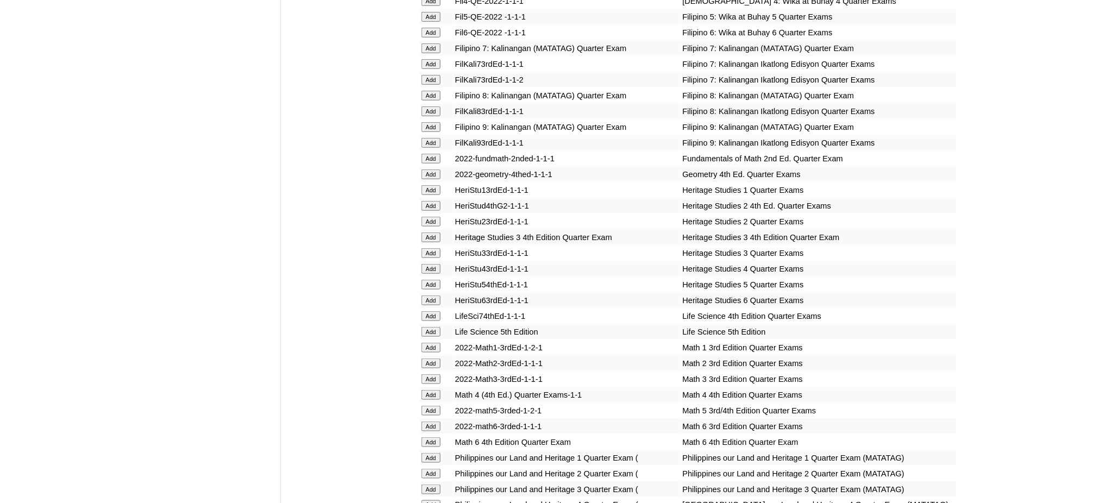
scroll to position [1811, 0]
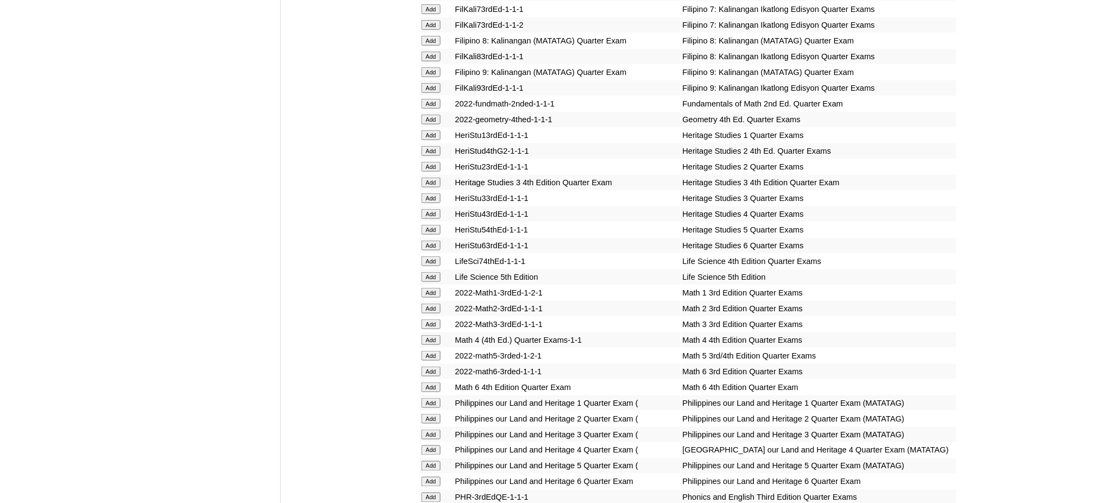
click at [434, 351] on input "Add" at bounding box center [431, 356] width 19 height 10
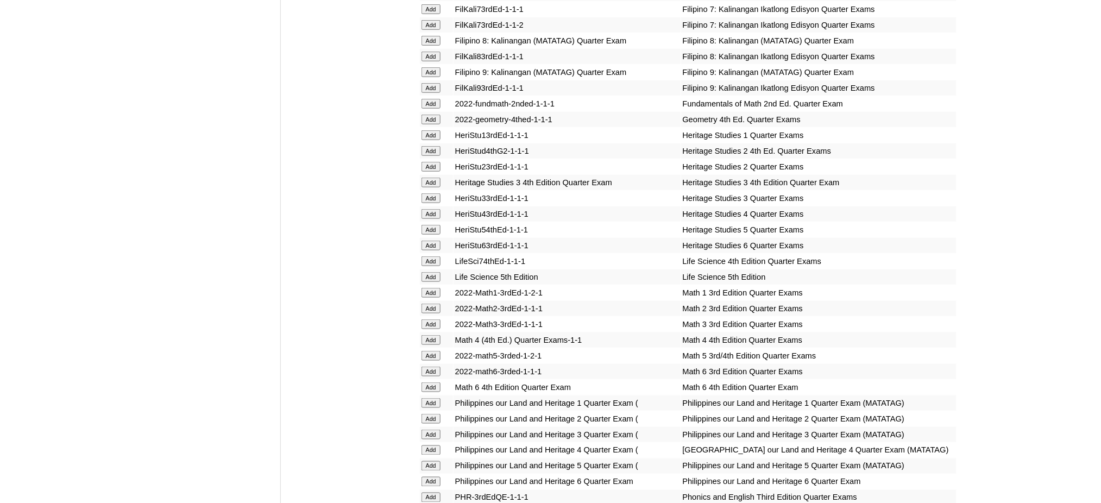
click at [434, 351] on input "Add" at bounding box center [431, 356] width 19 height 10
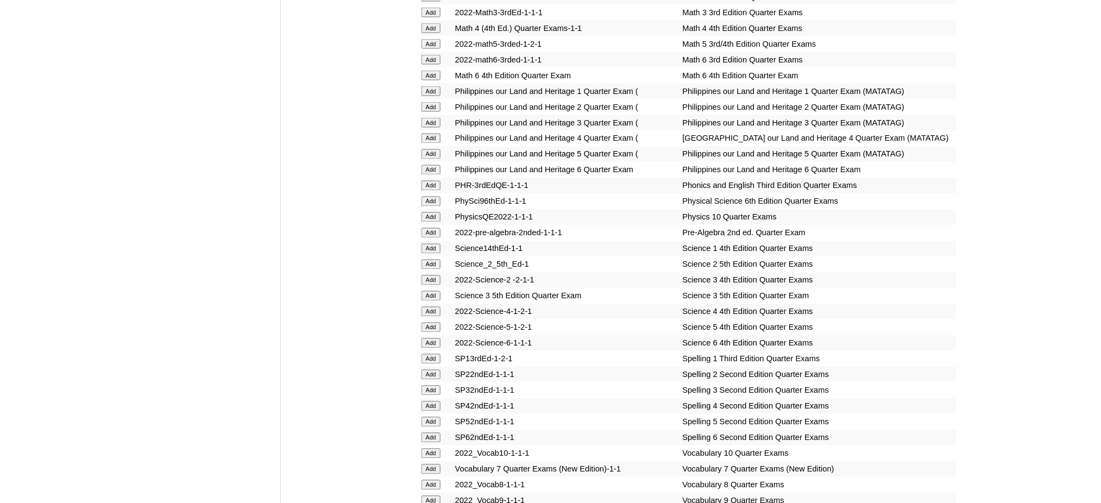
scroll to position [2173, 0]
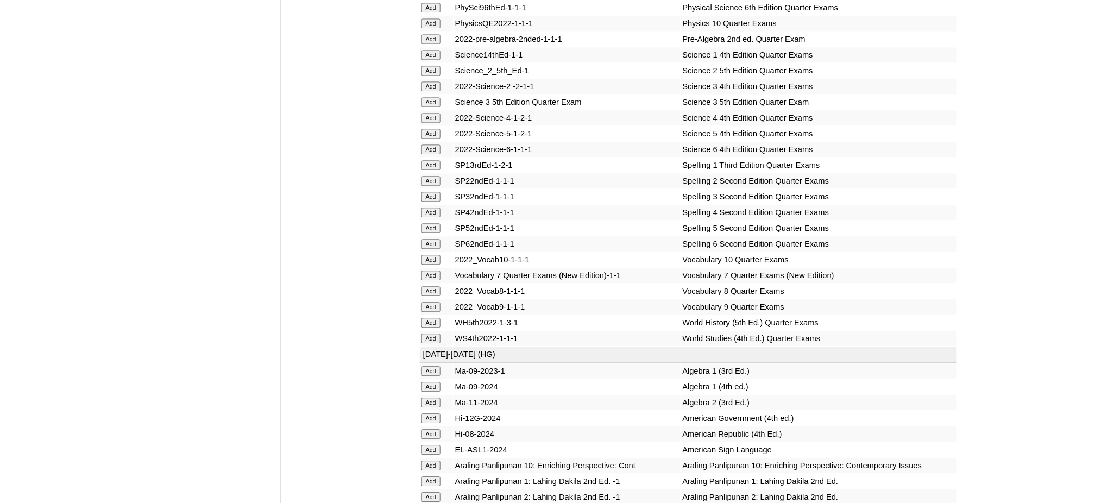
scroll to position [2318, 0]
click at [437, 128] on input "Add" at bounding box center [431, 133] width 19 height 10
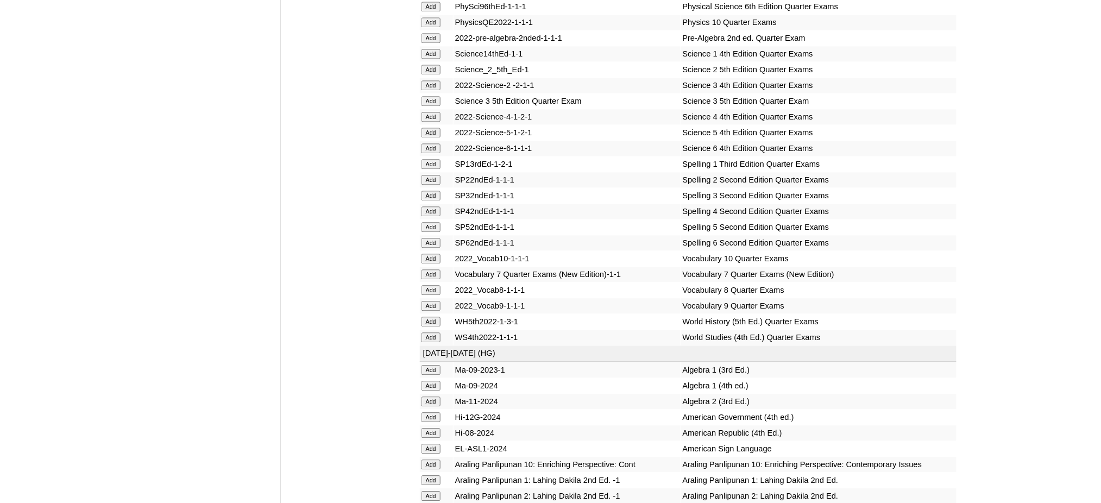
click at [437, 128] on input "Add" at bounding box center [431, 133] width 19 height 10
click at [435, 222] on input "Add" at bounding box center [431, 227] width 19 height 10
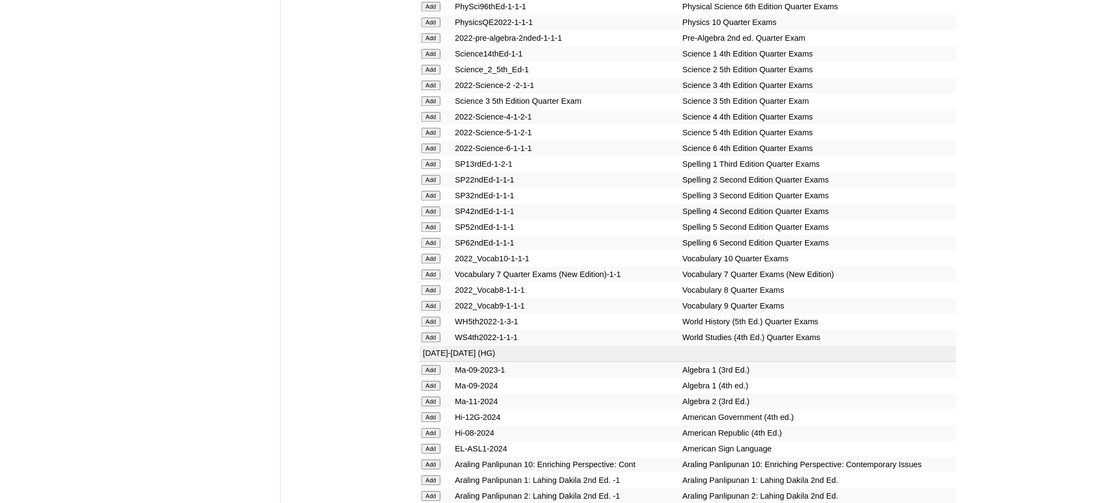
click at [435, 222] on input "Add" at bounding box center [431, 227] width 19 height 10
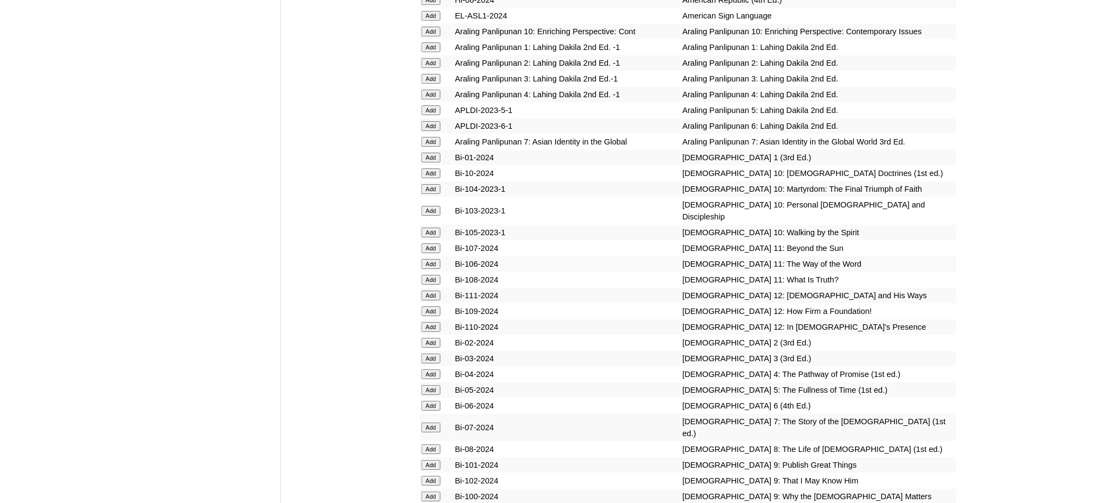
scroll to position [2752, 0]
click at [436, 104] on input "Add" at bounding box center [431, 109] width 19 height 10
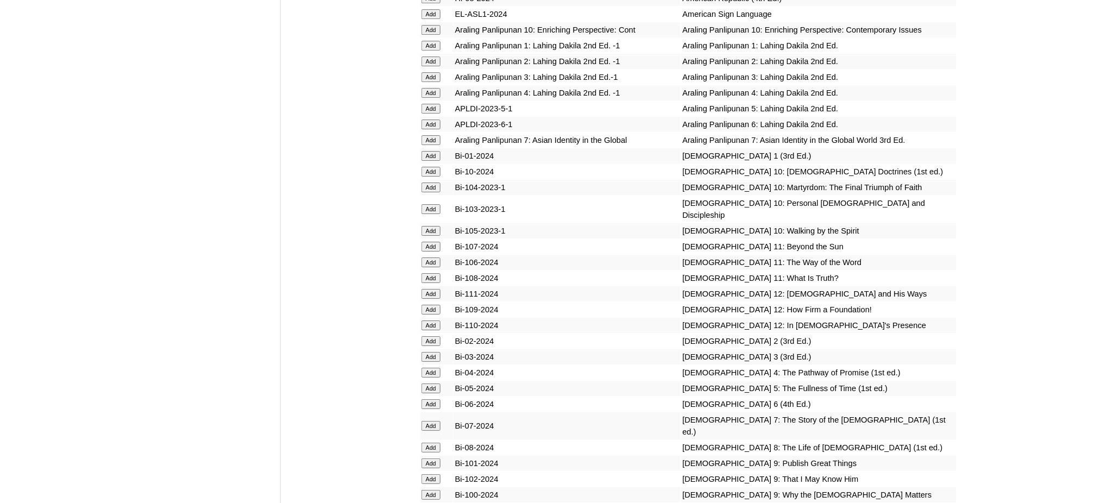
click at [436, 104] on input "Add" at bounding box center [431, 109] width 19 height 10
click at [430, 384] on input "Add" at bounding box center [431, 389] width 19 height 10
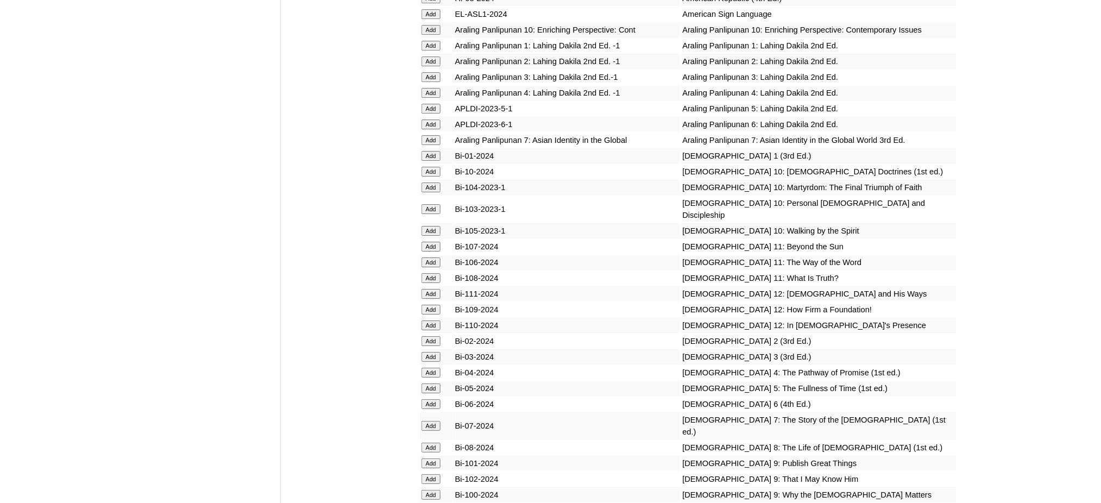
click at [430, 384] on input "Add" at bounding box center [431, 389] width 19 height 10
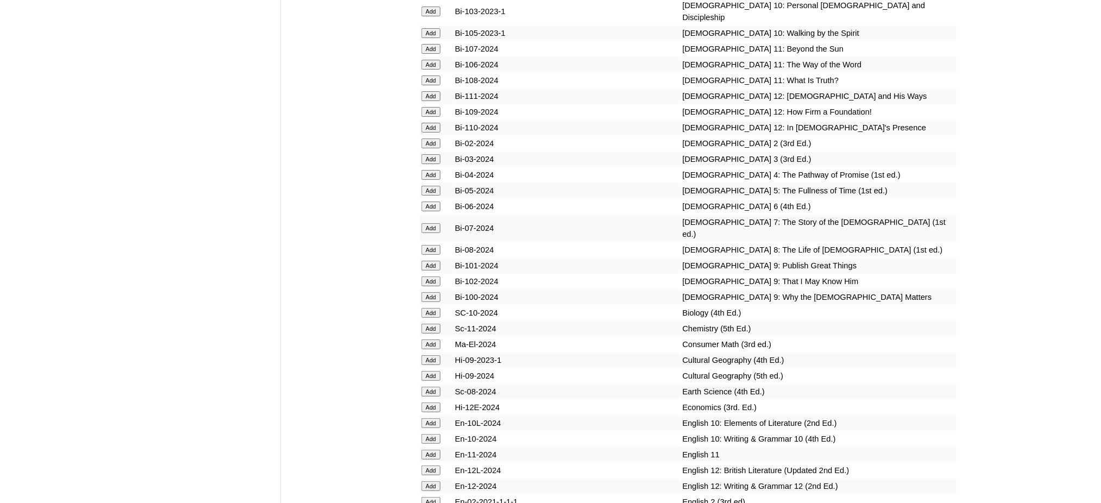
scroll to position [3187, 0]
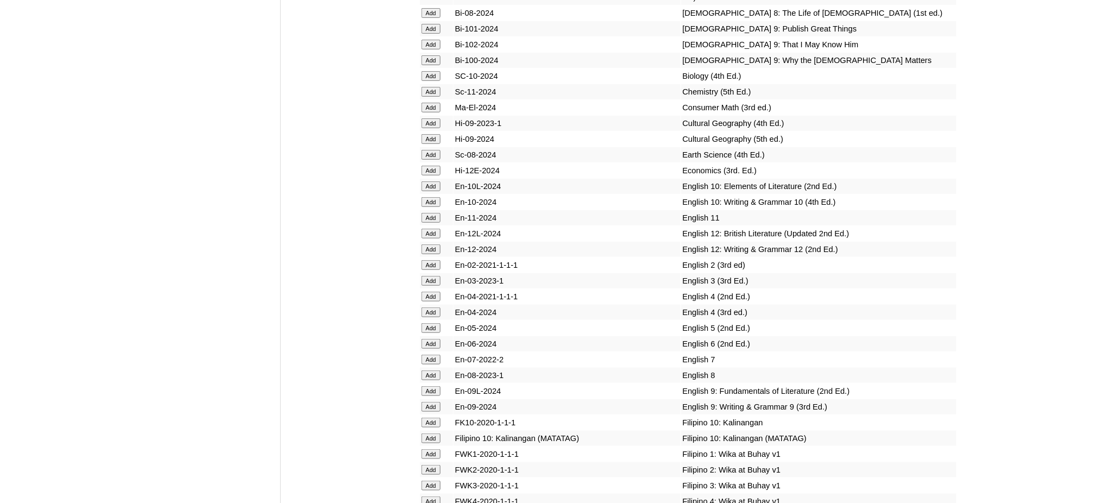
click at [430, 323] on input "Add" at bounding box center [431, 328] width 19 height 10
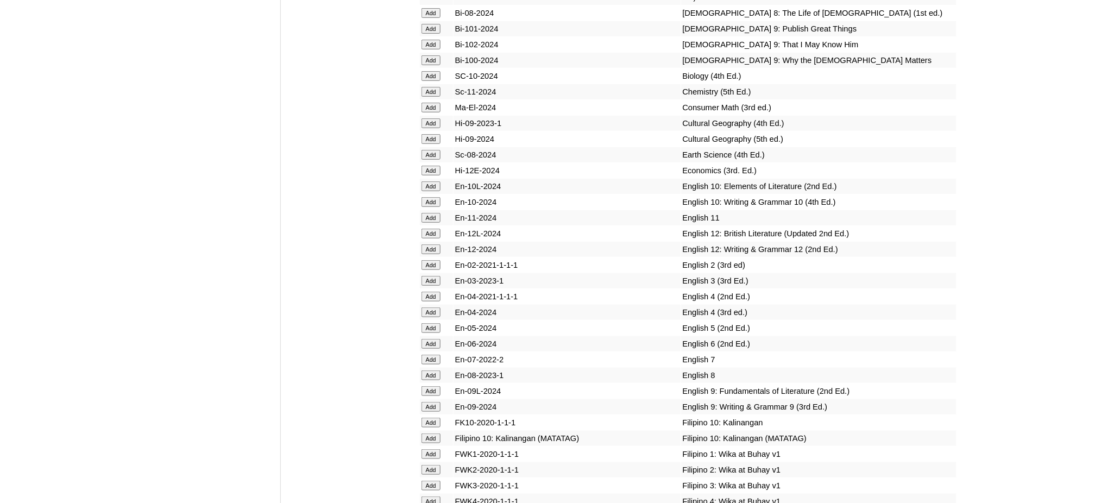
click at [430, 323] on input "Add" at bounding box center [431, 328] width 19 height 10
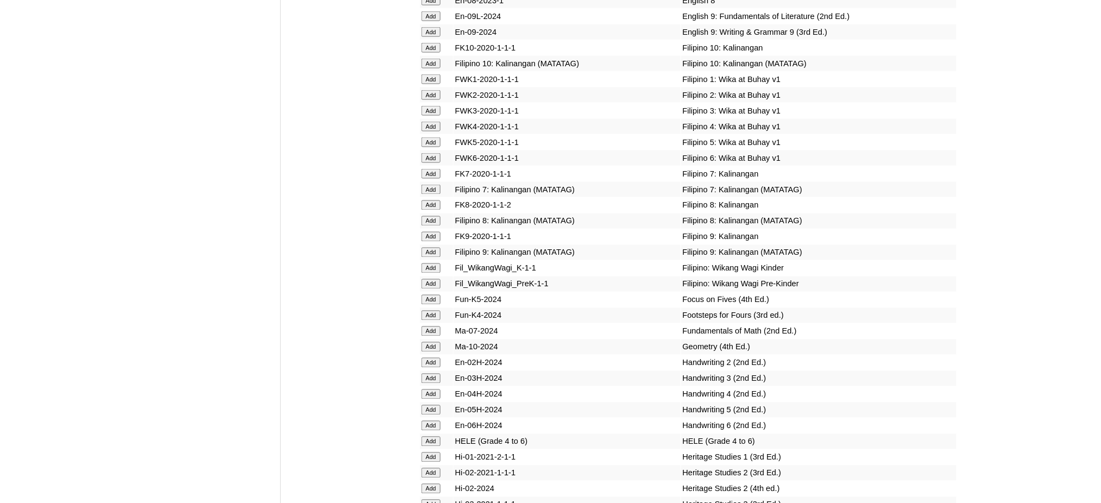
scroll to position [3622, 0]
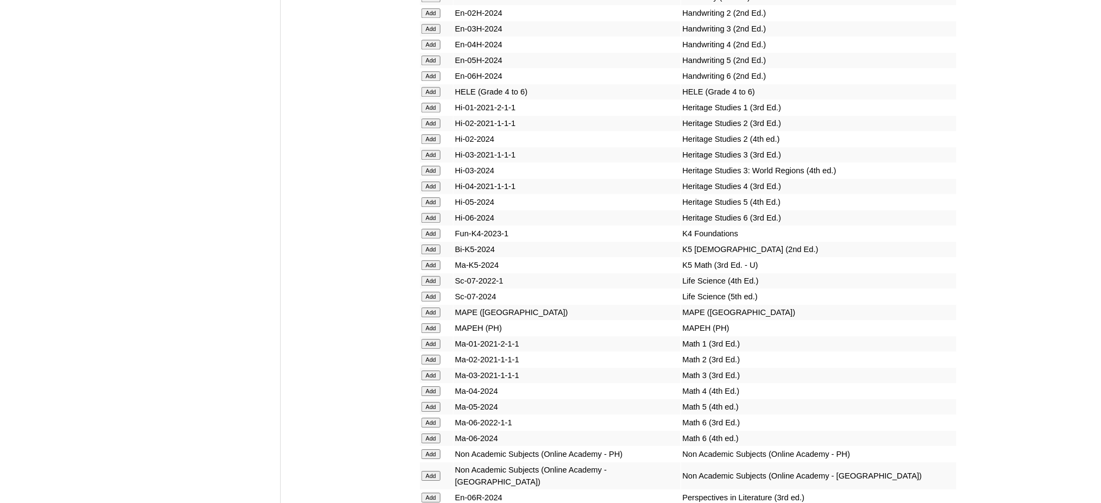
scroll to position [3839, 0]
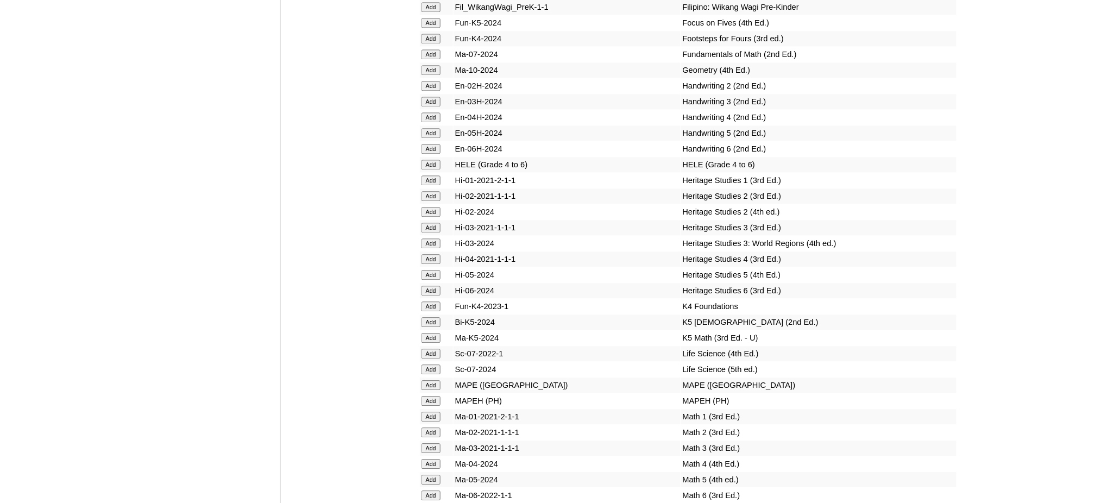
click at [431, 160] on input "Add" at bounding box center [431, 165] width 19 height 10
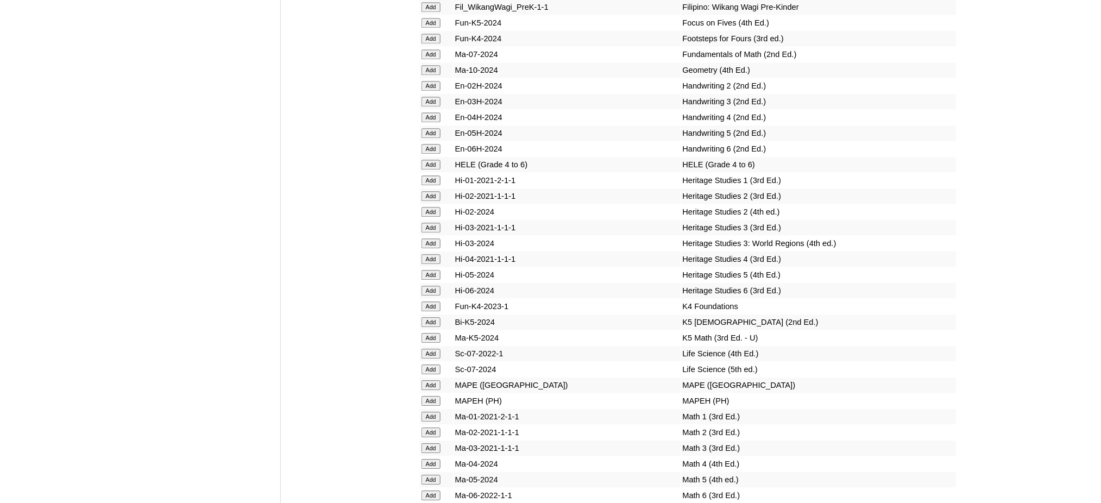
click at [431, 160] on input "Add" at bounding box center [431, 165] width 19 height 10
click at [425, 396] on input "Add" at bounding box center [431, 401] width 19 height 10
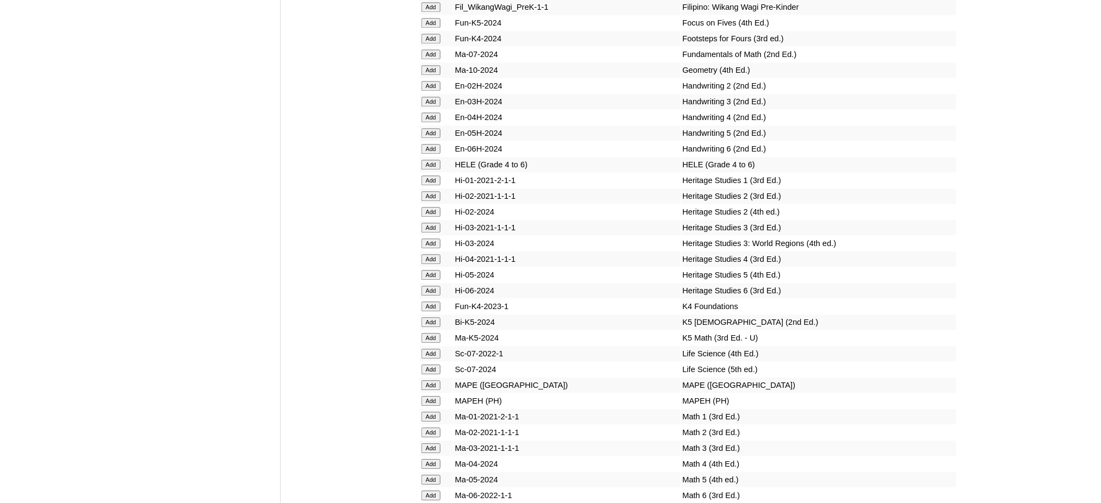
click at [425, 396] on input "Add" at bounding box center [431, 401] width 19 height 10
click at [440, 475] on input "Add" at bounding box center [431, 480] width 19 height 10
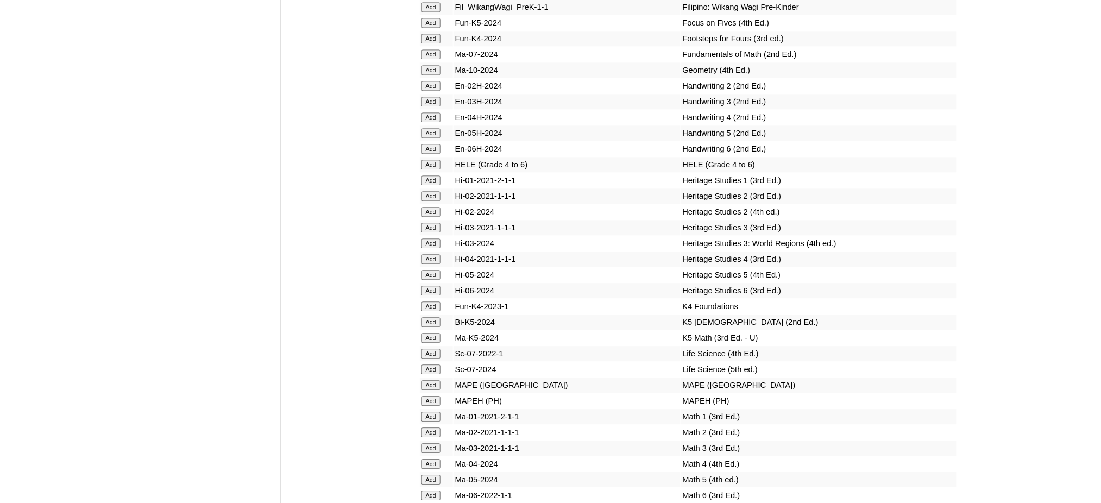
click at [440, 475] on input "Add" at bounding box center [431, 480] width 19 height 10
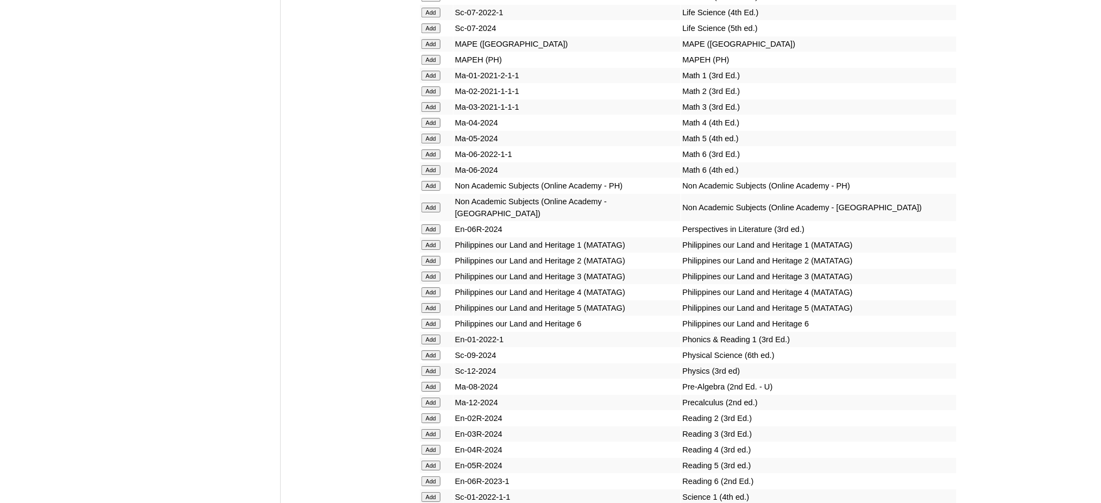
scroll to position [4202, 0]
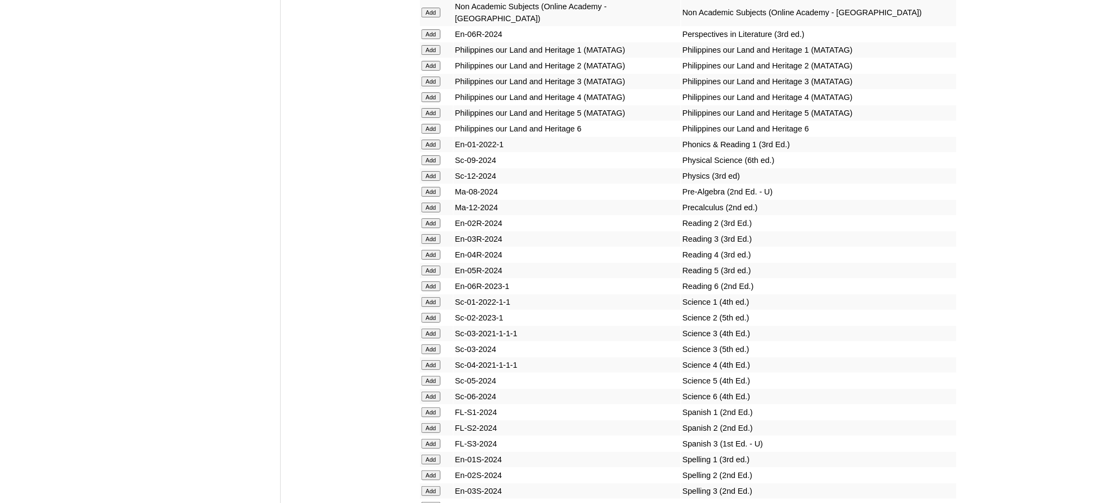
scroll to position [4419, 0]
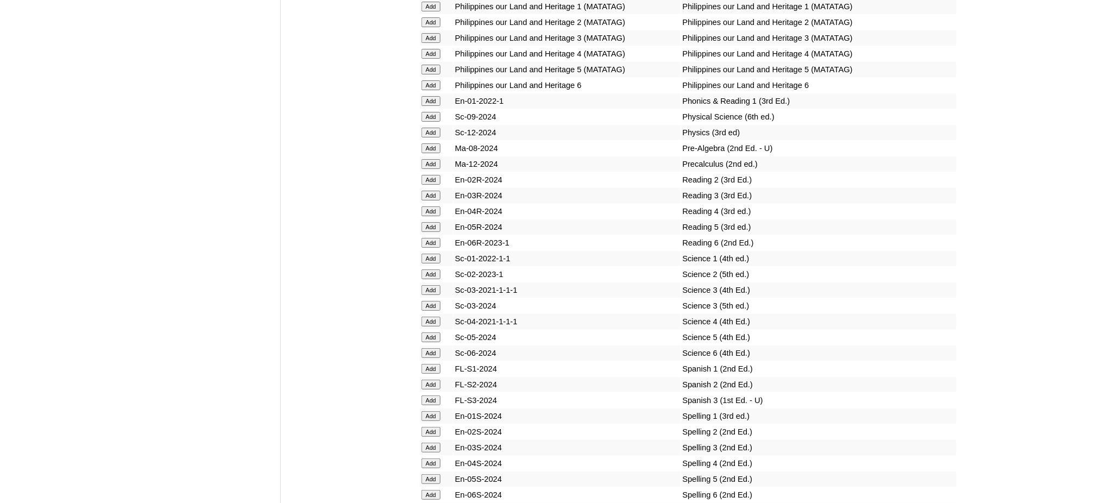
click at [426, 222] on input "Add" at bounding box center [431, 227] width 19 height 10
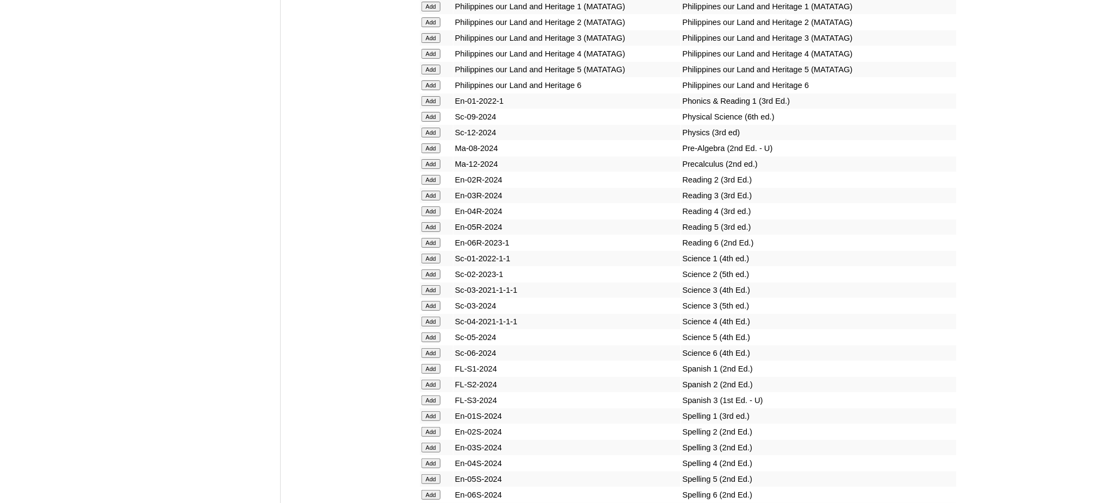
click at [436, 333] on input "Add" at bounding box center [431, 338] width 19 height 10
click at [434, 474] on input "Add" at bounding box center [431, 479] width 19 height 10
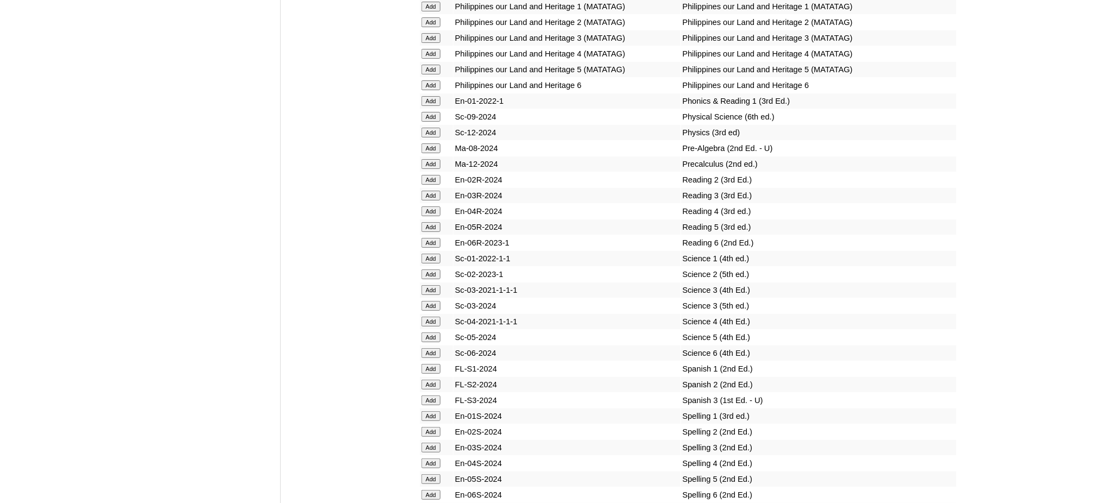
click at [434, 474] on input "Add" at bounding box center [431, 479] width 19 height 10
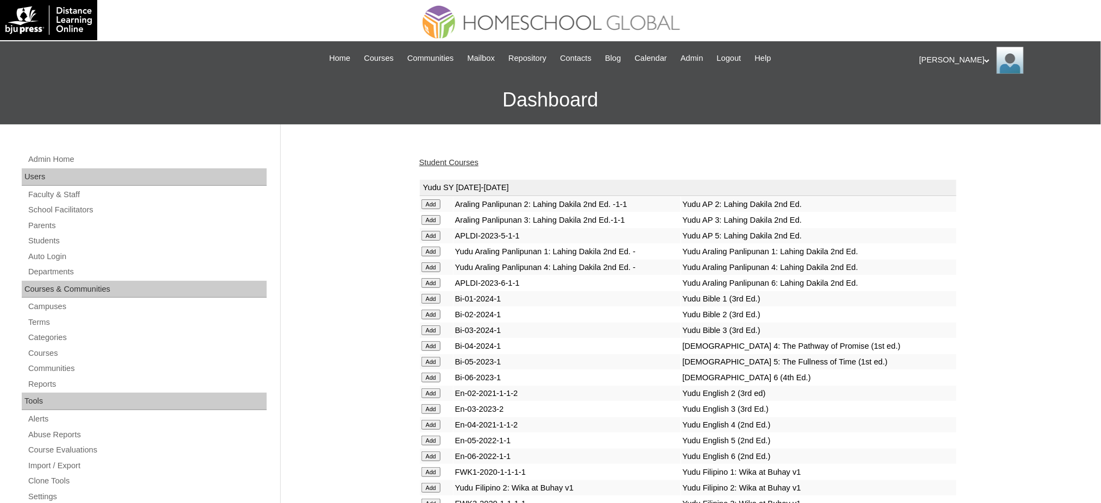
click at [430, 163] on link "Student Courses" at bounding box center [448, 162] width 59 height 9
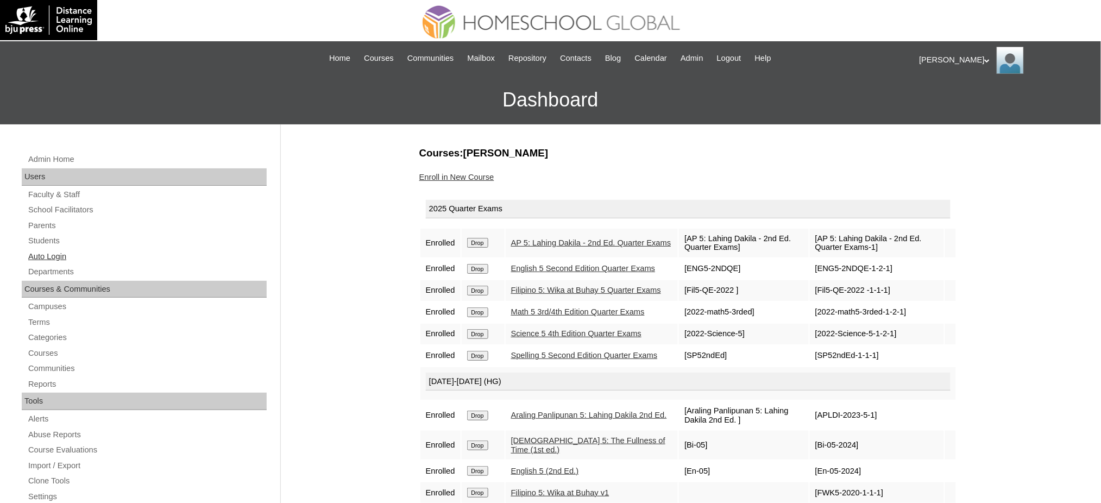
click at [48, 259] on link "Auto Login" at bounding box center [147, 257] width 240 height 14
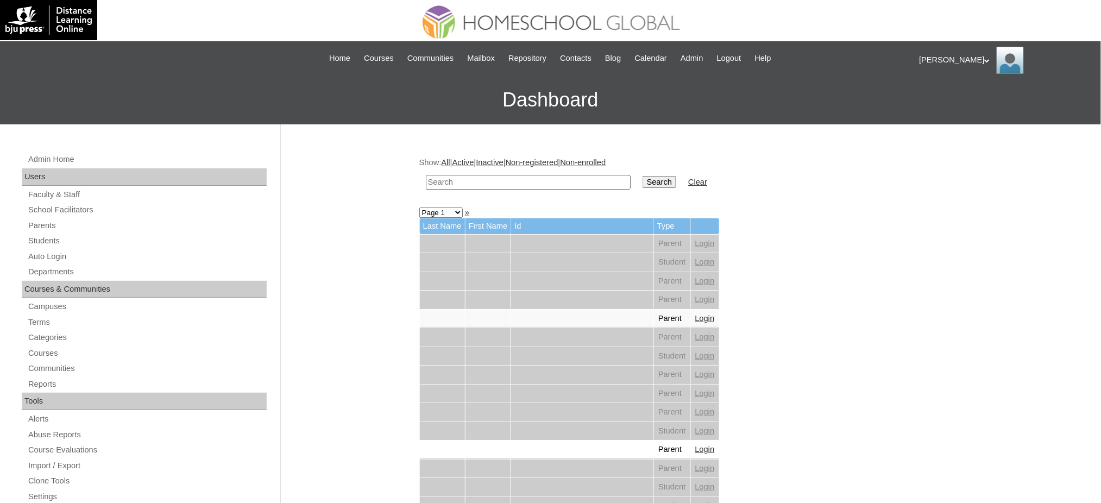
click at [584, 180] on input "text" at bounding box center [528, 182] width 205 height 15
paste input "[PERSON_NAME]"
type input "[PERSON_NAME]"
click at [643, 179] on input "Search" at bounding box center [660, 182] width 34 height 12
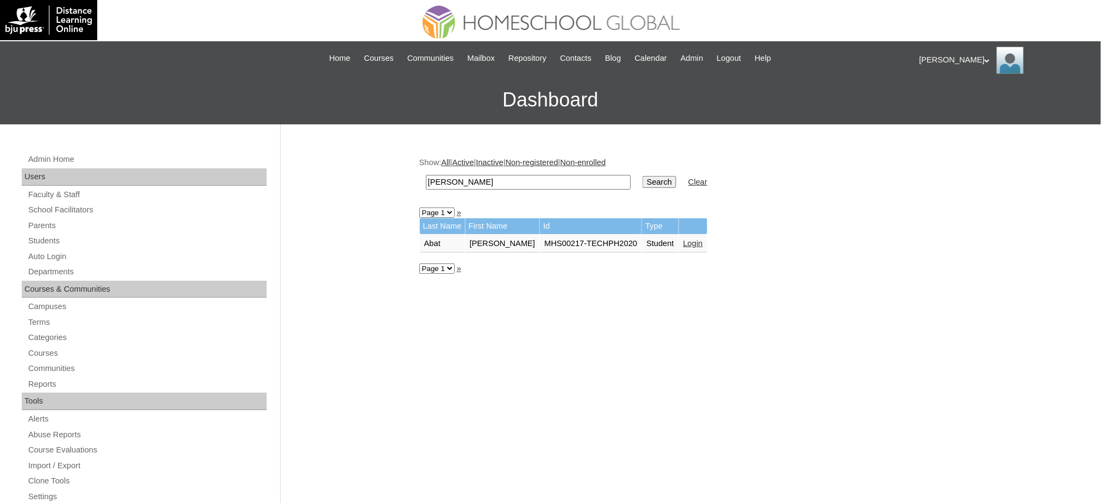
click at [684, 240] on link "Login" at bounding box center [694, 243] width 20 height 9
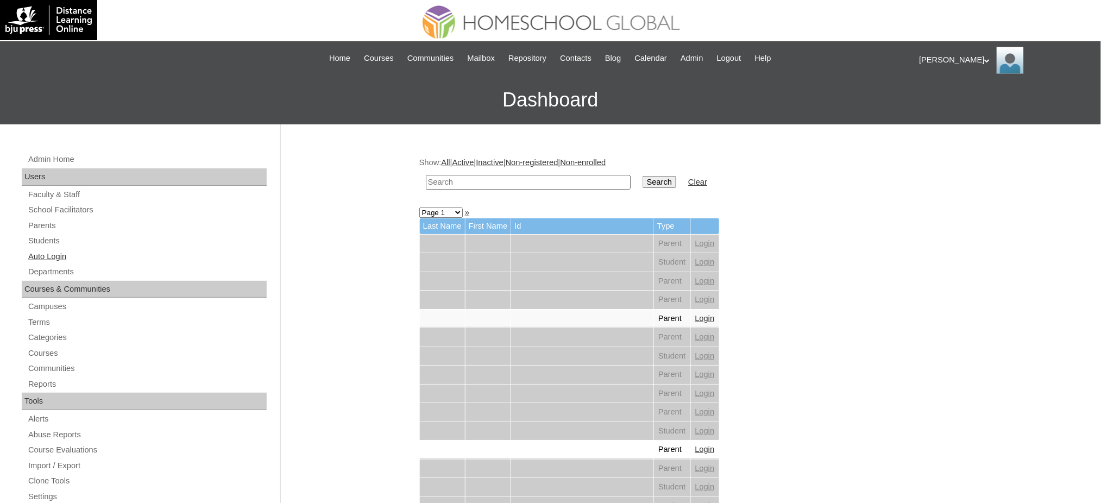
click at [59, 251] on link "Auto Login" at bounding box center [147, 257] width 240 height 14
drag, startPoint x: 0, startPoint y: 0, endPoint x: 494, endPoint y: 184, distance: 527.4
click at [494, 184] on input "text" at bounding box center [528, 182] width 205 height 15
paste input "[EMAIL_ADDRESS][DOMAIN_NAME]"
type input "[EMAIL_ADDRESS][DOMAIN_NAME]"
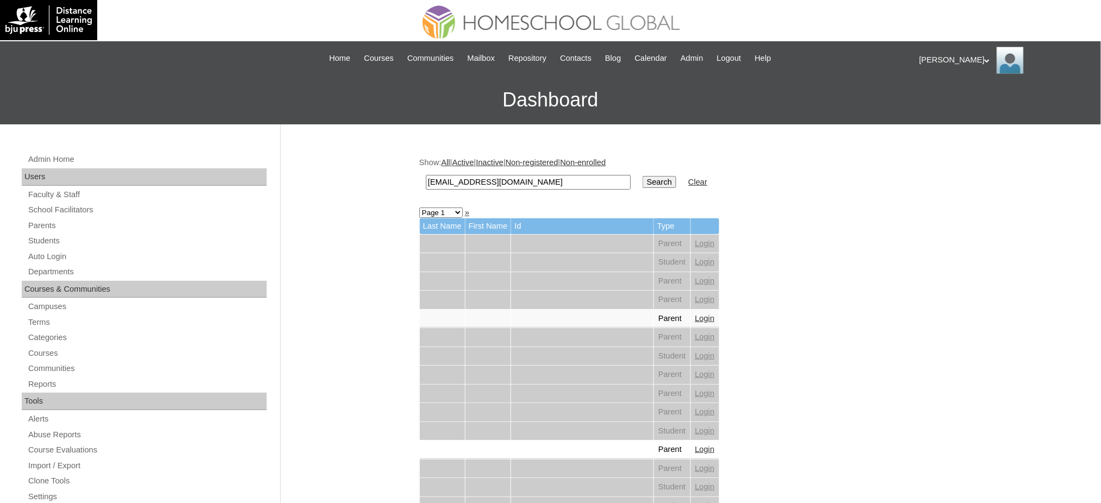
click at [637, 184] on td "Search" at bounding box center [659, 183] width 45 height 26
click at [643, 179] on input "Search" at bounding box center [660, 182] width 34 height 12
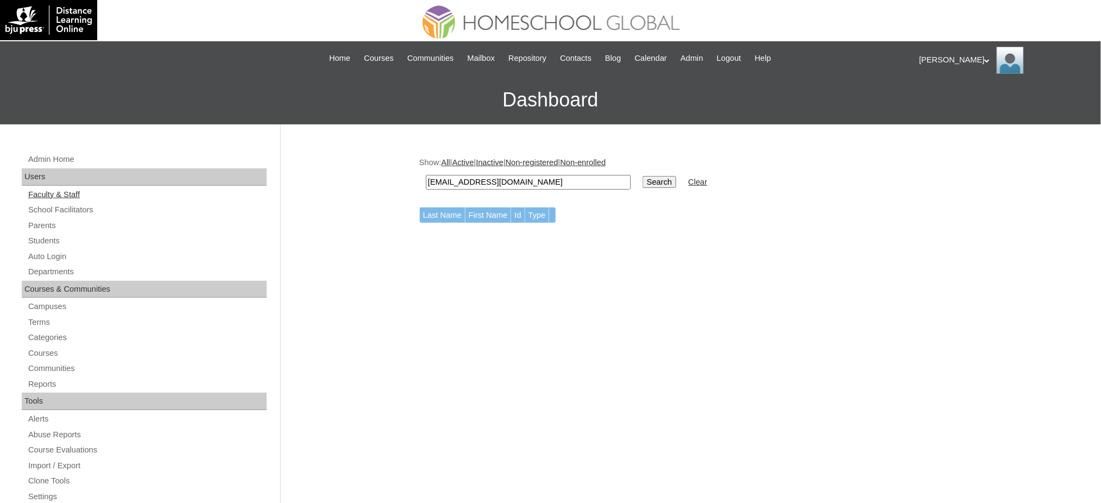
drag, startPoint x: 45, startPoint y: 224, endPoint x: 79, endPoint y: 190, distance: 48.0
click at [45, 224] on link "Parents" at bounding box center [147, 226] width 240 height 14
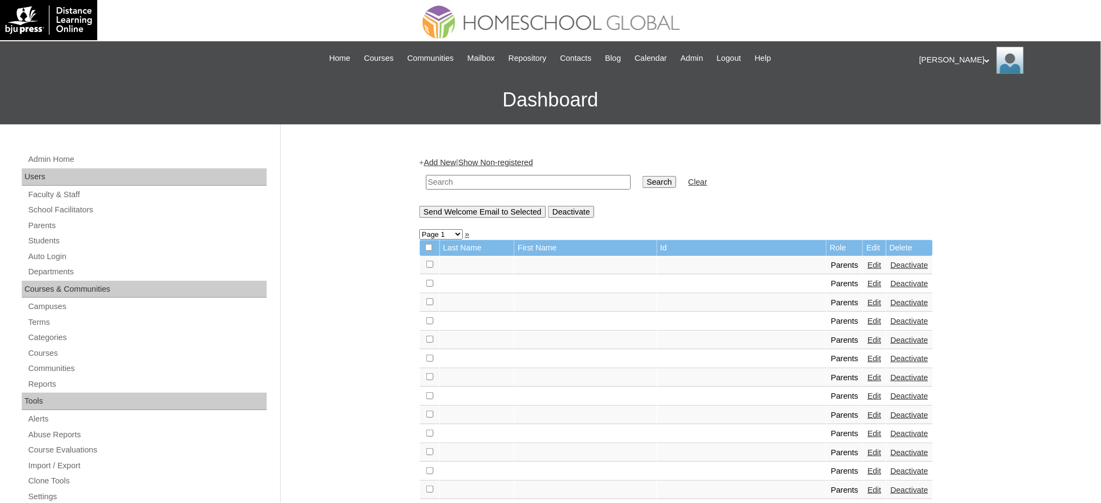
click at [446, 160] on link "Add New" at bounding box center [440, 162] width 32 height 9
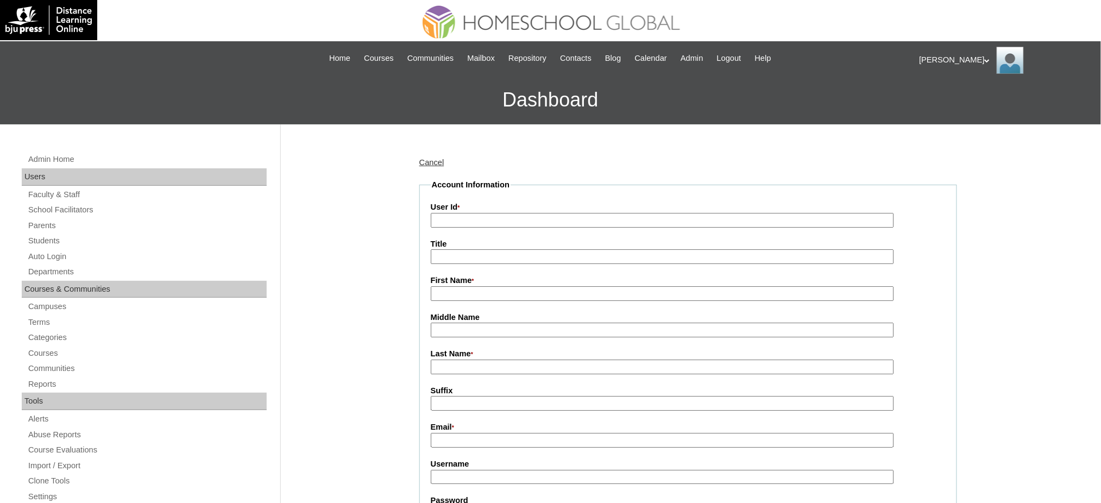
click at [457, 220] on input "User Id *" at bounding box center [662, 220] width 463 height 15
paste input "MHP0200-TECHPH2025"
type input "MHP0200-TECHPH2025"
click at [453, 254] on input "Title" at bounding box center [662, 256] width 463 height 15
type input "Ms."
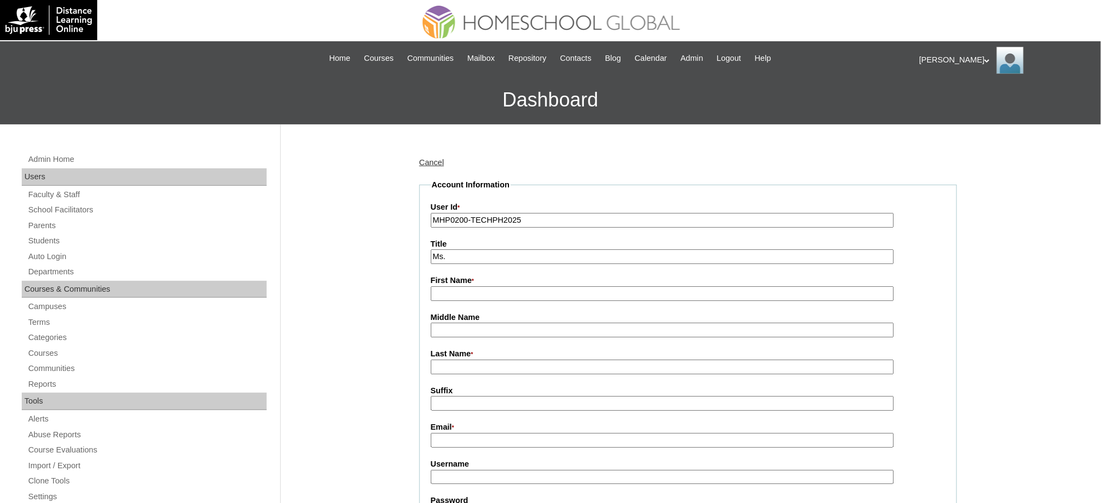
click at [485, 287] on input "First Name *" at bounding box center [662, 293] width 463 height 15
paste input "[PERSON_NAME]"
type input "[PERSON_NAME]"
click at [465, 362] on input "Last Name *" at bounding box center [662, 367] width 463 height 15
paste input "[GEOGRAPHIC_DATA]"
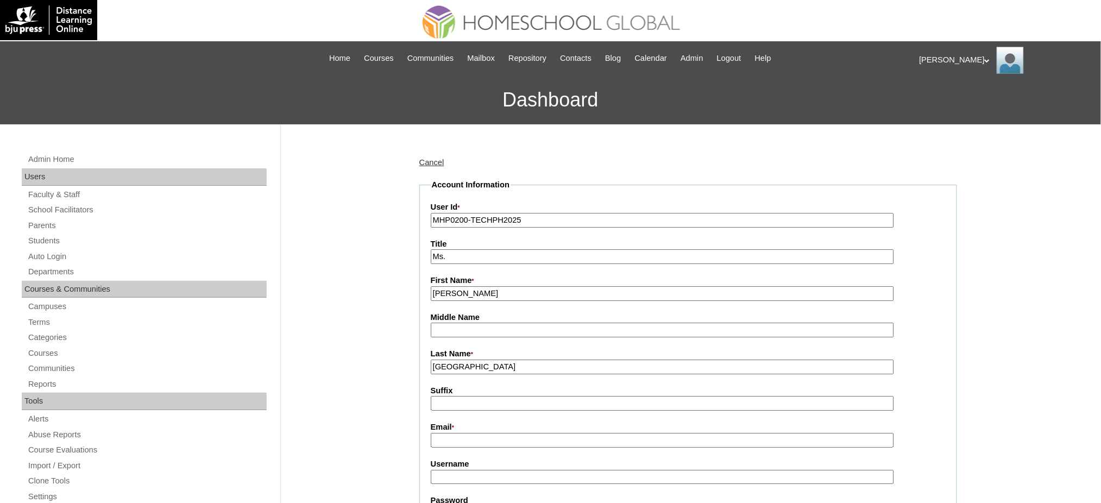
type input "[GEOGRAPHIC_DATA]"
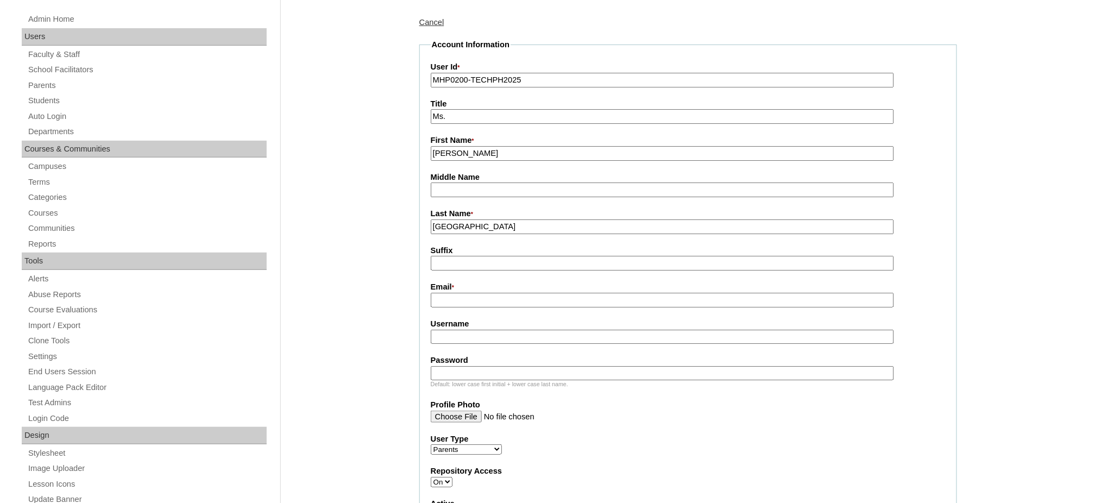
scroll to position [145, 0]
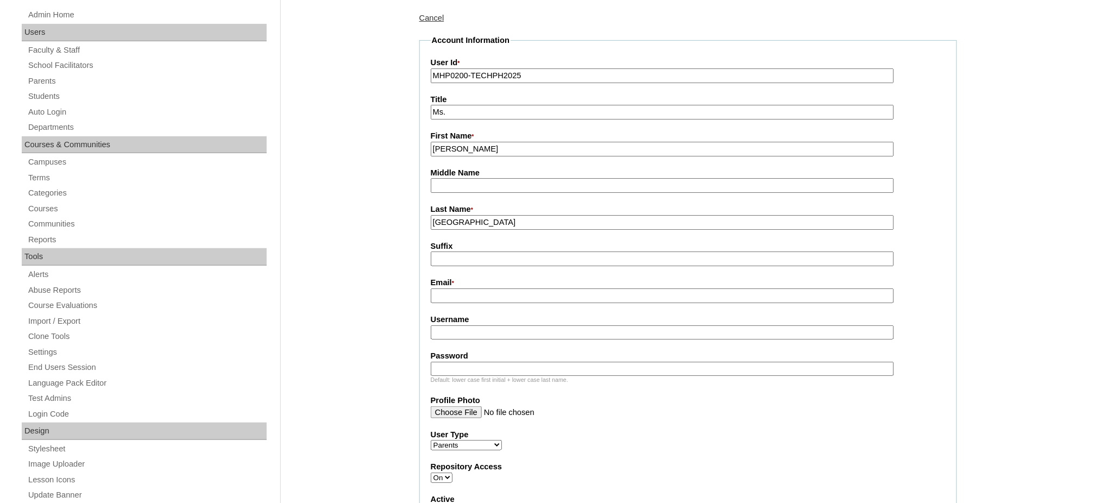
click at [448, 296] on input "Email *" at bounding box center [662, 296] width 463 height 15
paste input "[EMAIL_ADDRESS][DOMAIN_NAME]"
type input "[EMAIL_ADDRESS][DOMAIN_NAME]"
click at [498, 333] on fieldset "Account Information User Id * MHP0200-TECHPH2025 Title Ms. First Name * [PERSON…" at bounding box center [688, 380] width 538 height 691
click at [502, 326] on input "Username" at bounding box center [662, 332] width 463 height 15
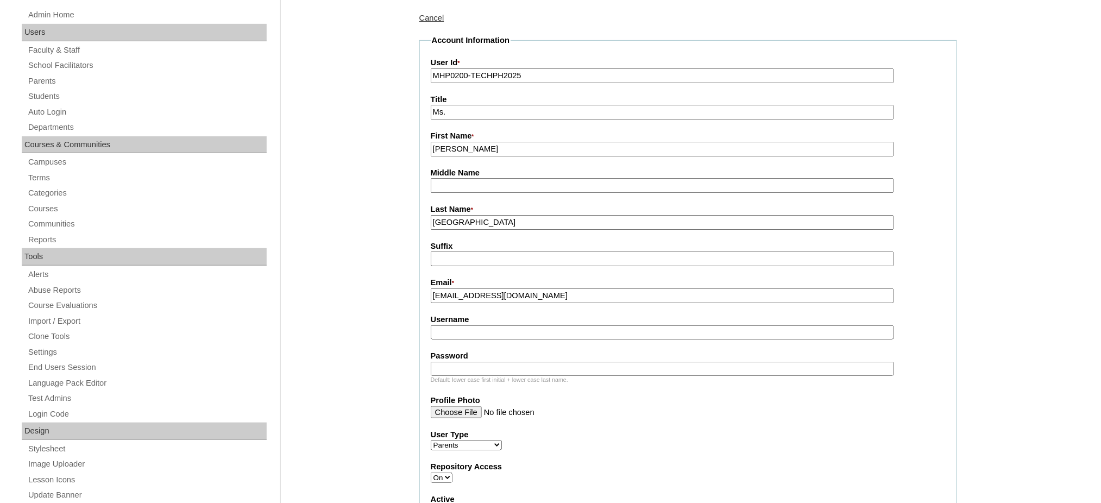
paste input "sandiego2025"
type input "sandiego2025"
click at [469, 362] on input "Password" at bounding box center [662, 369] width 463 height 15
paste input "techCBs734"
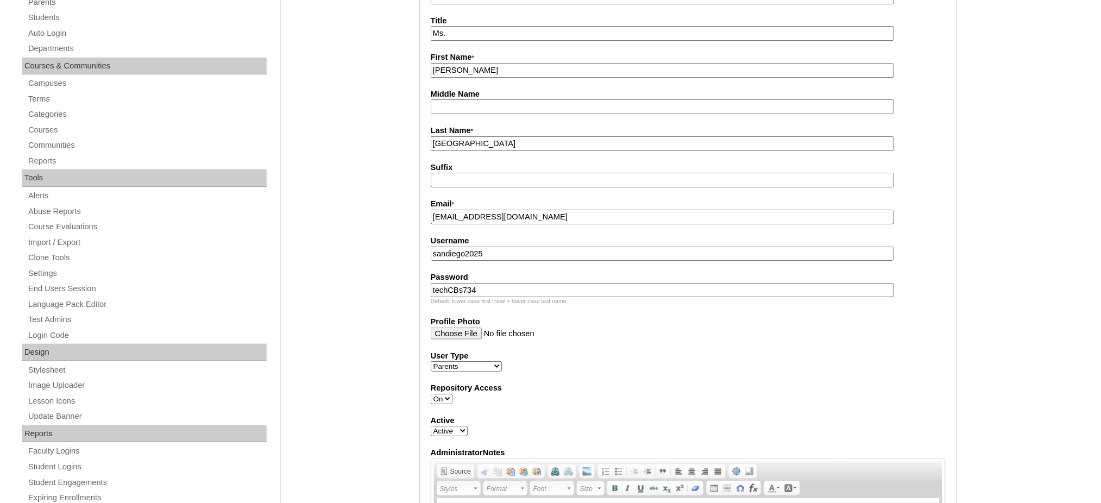
scroll to position [290, 0]
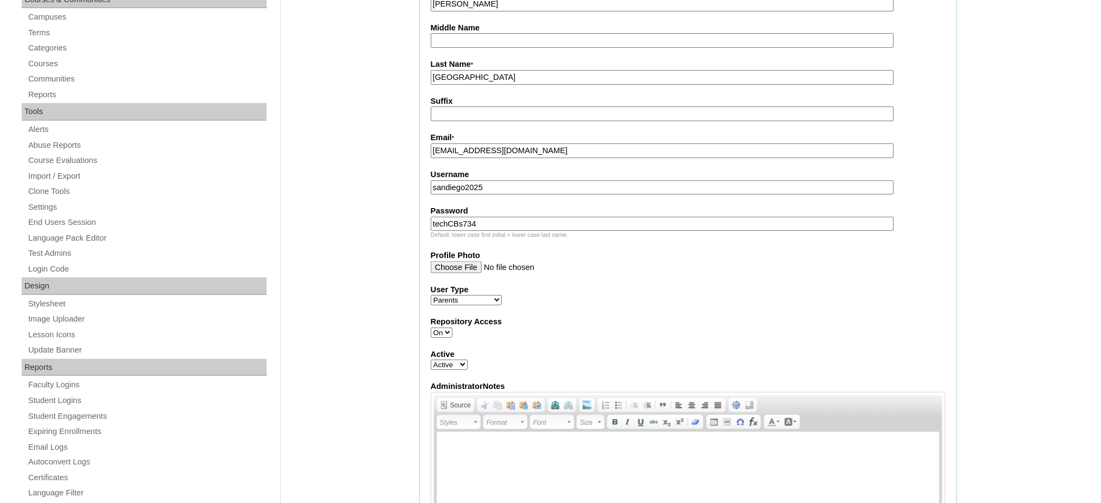
type input "techCBs734"
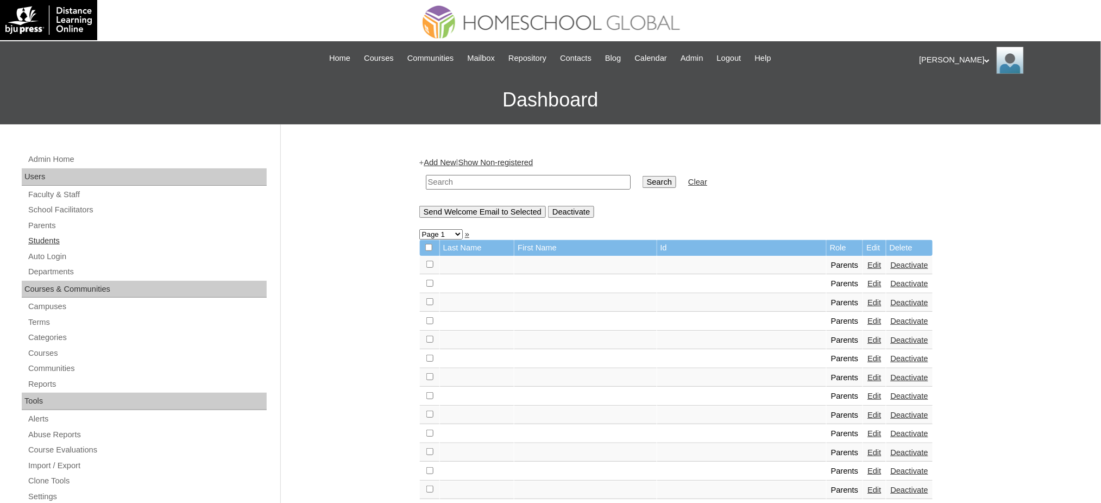
click at [48, 238] on link "Students" at bounding box center [147, 241] width 240 height 14
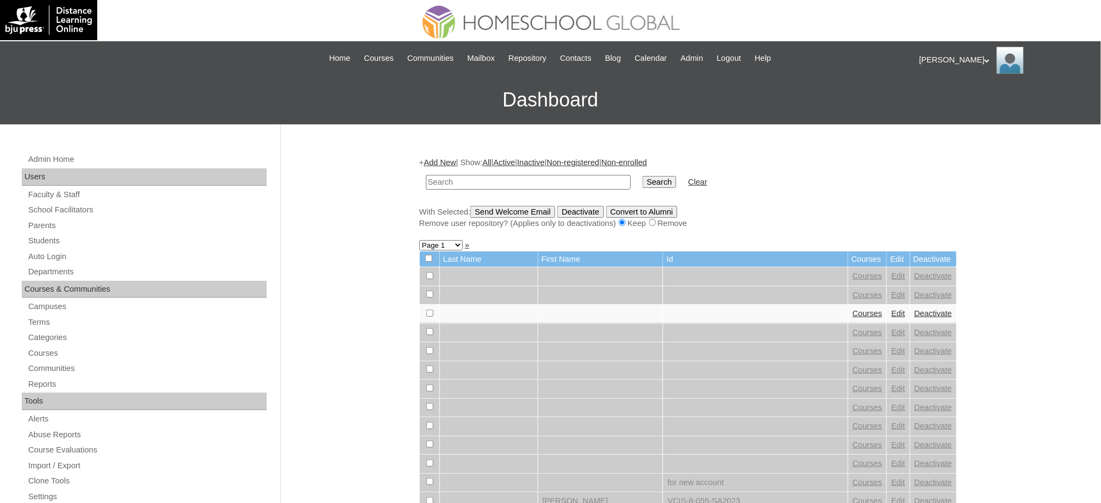
click at [453, 159] on link "Add New" at bounding box center [440, 162] width 32 height 9
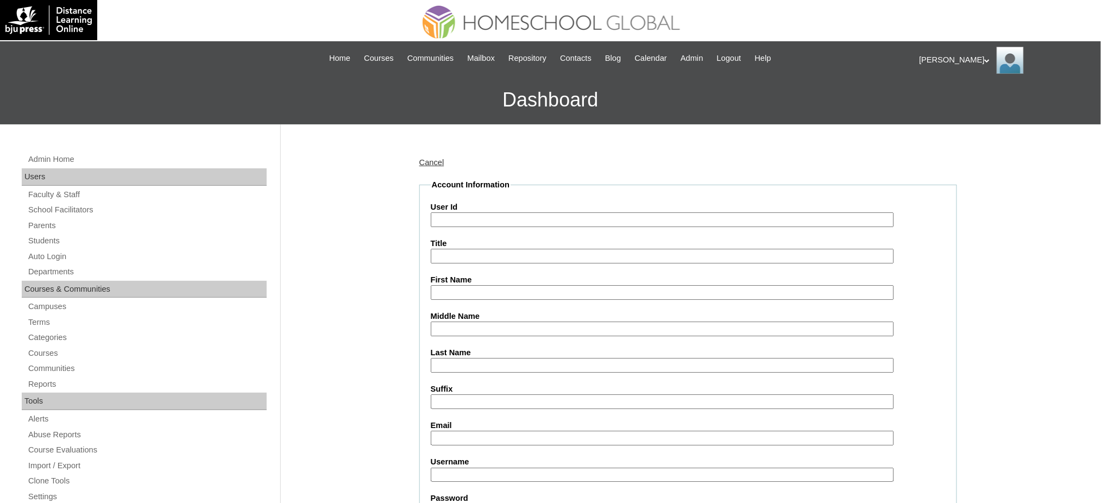
click at [450, 216] on input "User Id" at bounding box center [662, 219] width 463 height 15
paste input "MHP0200-TECHPH2025"
type input "MHP0200-TECHPH2025"
click at [487, 294] on input "First Name" at bounding box center [662, 292] width 463 height 15
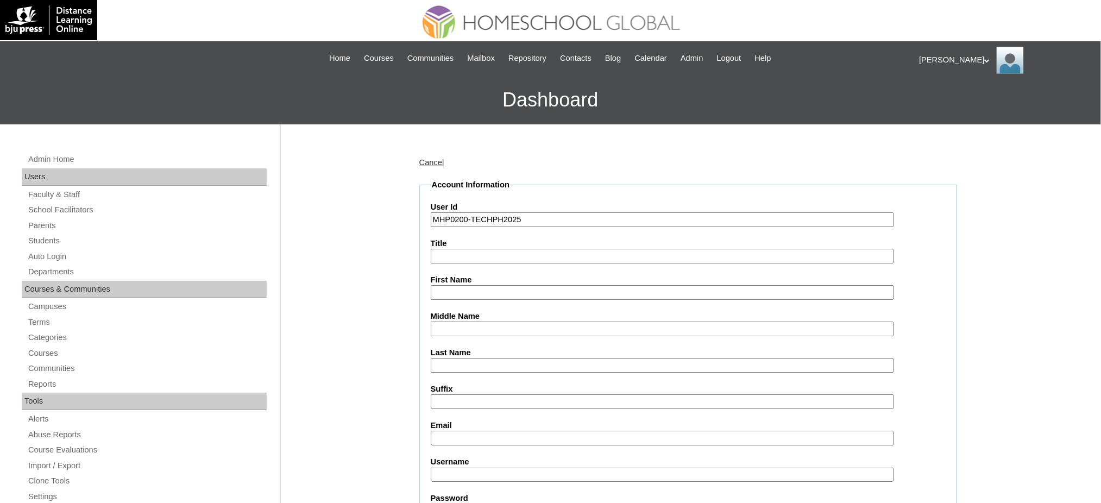
paste input "[PERSON_NAME]"
type input "[PERSON_NAME]"
click at [481, 360] on input "Last Name" at bounding box center [662, 365] width 463 height 15
paste input "San Diego"
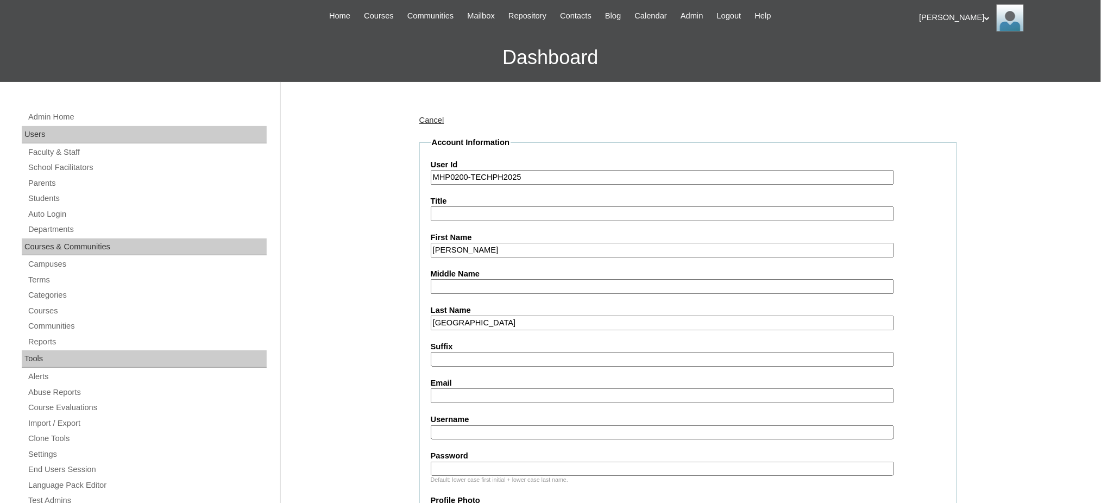
scroll to position [217, 0]
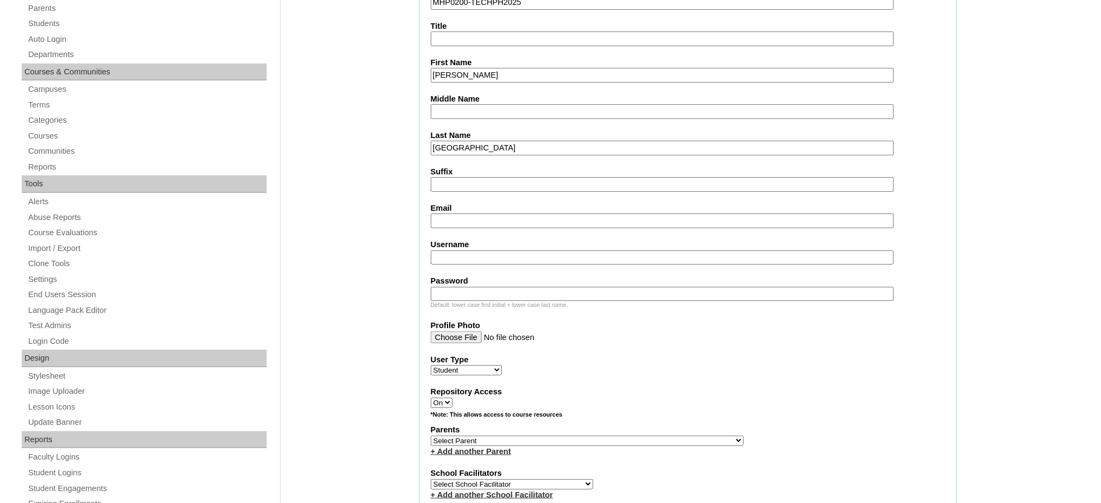
type input "San Diego"
click at [456, 218] on input "Email" at bounding box center [662, 221] width 463 height 15
paste input "ant.sweetie@gmail.com"
type input "ant.sweetie@gmail.com"
click at [460, 250] on input "Username" at bounding box center [662, 257] width 463 height 15
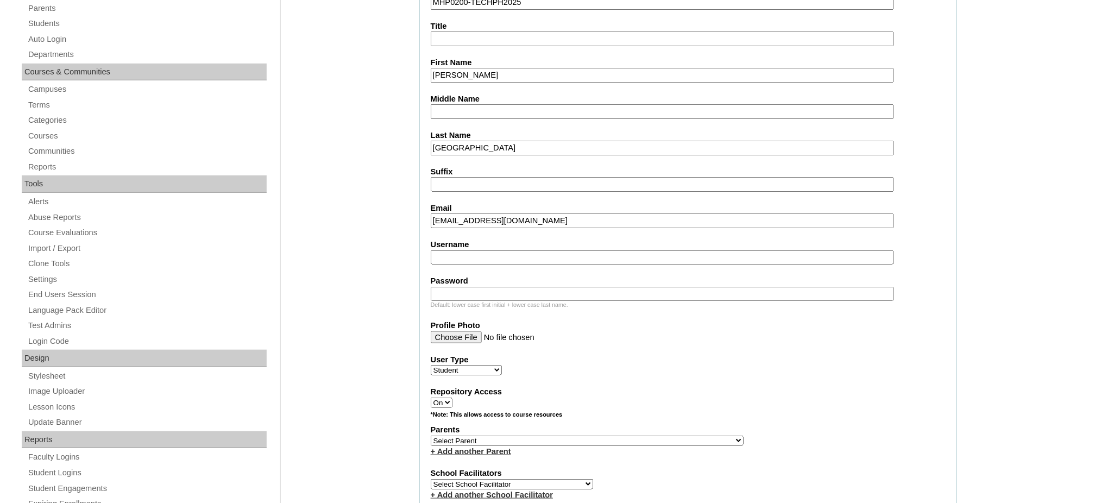
paste input "cocosandiego"
type input "cocosandiego"
click at [488, 287] on input "Password" at bounding box center [662, 294] width 463 height 15
paste input "250006965"
type input "250006965"
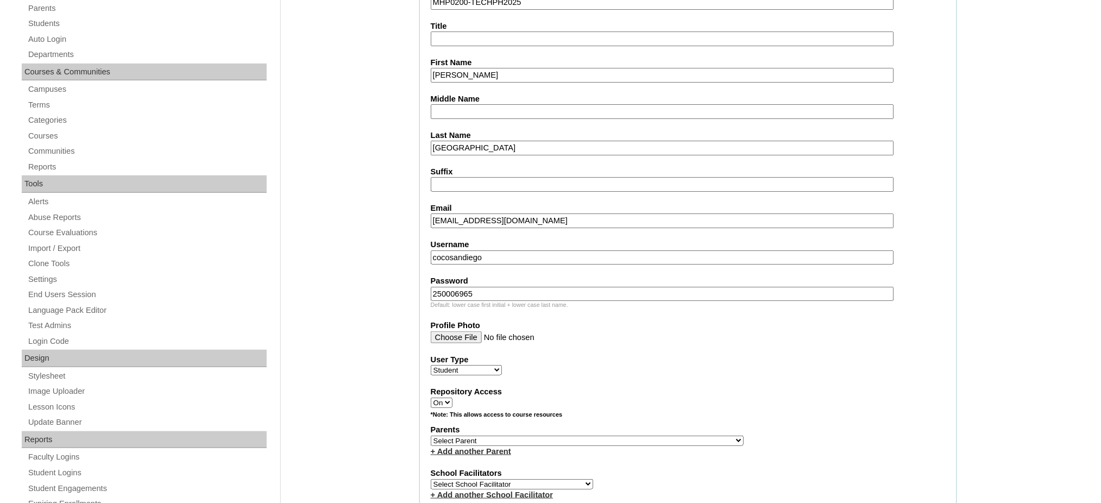
click at [618, 436] on select "Select Parent , , , , , , , , , , , , , , , , , , , , , , , , , , , , , , , , ,…" at bounding box center [587, 441] width 313 height 10
select select "43950"
click at [431, 436] on select "Select Parent , , , , , , , , , , , , , , , , , , , , , , , , , , , , , , , , ,…" at bounding box center [587, 441] width 313 height 10
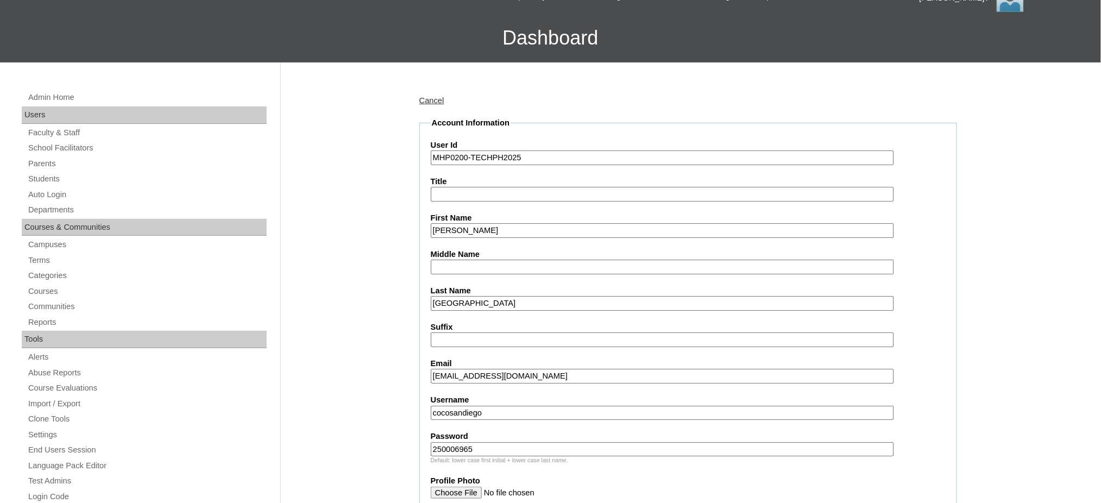
scroll to position [0, 0]
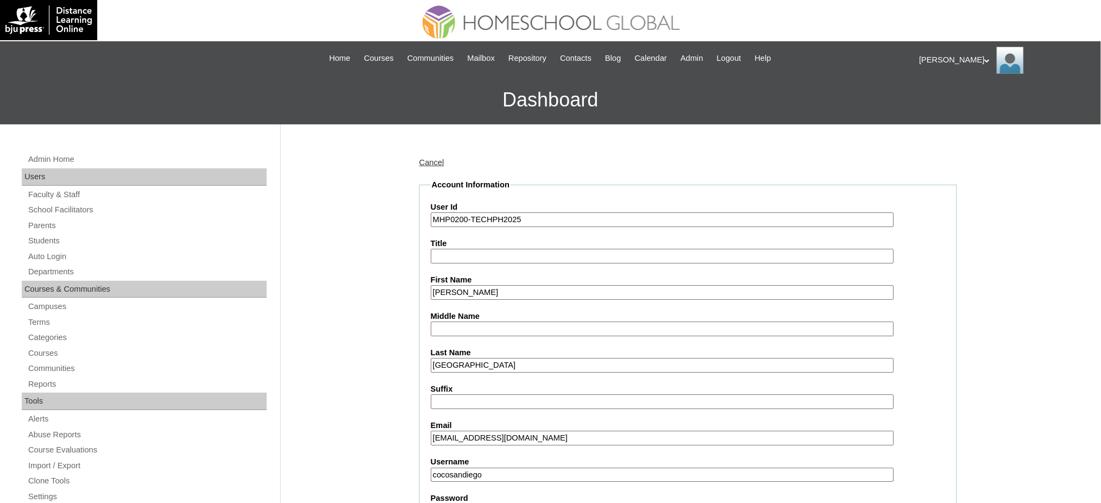
click at [485, 216] on input "MHP0200-TECHPH2025" at bounding box center [662, 219] width 463 height 15
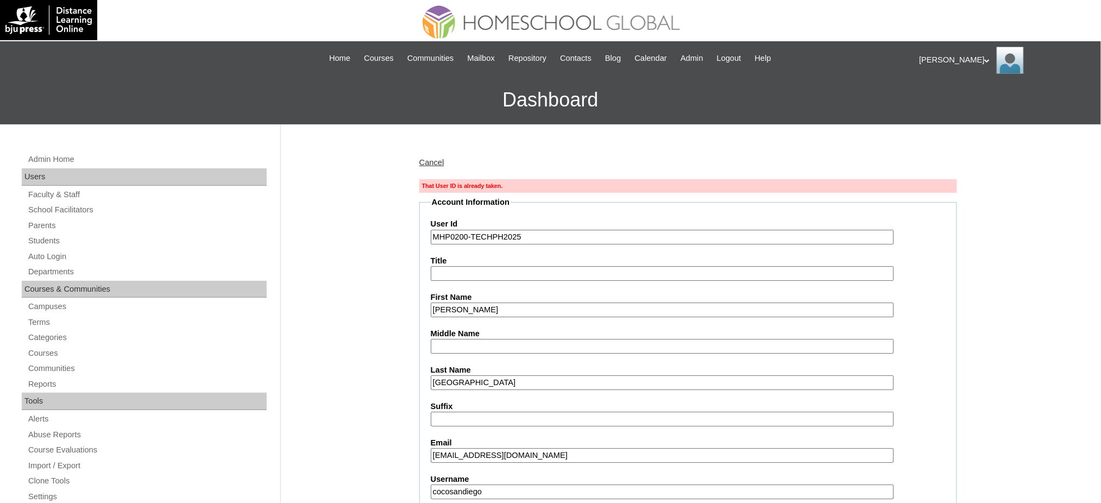
click at [467, 239] on input "MHP0200-TECHPH2025" at bounding box center [662, 237] width 463 height 15
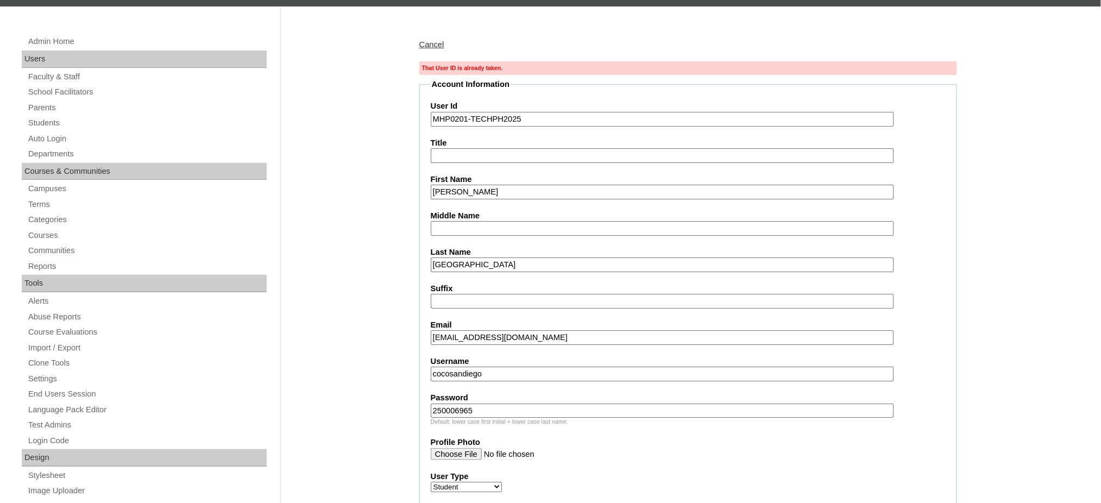
scroll to position [72, 0]
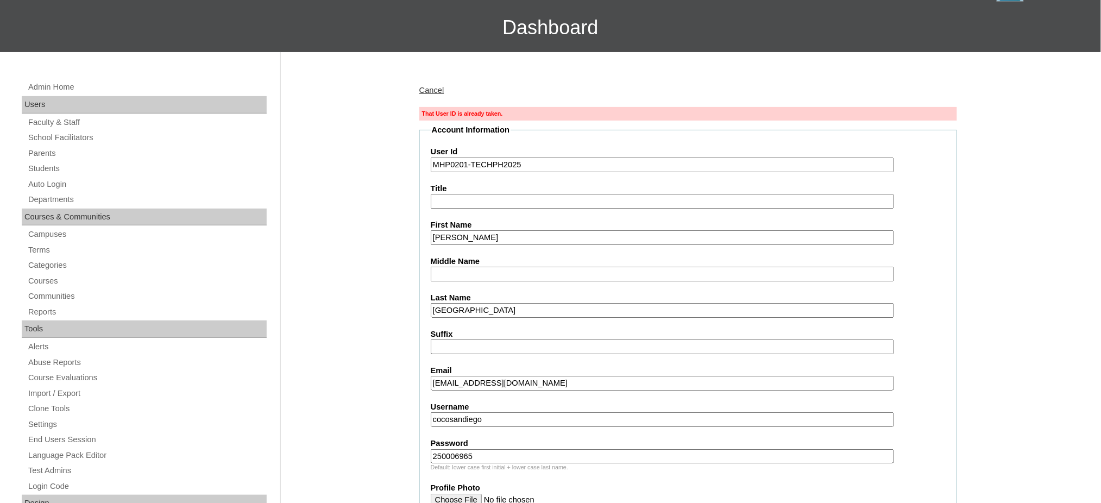
click at [491, 167] on input "MHP0201-TECHPH2025" at bounding box center [662, 165] width 463 height 15
type input "MHP0201-TECHPH2025"
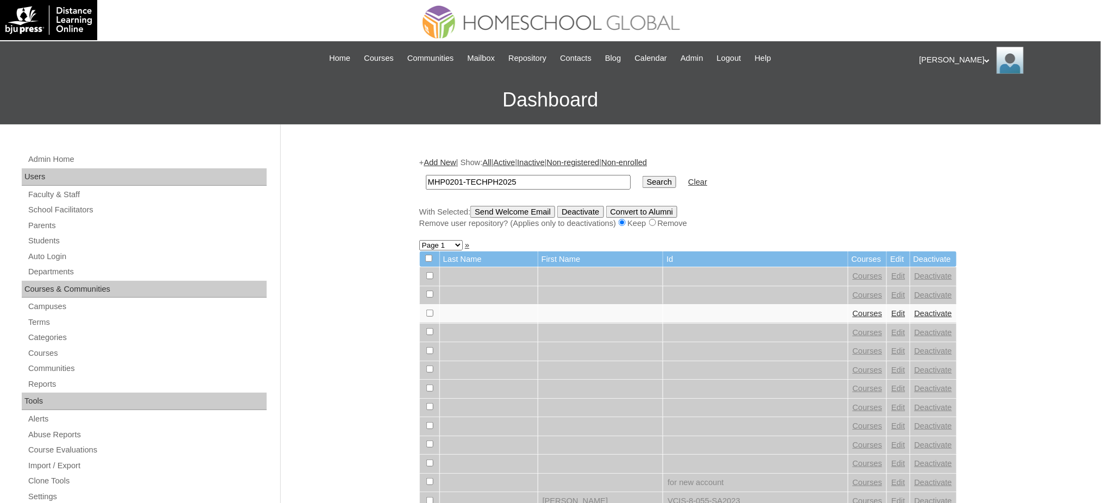
type input "MHP0201-TECHPH2025"
click at [643, 185] on input "Search" at bounding box center [660, 182] width 34 height 12
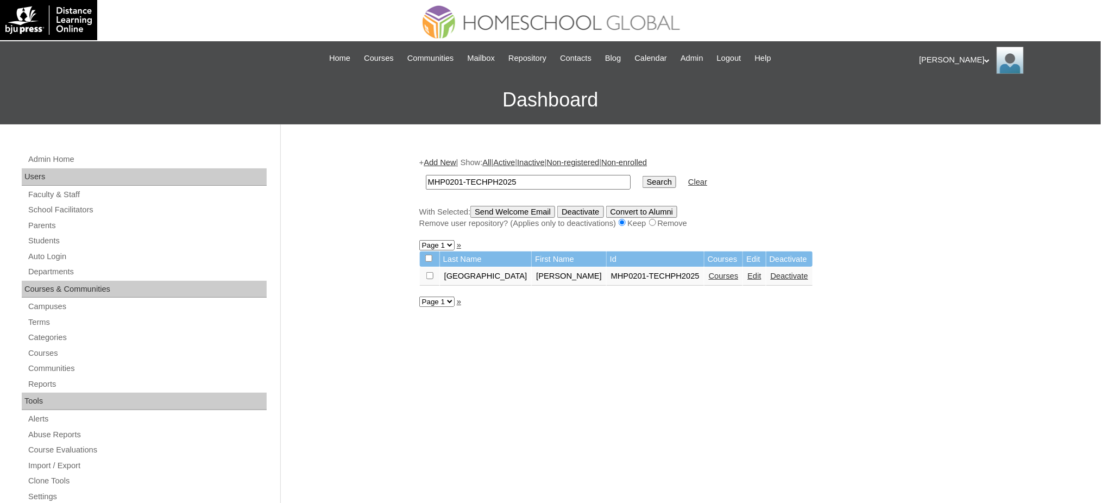
click at [748, 273] on link "Edit" at bounding box center [755, 276] width 14 height 9
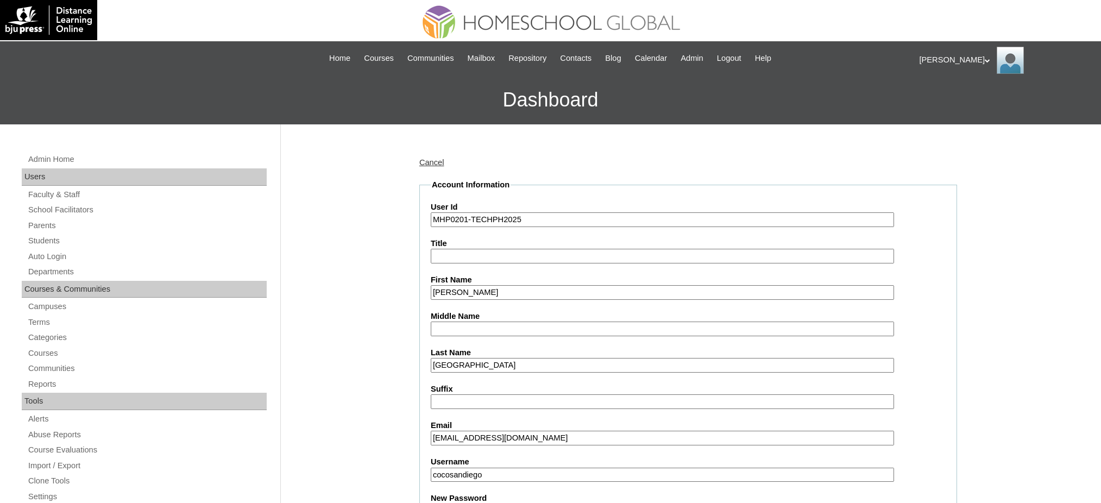
drag, startPoint x: 0, startPoint y: 0, endPoint x: 458, endPoint y: 223, distance: 509.6
click at [458, 223] on input "MHP0201-TECHPH2025" at bounding box center [662, 219] width 463 height 15
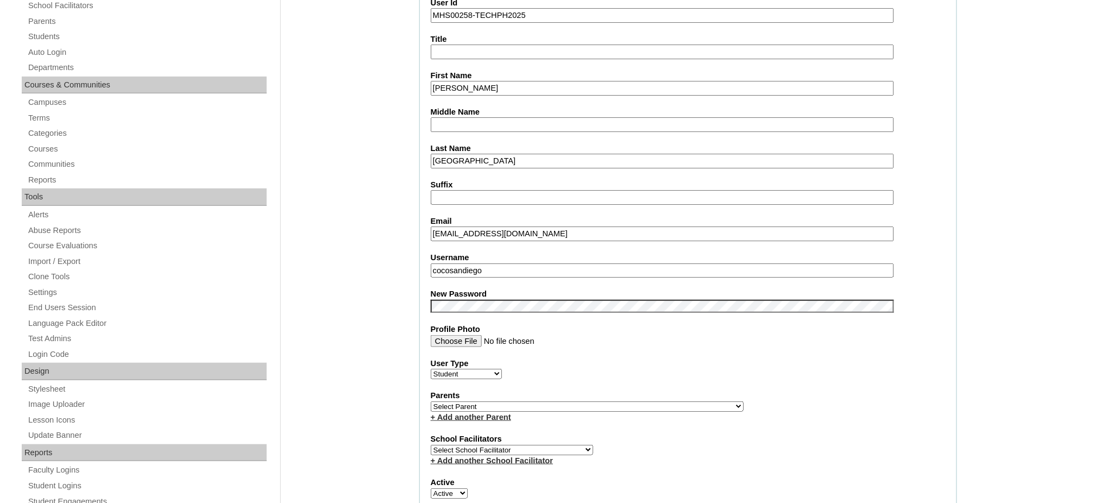
scroll to position [217, 0]
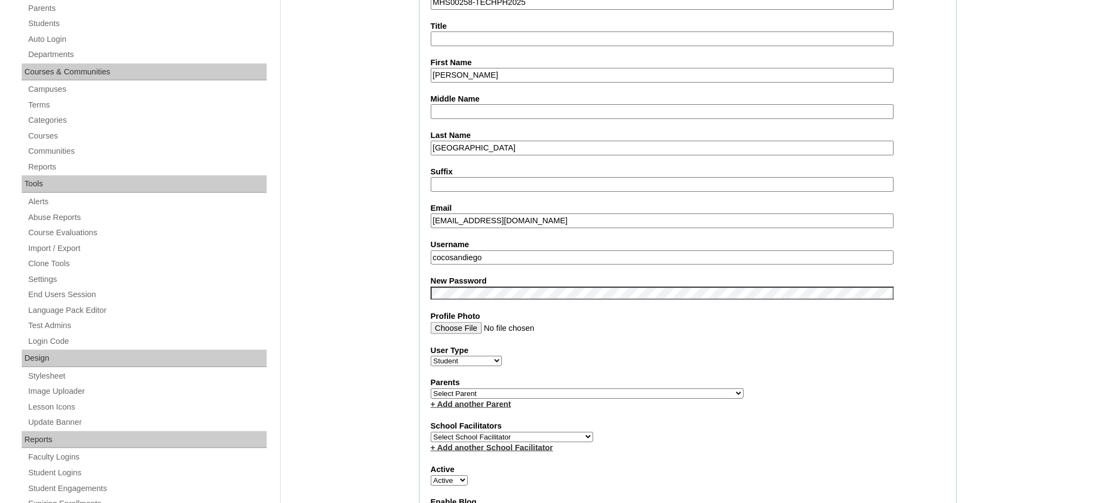
type input "MHS00258-TECHPH2025"
drag, startPoint x: 616, startPoint y: 380, endPoint x: 635, endPoint y: 92, distance: 289.1
click at [617, 388] on select "Select Parent , , , , , , , , , , , , , , , , , , , , , , , , , , , , , , , , ,…" at bounding box center [587, 393] width 313 height 10
select select "43950"
click at [431, 388] on select "Select Parent , , , , , , , , , , , , , , , , , , , , , , , , , , , , , , , , ,…" at bounding box center [587, 393] width 313 height 10
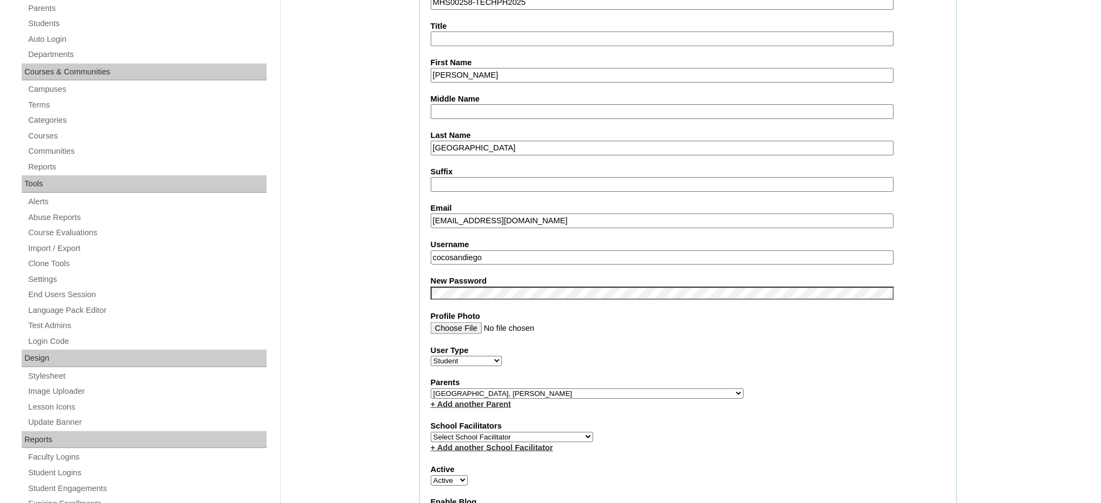
click at [465, 277] on label "New Password" at bounding box center [688, 280] width 515 height 11
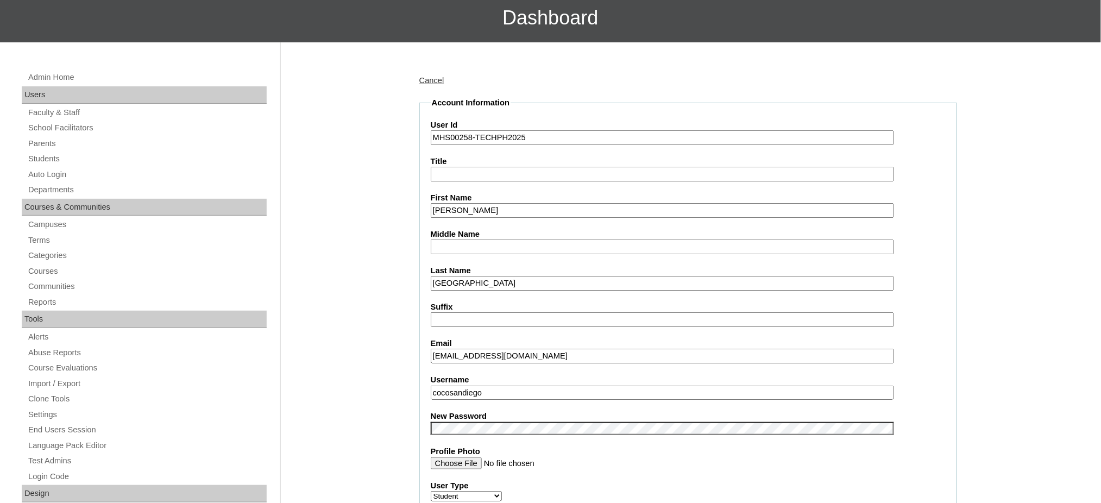
scroll to position [72, 0]
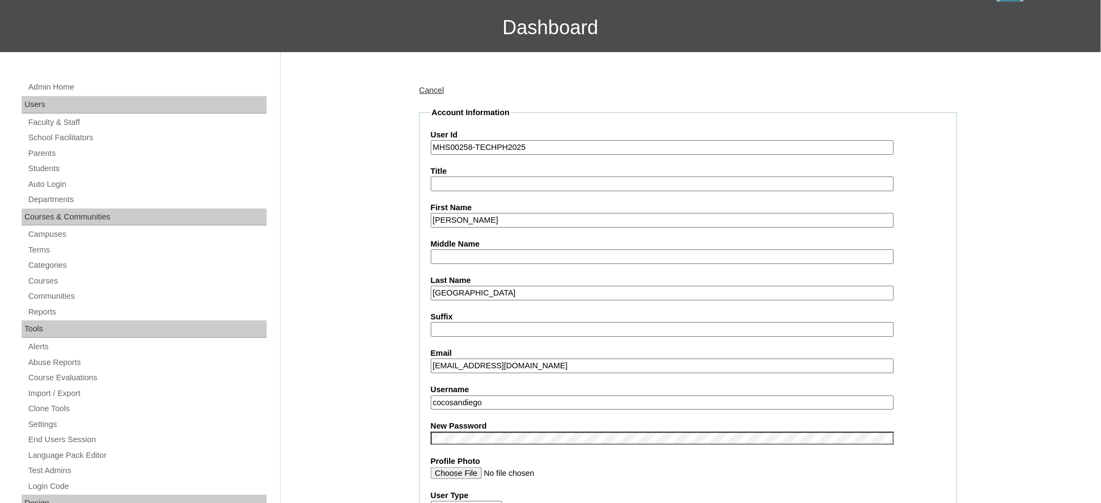
click at [475, 221] on input "[PERSON_NAME]" at bounding box center [662, 220] width 463 height 15
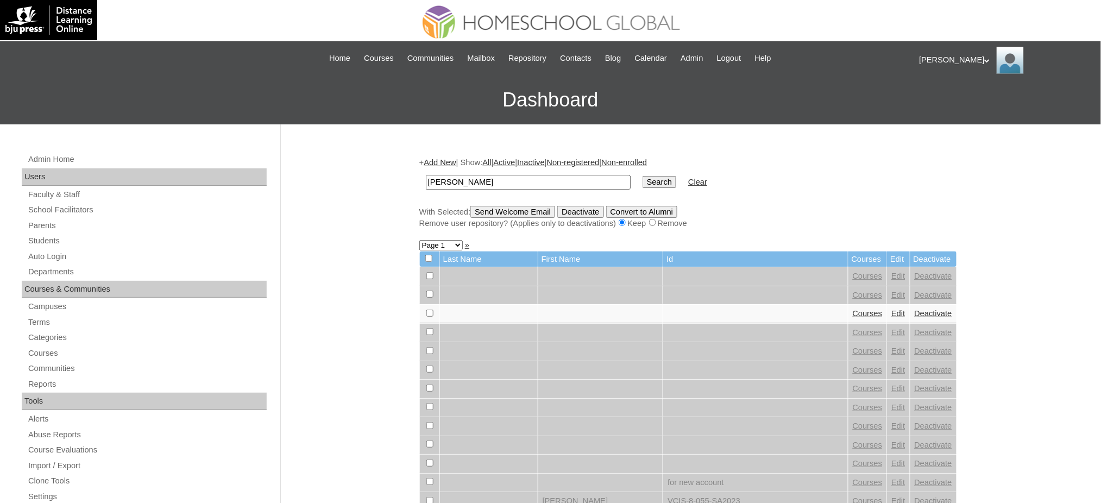
type input "[PERSON_NAME]"
click at [643, 181] on input "Search" at bounding box center [660, 182] width 34 height 12
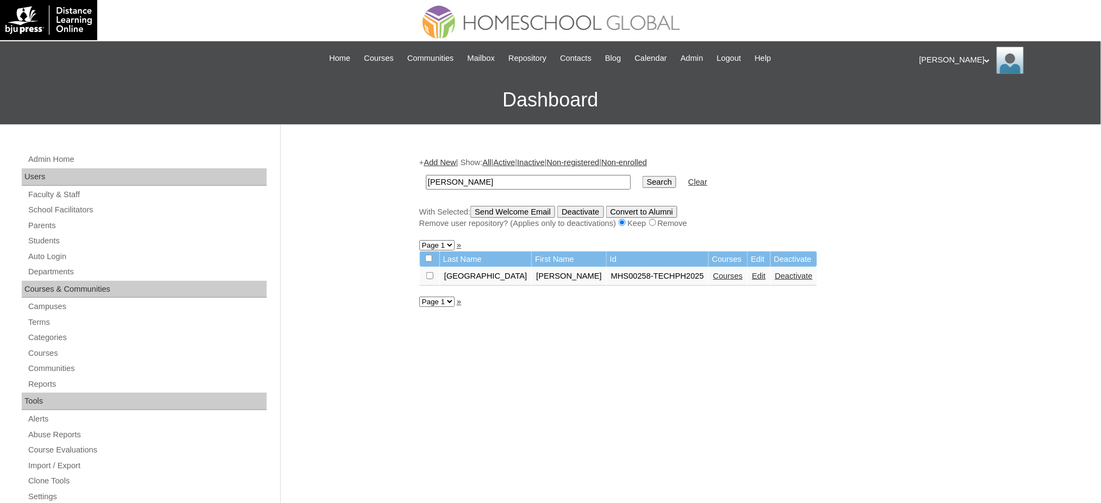
click at [713, 272] on link "Courses" at bounding box center [728, 276] width 30 height 9
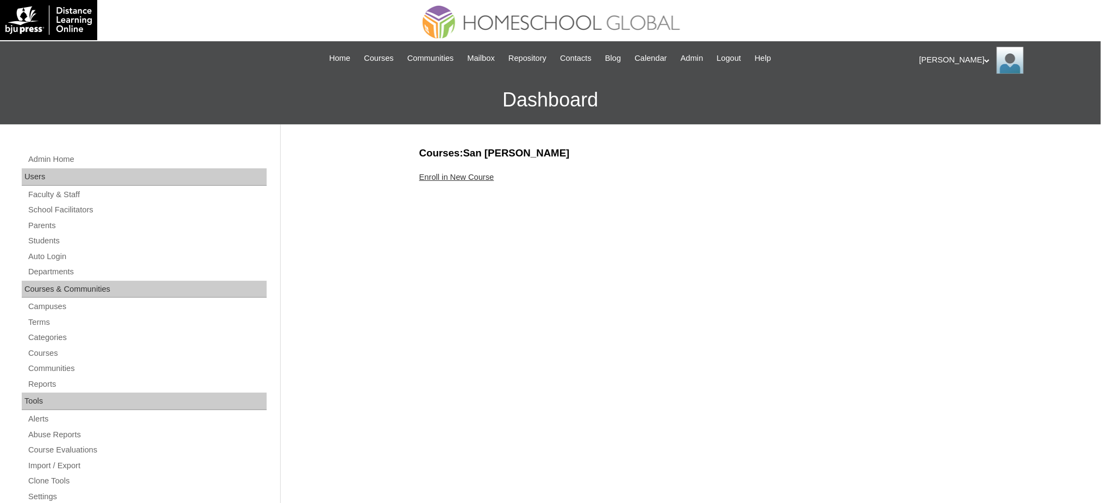
click at [466, 178] on link "Enroll in New Course" at bounding box center [456, 177] width 75 height 9
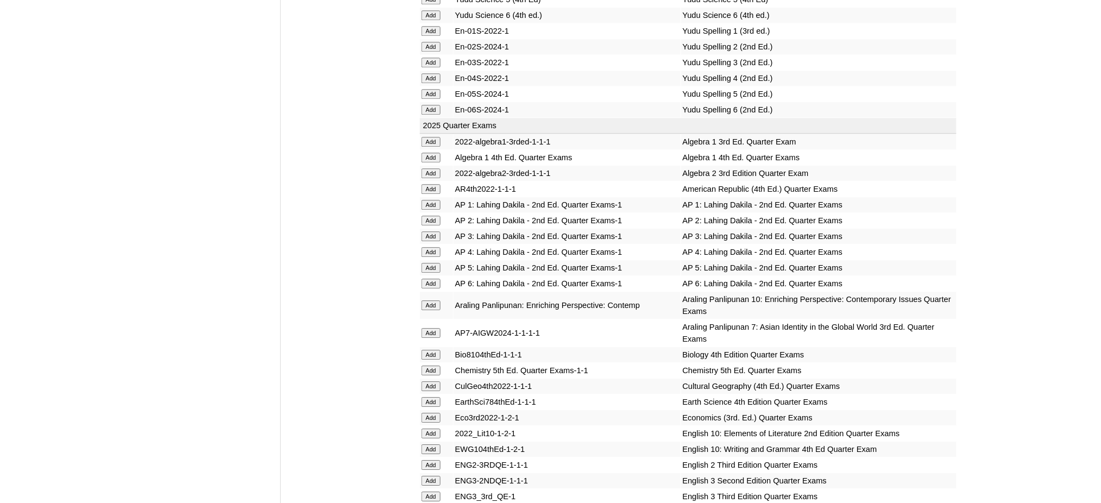
scroll to position [1014, 0]
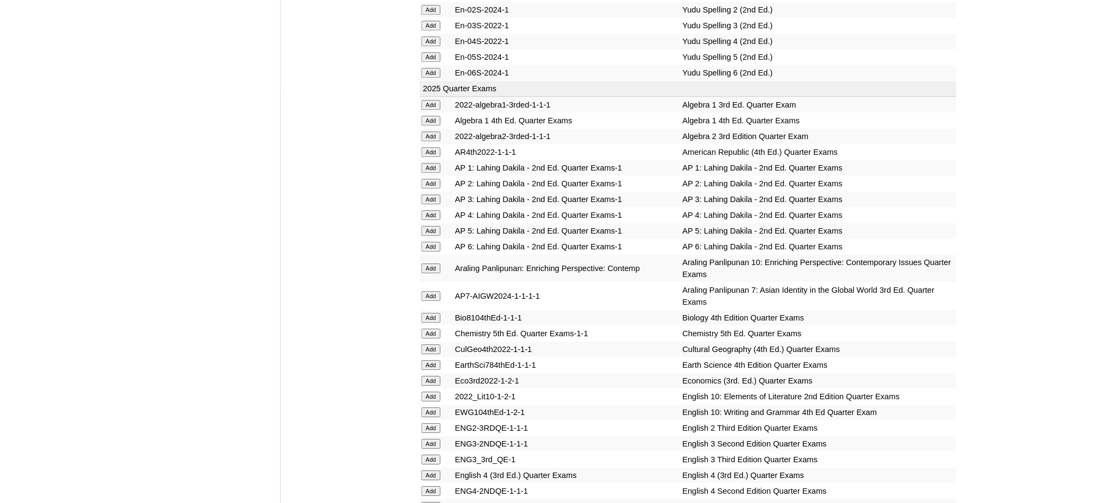
click at [426, 116] on input "Add" at bounding box center [431, 121] width 19 height 10
click at [431, 313] on input "Add" at bounding box center [431, 318] width 19 height 10
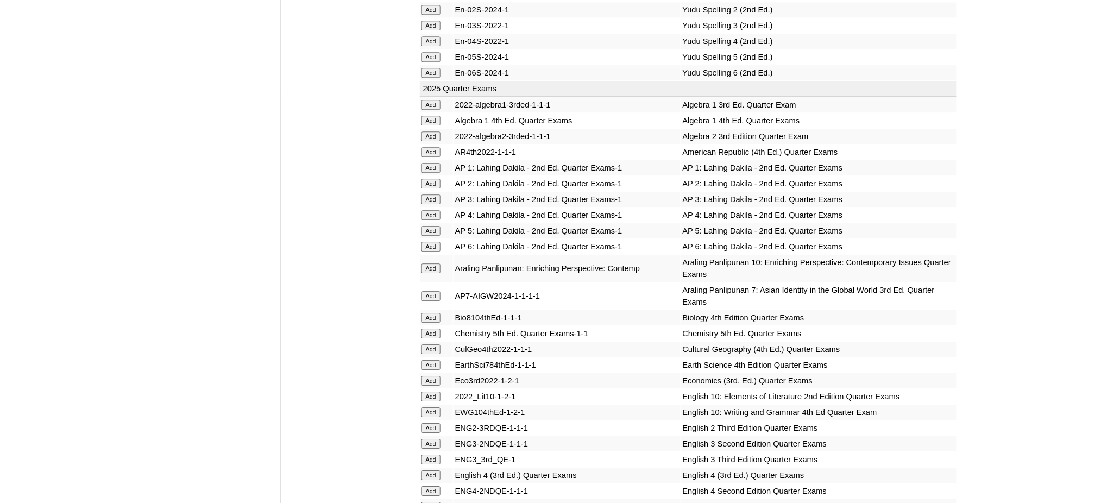
click at [431, 313] on input "Add" at bounding box center [431, 318] width 19 height 10
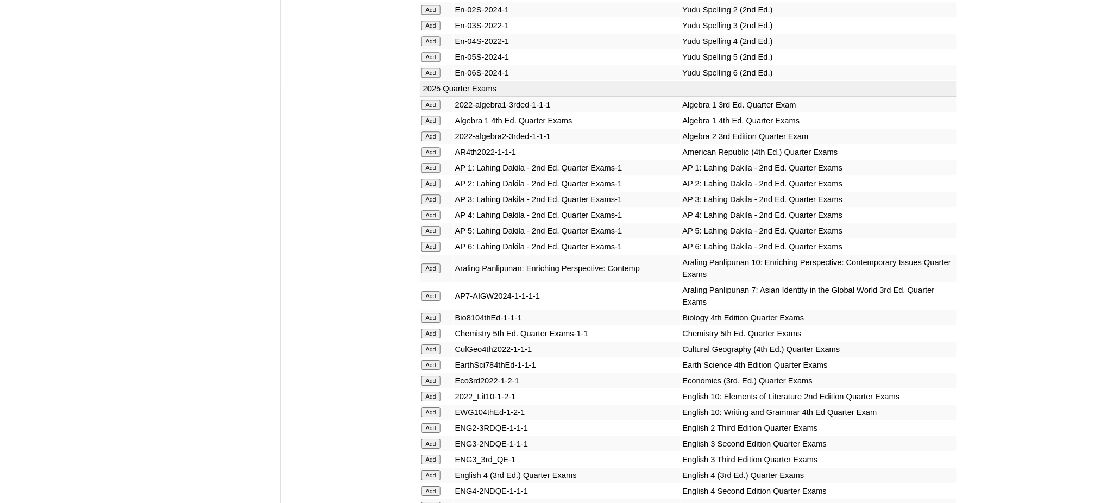
click at [431, 313] on input "Add" at bounding box center [431, 318] width 19 height 10
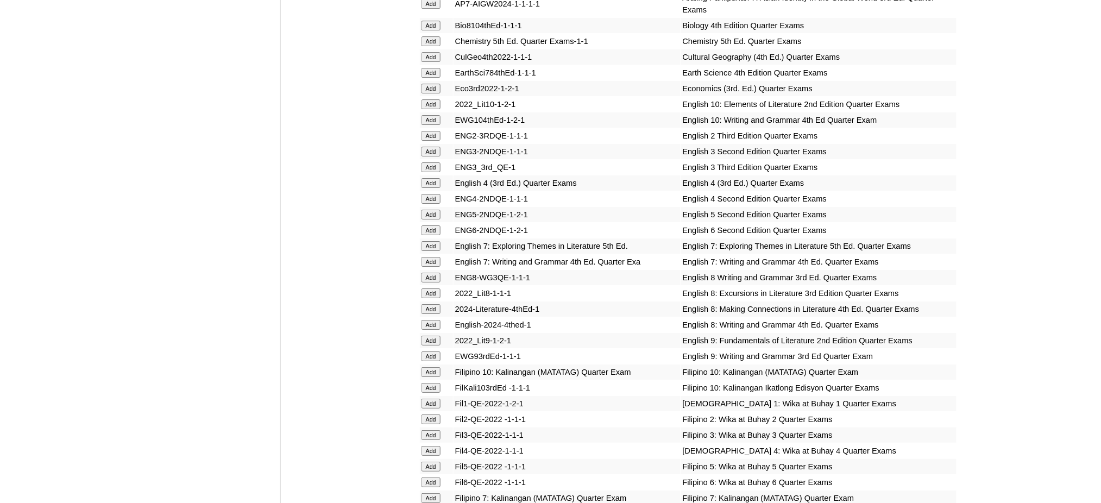
scroll to position [1376, 0]
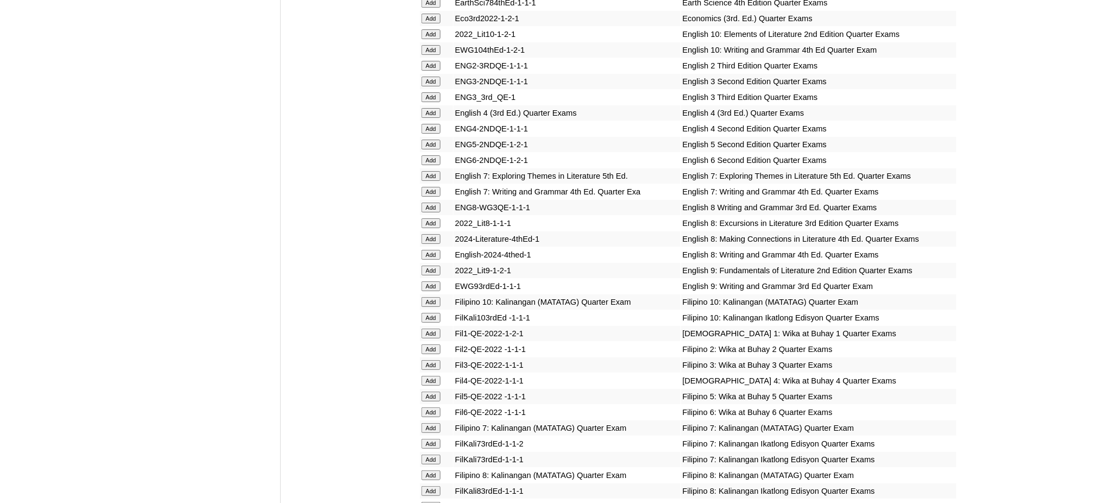
click at [432, 250] on input "Add" at bounding box center [431, 255] width 19 height 10
click at [429, 234] on input "Add" at bounding box center [431, 239] width 19 height 10
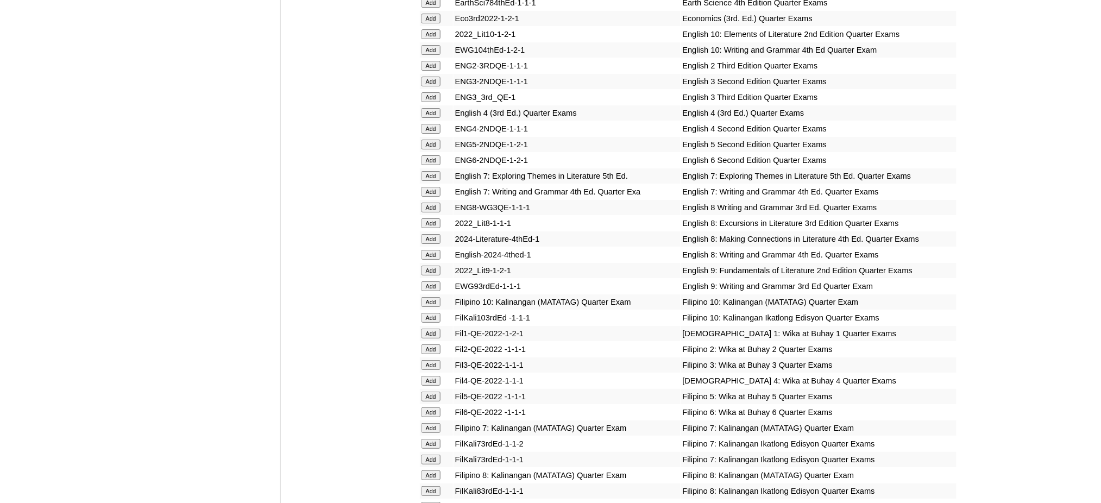
click at [429, 234] on input "Add" at bounding box center [431, 239] width 19 height 10
click at [435, 471] on input "Add" at bounding box center [431, 476] width 19 height 10
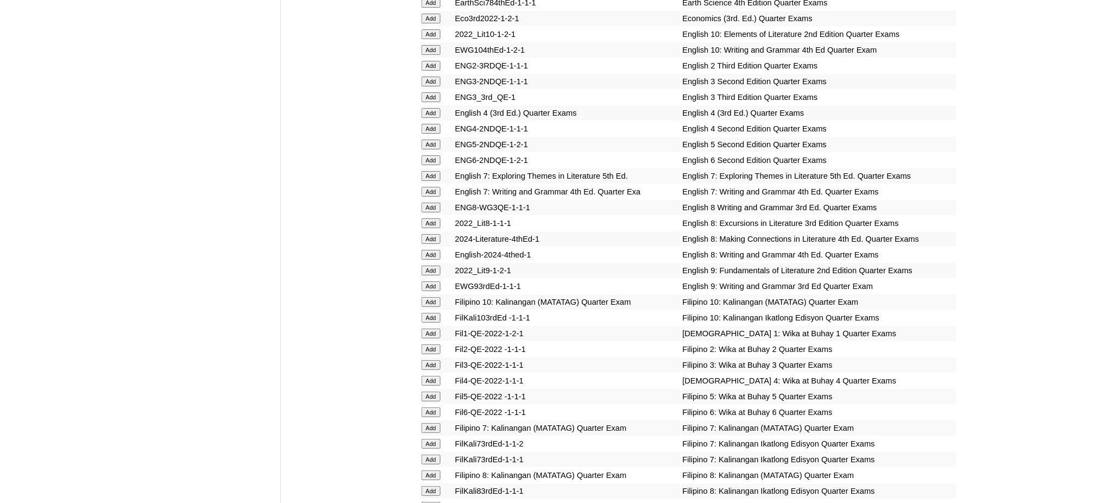
click at [435, 471] on input "Add" at bounding box center [431, 476] width 19 height 10
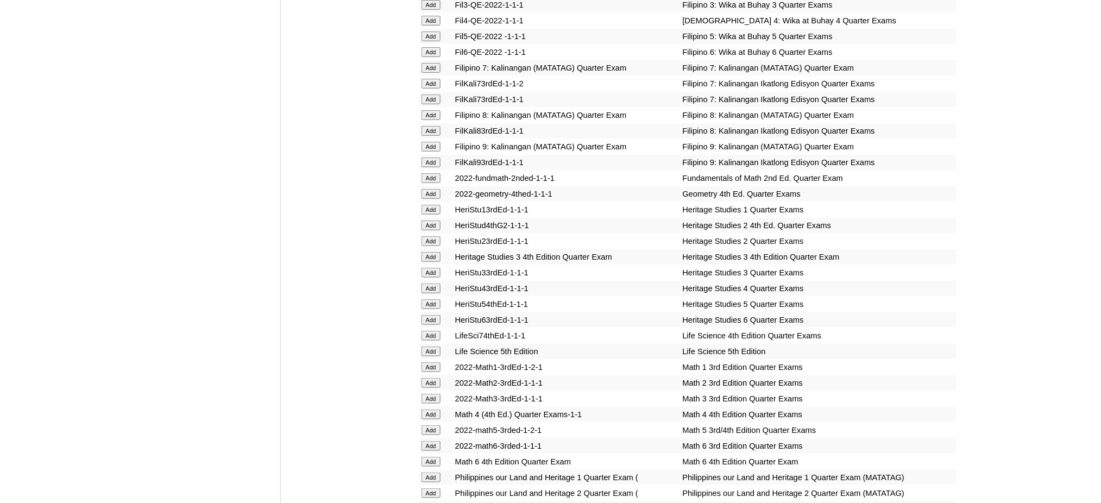
scroll to position [1739, 0]
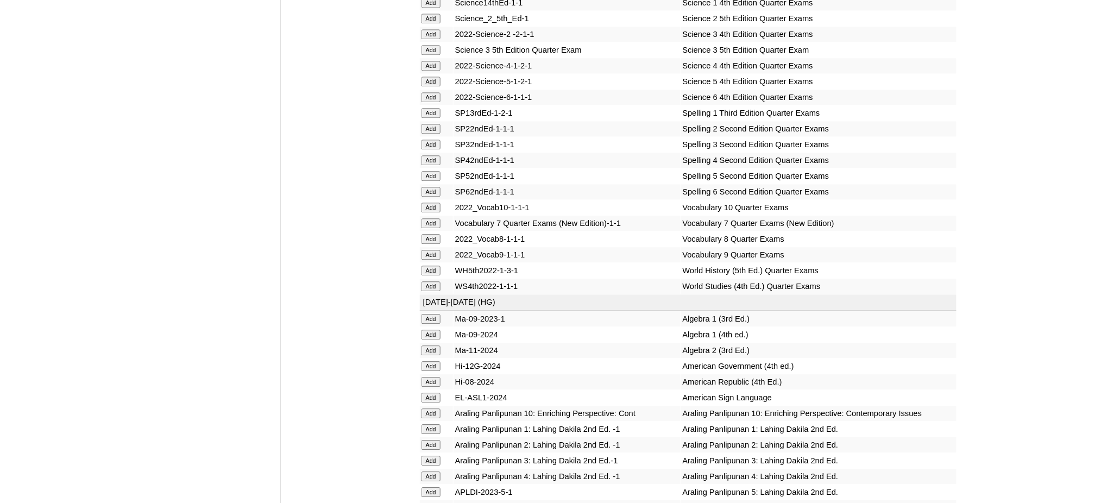
scroll to position [2391, 0]
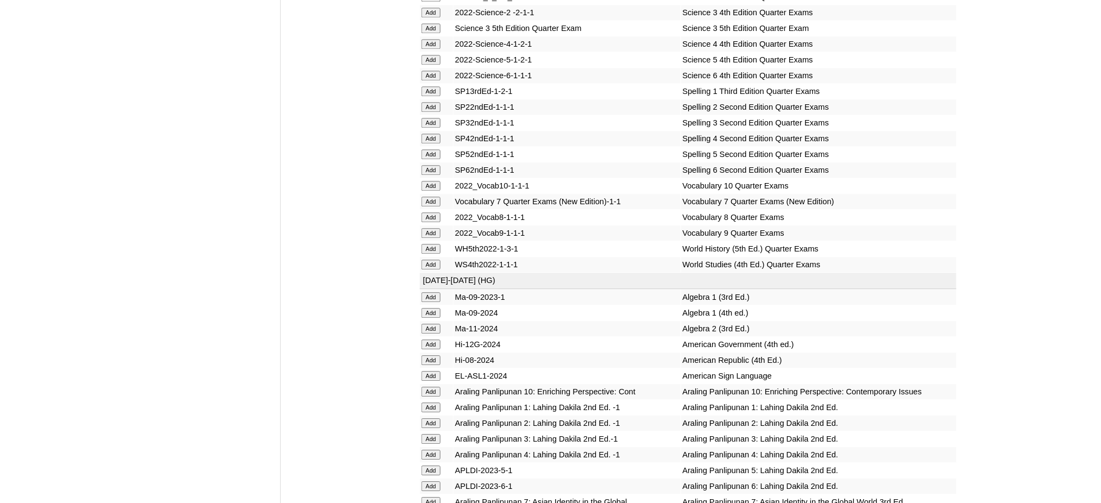
click at [435, 244] on input "Add" at bounding box center [431, 249] width 19 height 10
click at [432, 308] on input "Add" at bounding box center [431, 313] width 19 height 10
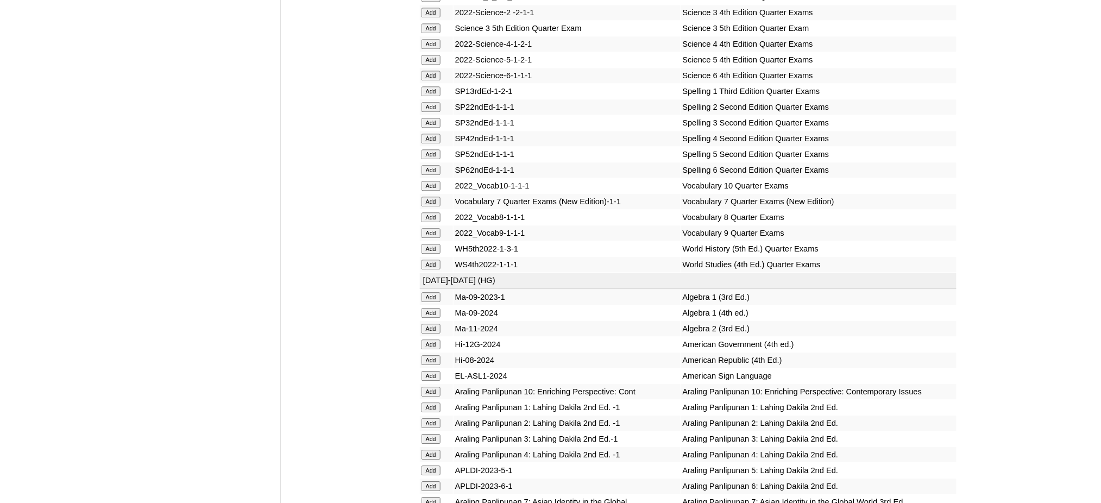
click at [432, 308] on input "Add" at bounding box center [431, 313] width 19 height 10
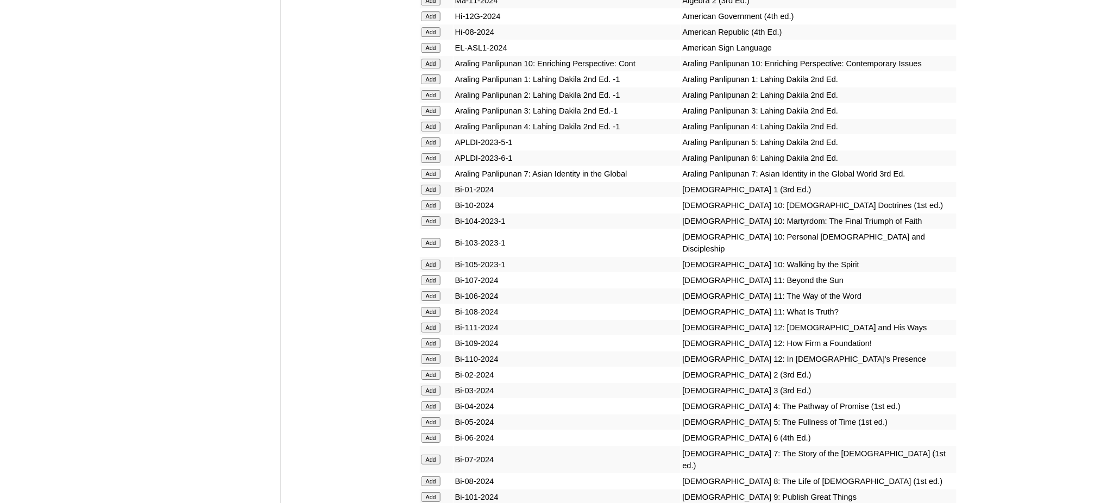
scroll to position [2825, 0]
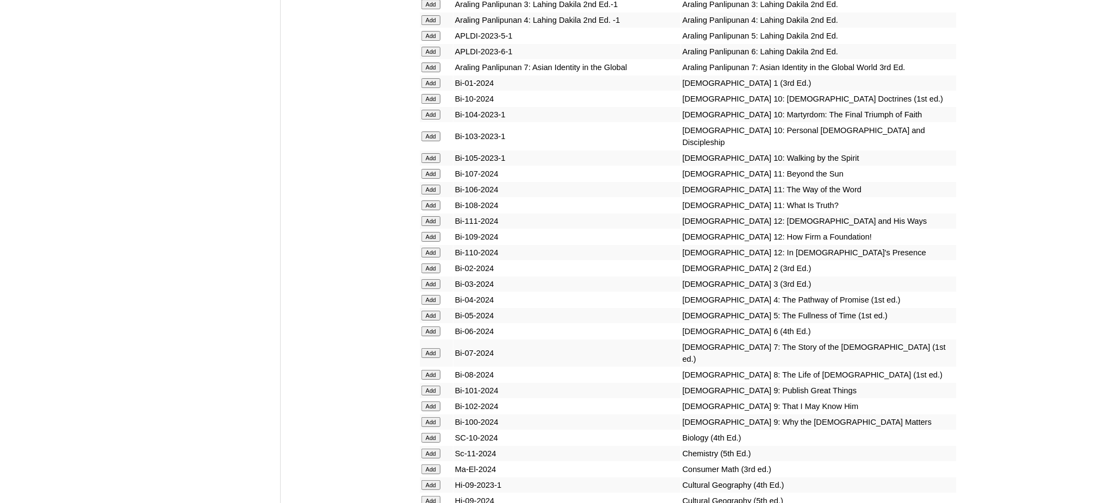
click at [432, 370] on input "Add" at bounding box center [431, 375] width 19 height 10
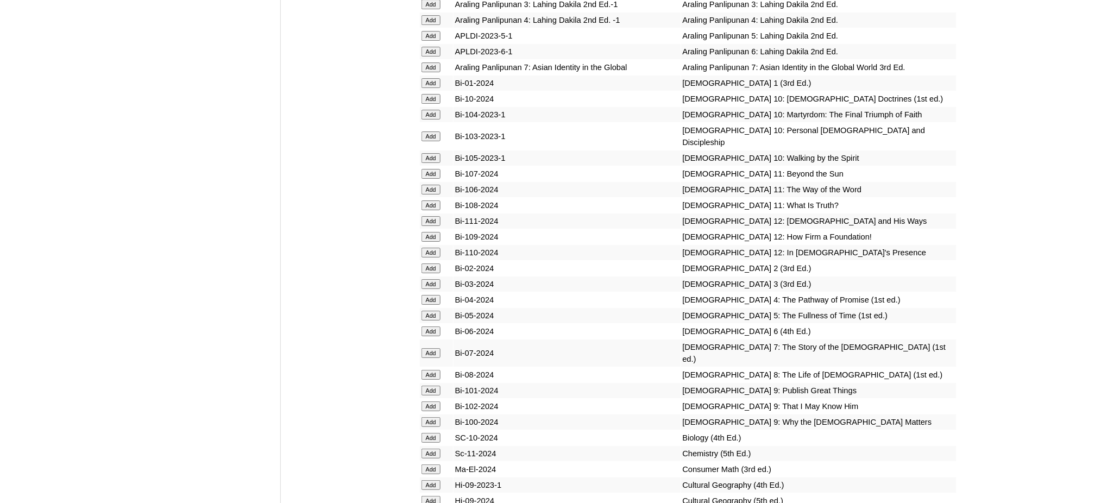
click at [427, 433] on input "Add" at bounding box center [431, 438] width 19 height 10
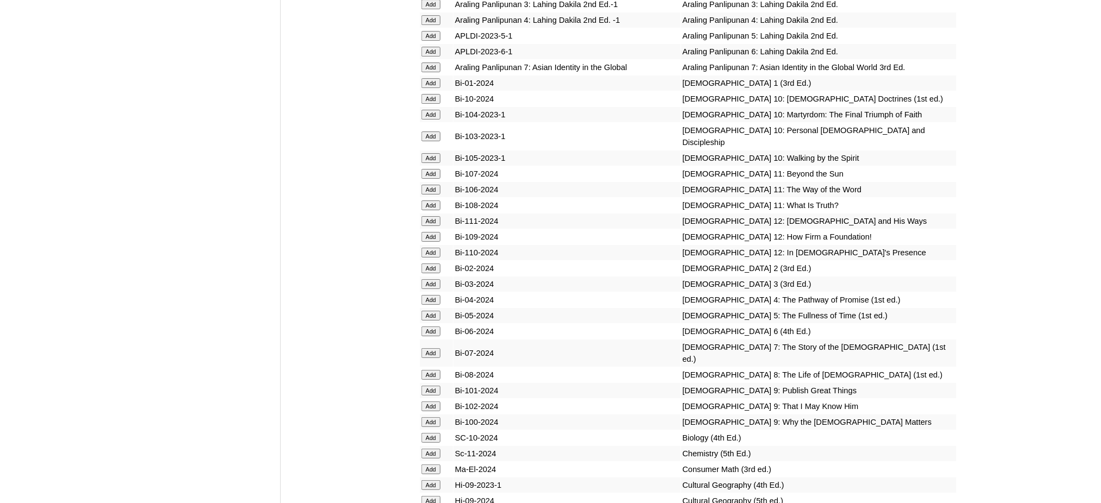
click at [427, 433] on input "Add" at bounding box center [431, 438] width 19 height 10
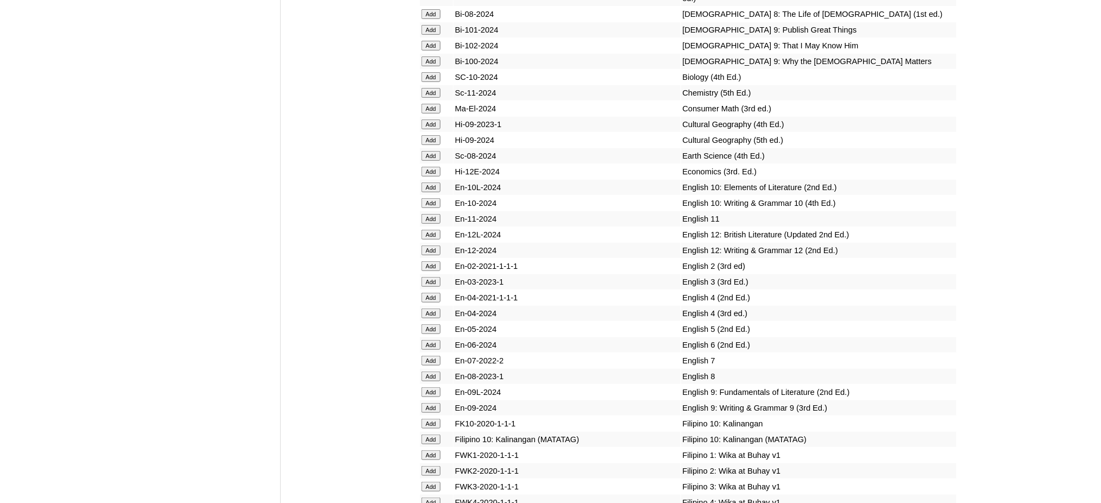
scroll to position [3187, 0]
click at [423, 371] on input "Add" at bounding box center [431, 376] width 19 height 10
click at [425, 371] on input "Add" at bounding box center [431, 376] width 19 height 10
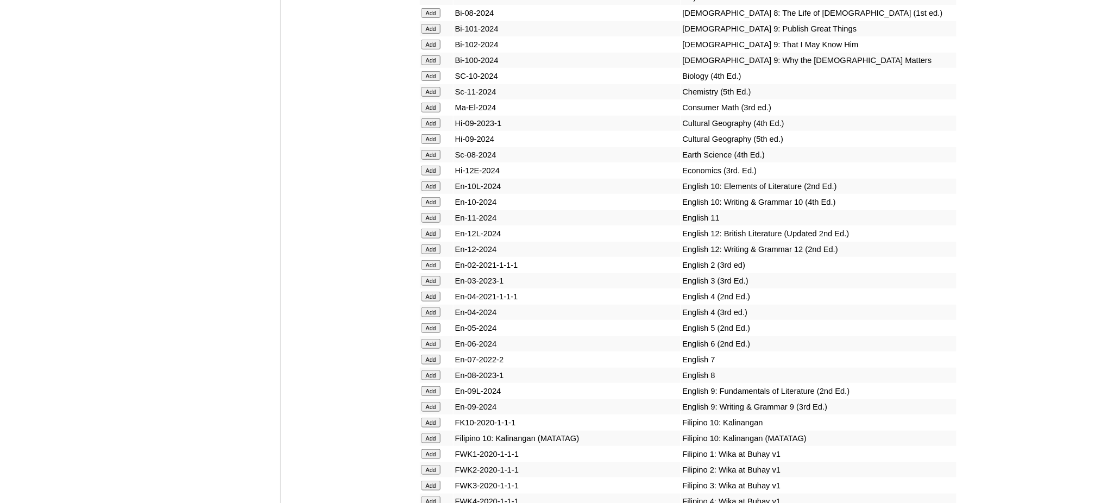
click at [425, 371] on input "Add" at bounding box center [431, 376] width 19 height 10
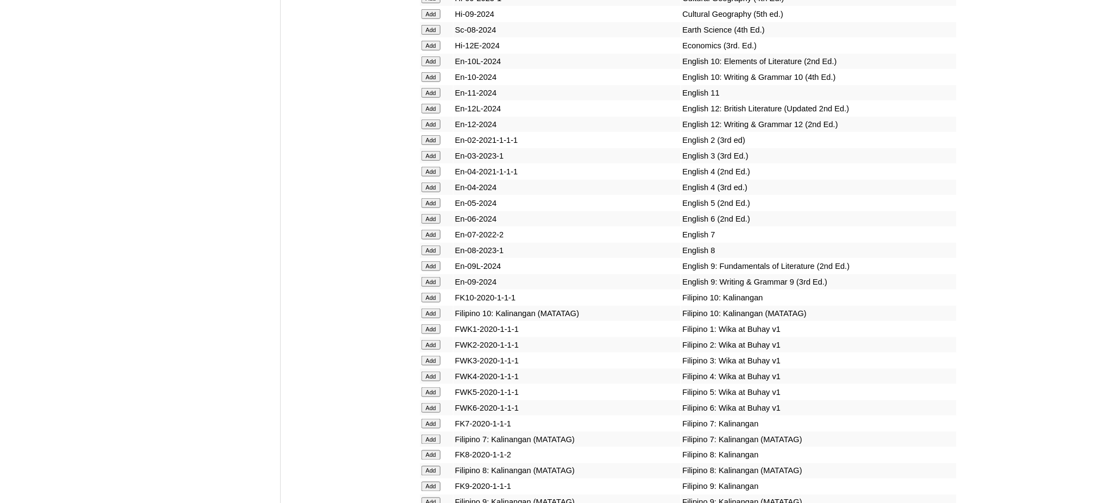
scroll to position [3332, 0]
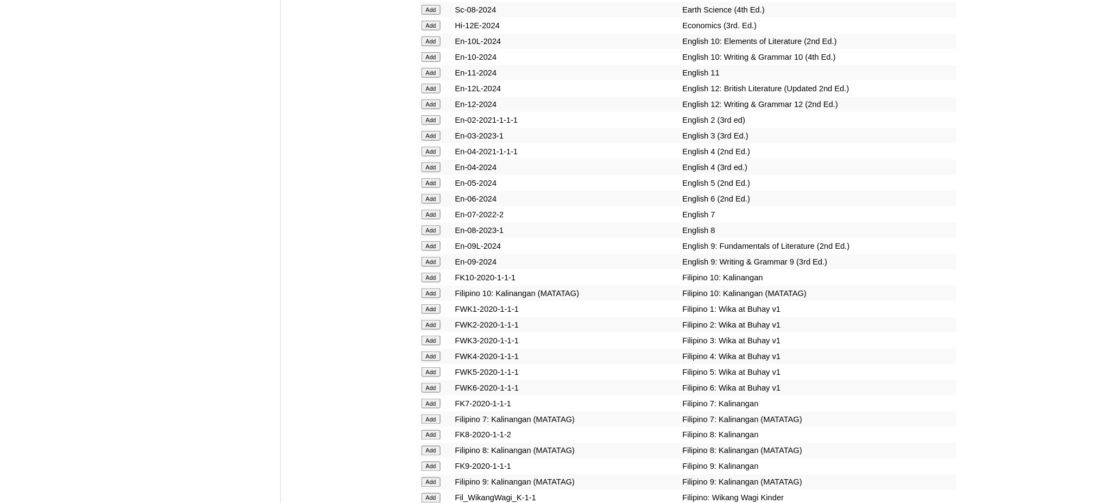
click at [431, 446] on input "Add" at bounding box center [431, 451] width 19 height 10
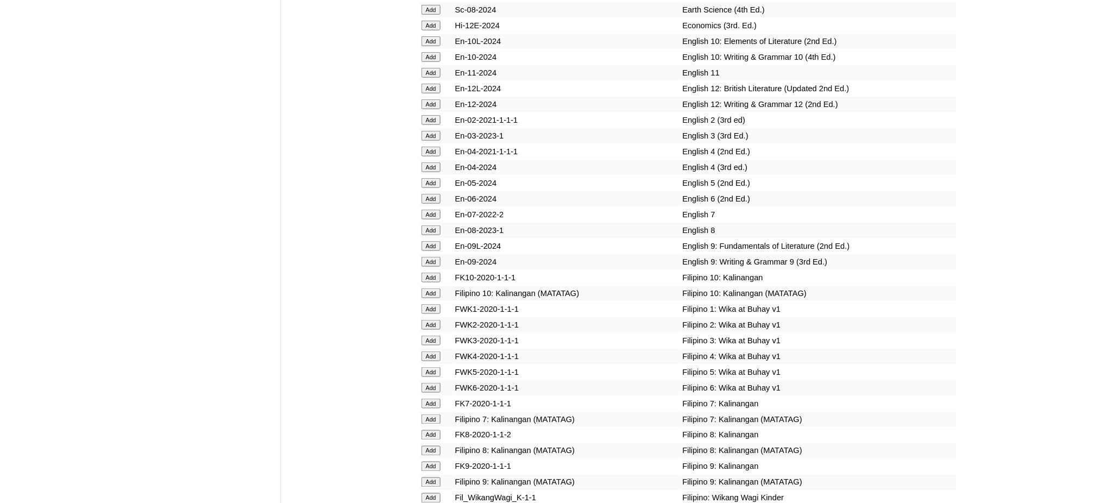
click at [431, 446] on input "Add" at bounding box center [431, 451] width 19 height 10
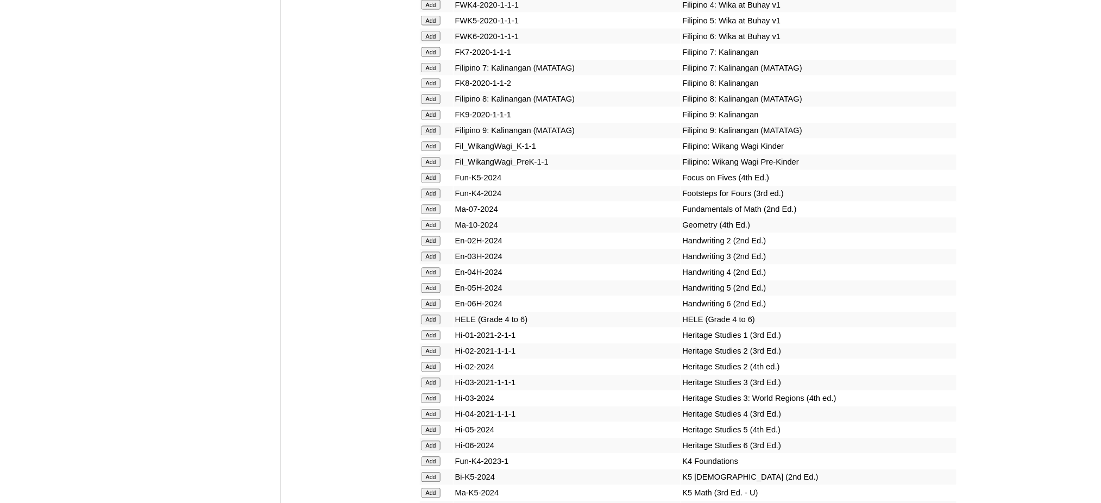
scroll to position [3695, 0]
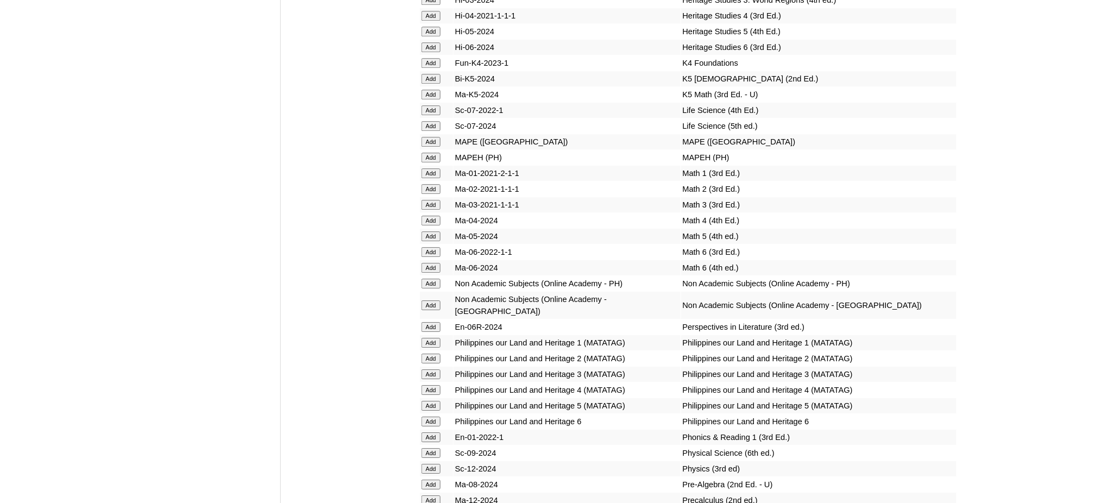
scroll to position [4129, 0]
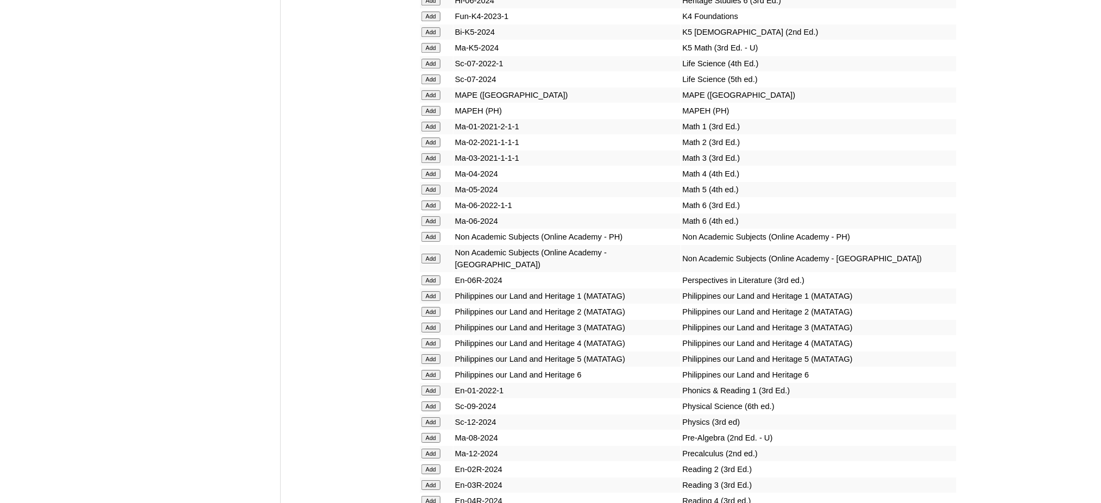
click at [423, 106] on input "Add" at bounding box center [431, 111] width 19 height 10
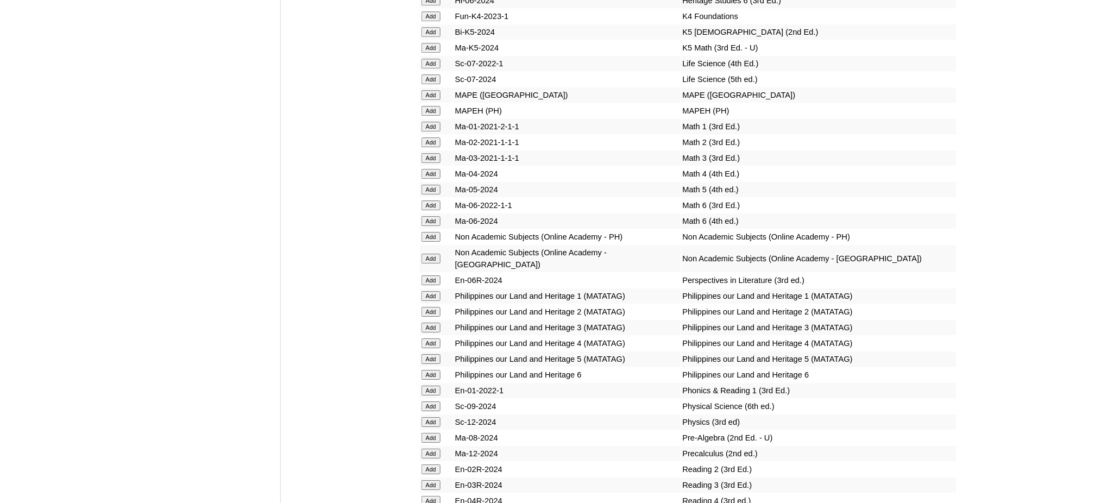
click at [423, 106] on input "Add" at bounding box center [431, 111] width 19 height 10
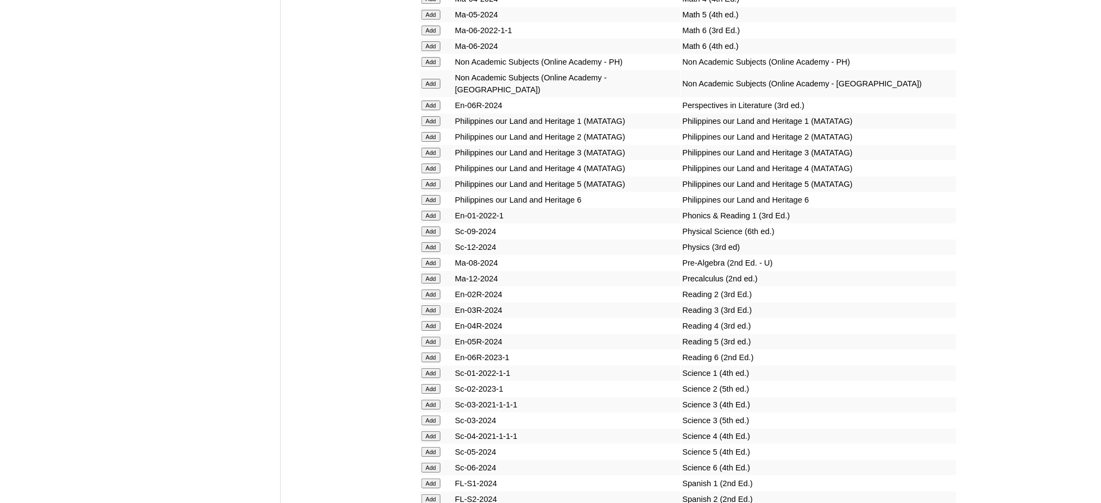
scroll to position [4491, 0]
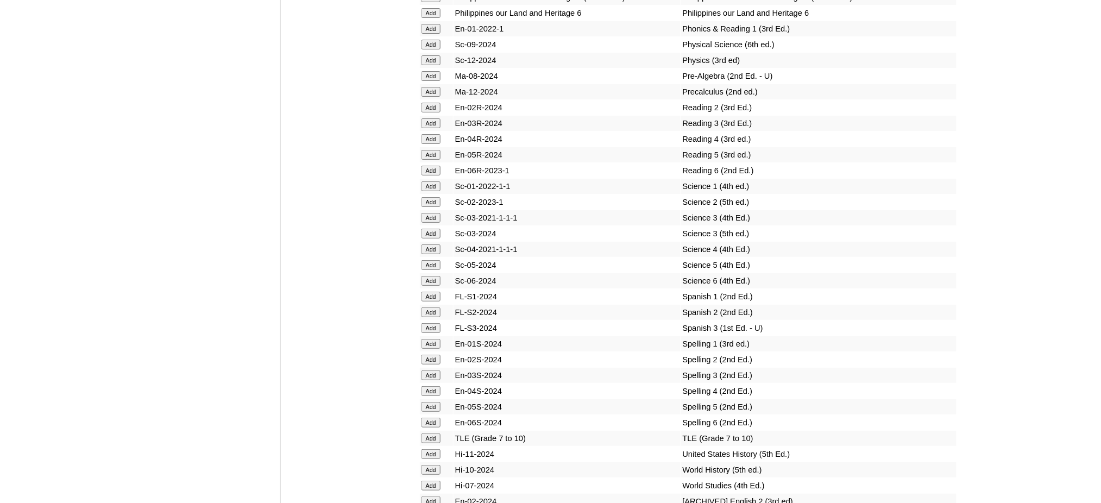
click at [426, 434] on input "Add" at bounding box center [431, 439] width 19 height 10
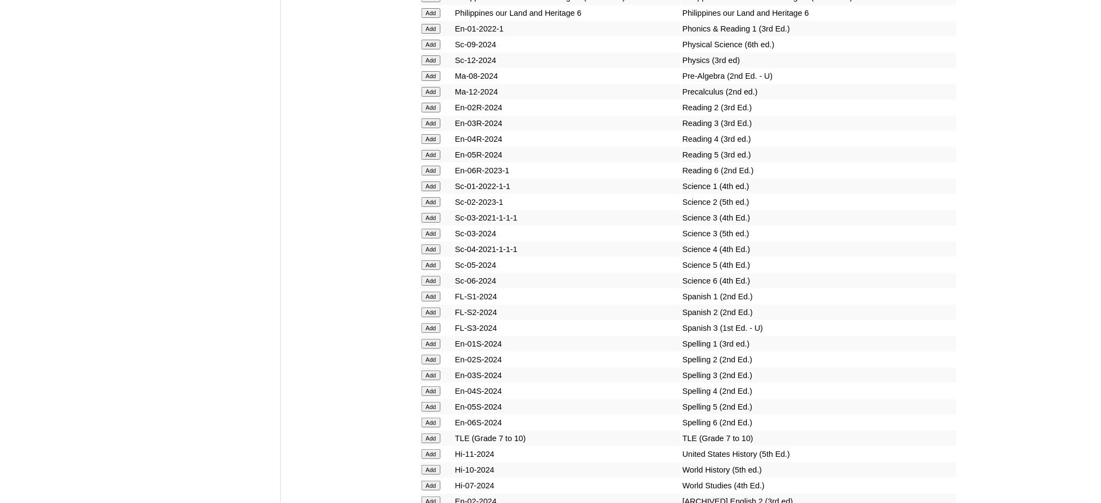
click at [426, 434] on input "Add" at bounding box center [431, 439] width 19 height 10
click input "Add"
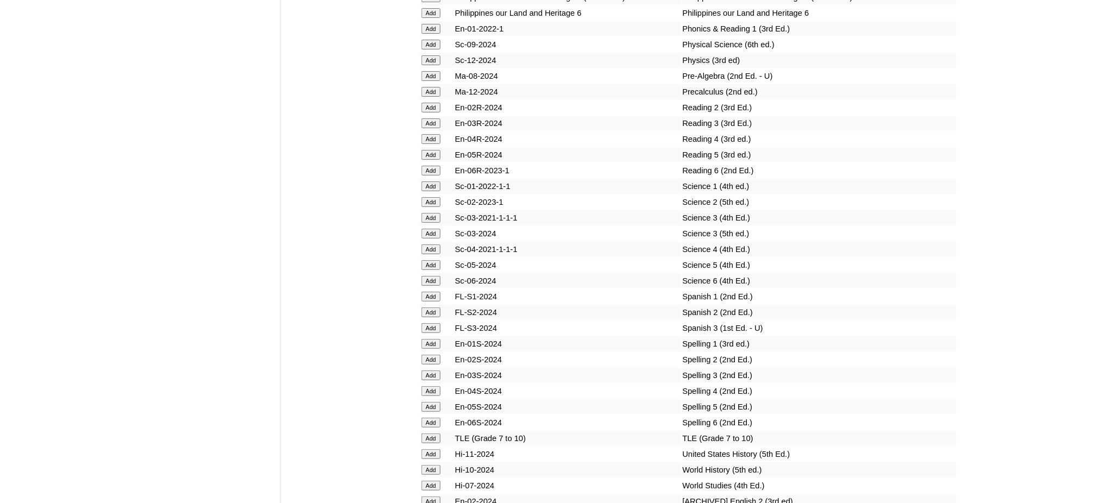
click input "Add"
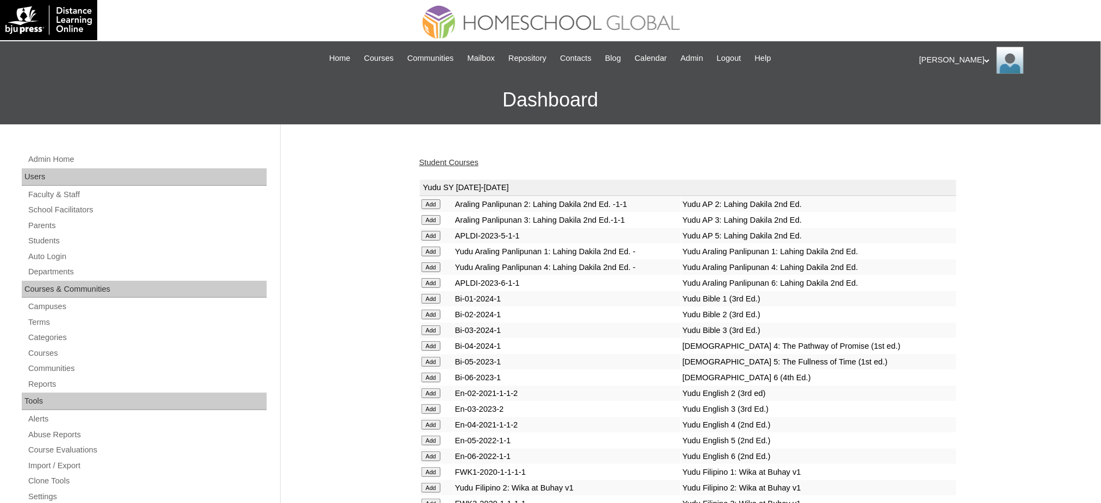
click at [463, 162] on link "Student Courses" at bounding box center [448, 162] width 59 height 9
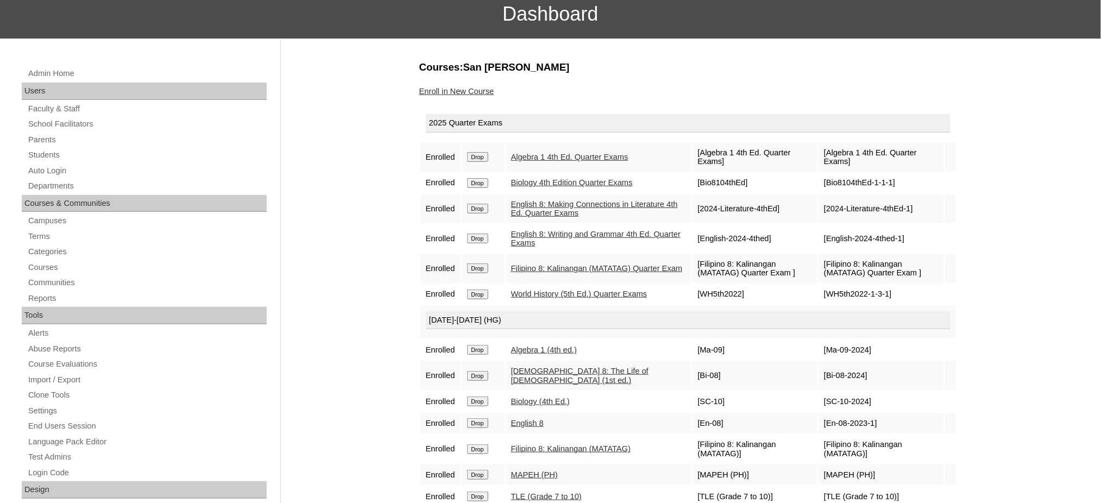
scroll to position [72, 0]
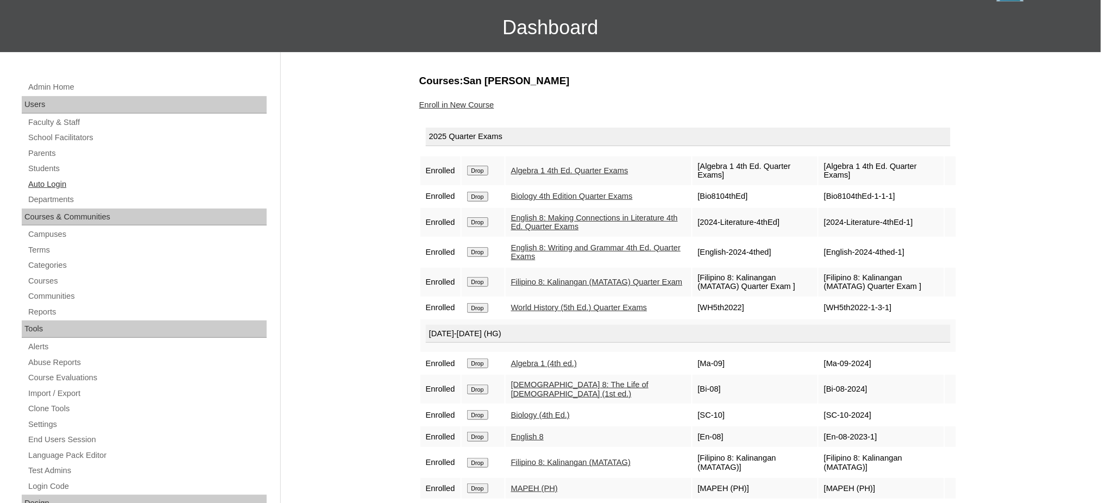
click at [46, 188] on link "Auto Login" at bounding box center [147, 185] width 240 height 14
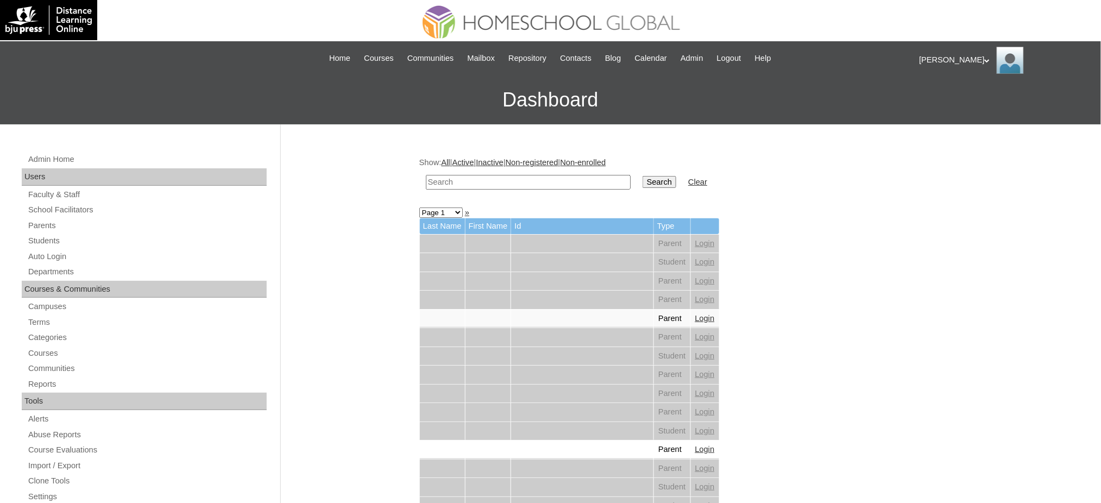
click at [470, 184] on input "text" at bounding box center [528, 182] width 205 height 15
paste input "[PERSON_NAME]"
type input "[PERSON_NAME]"
click at [643, 176] on input "Search" at bounding box center [660, 182] width 34 height 12
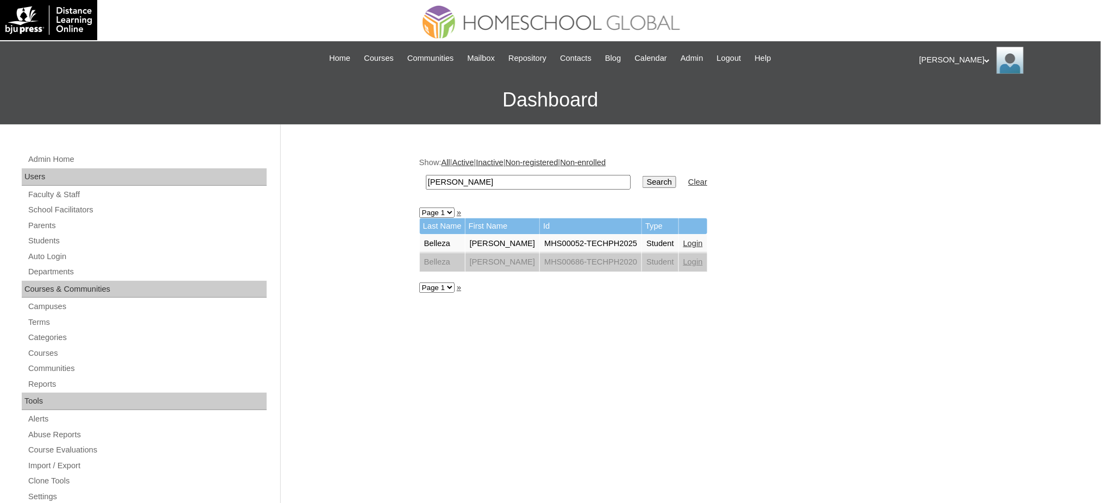
click at [684, 240] on link "Login" at bounding box center [694, 243] width 20 height 9
